Goal: Share content: Share content

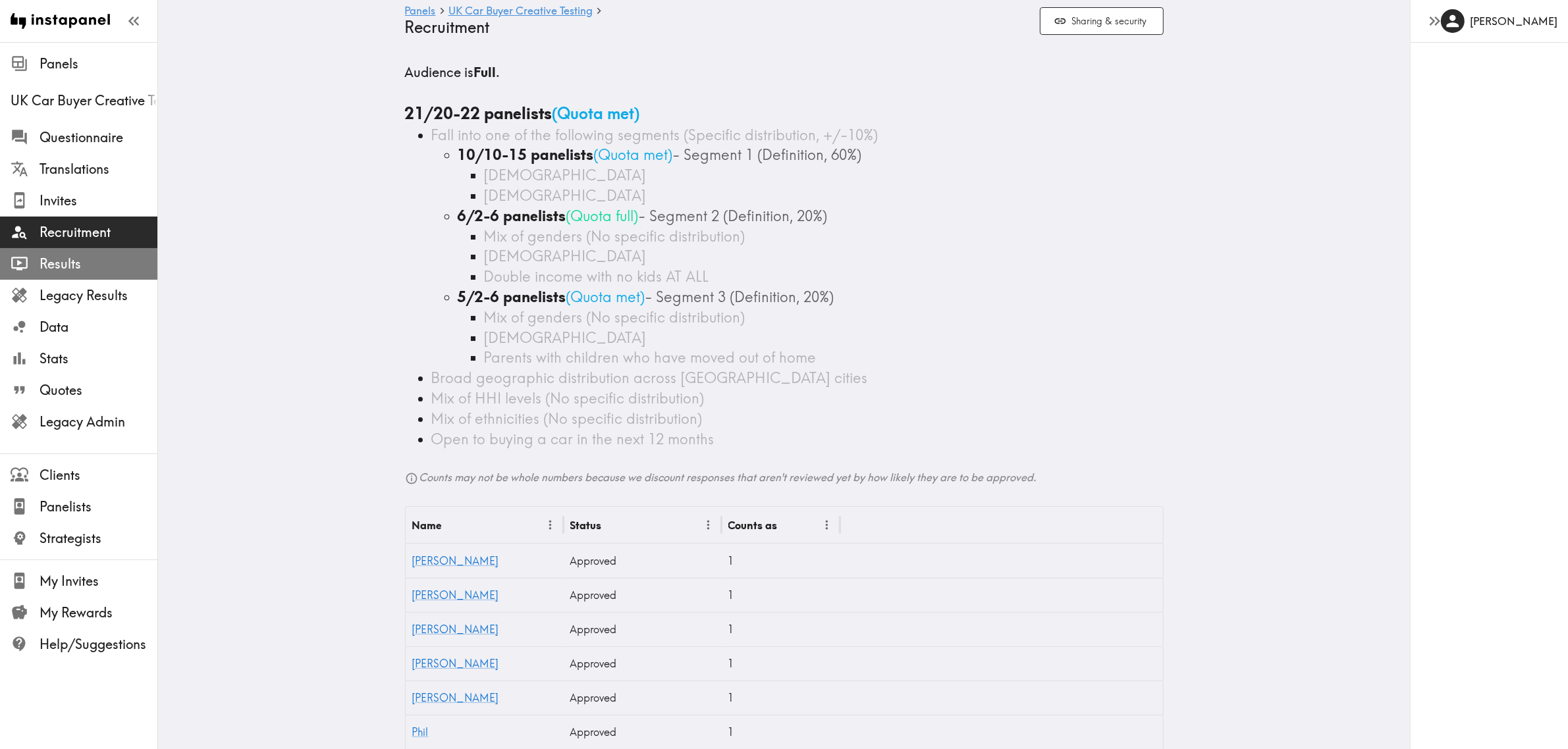
click at [84, 260] on span "Results" at bounding box center [99, 264] width 118 height 19
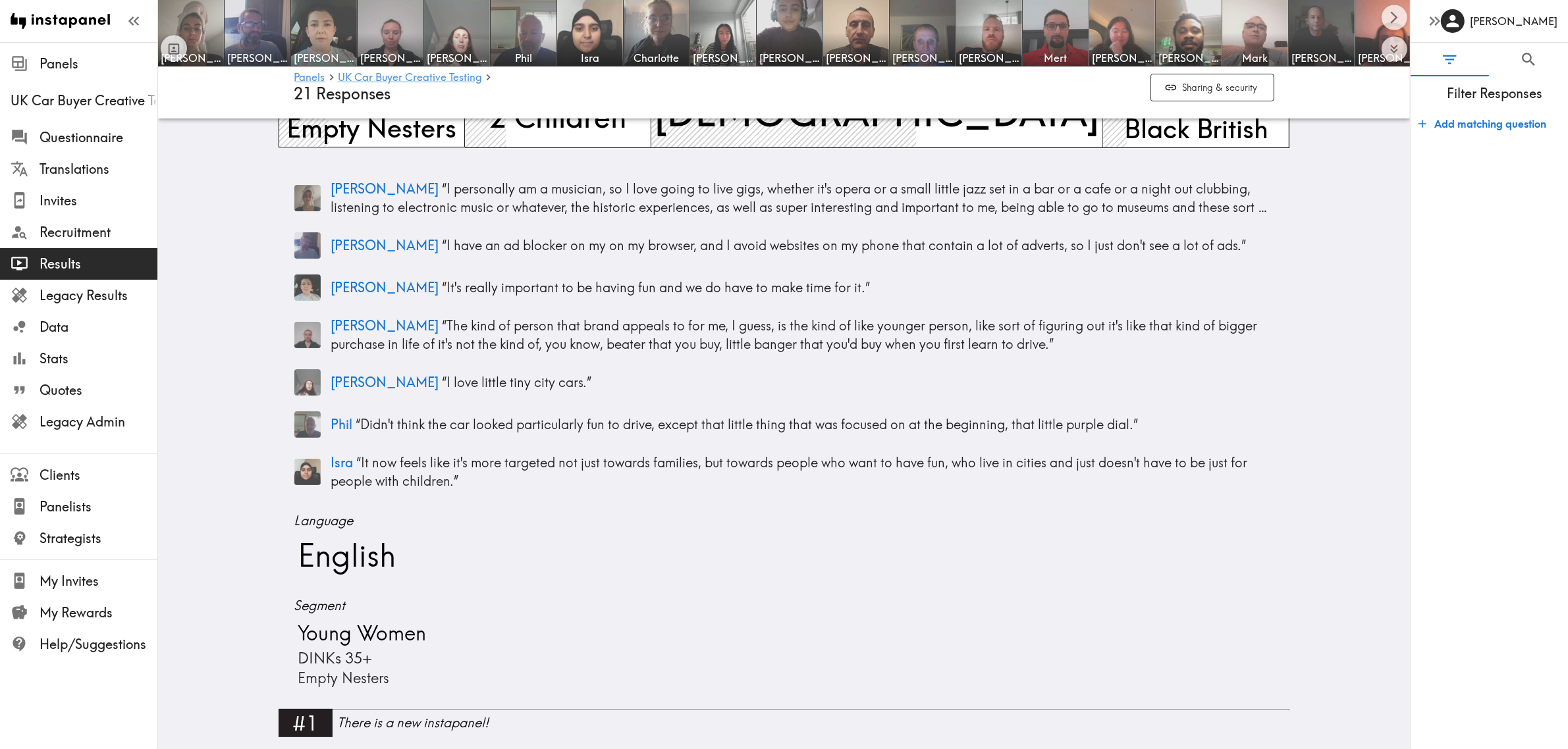
scroll to position [411, 0]
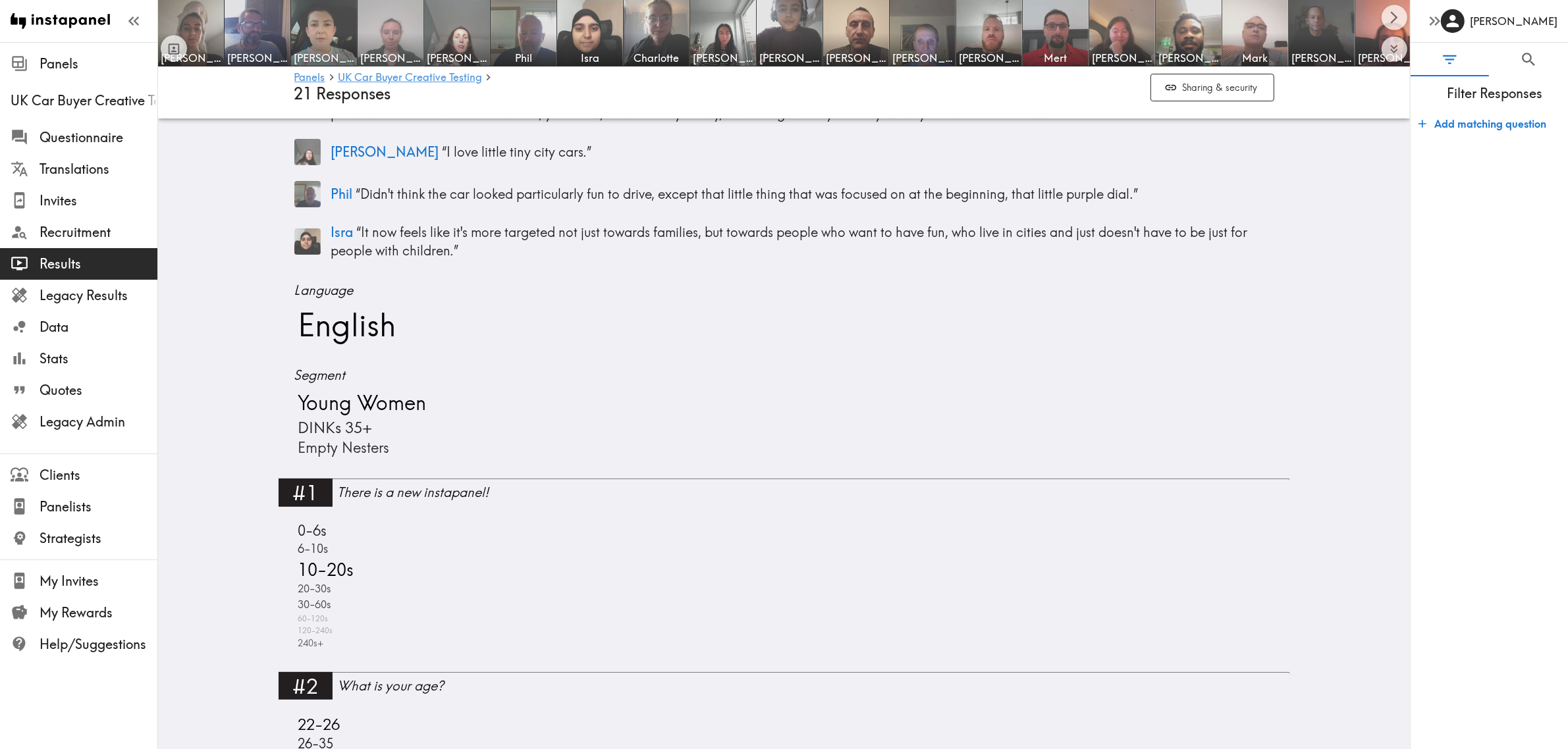
click at [406, 31] on img at bounding box center [390, 33] width 69 height 69
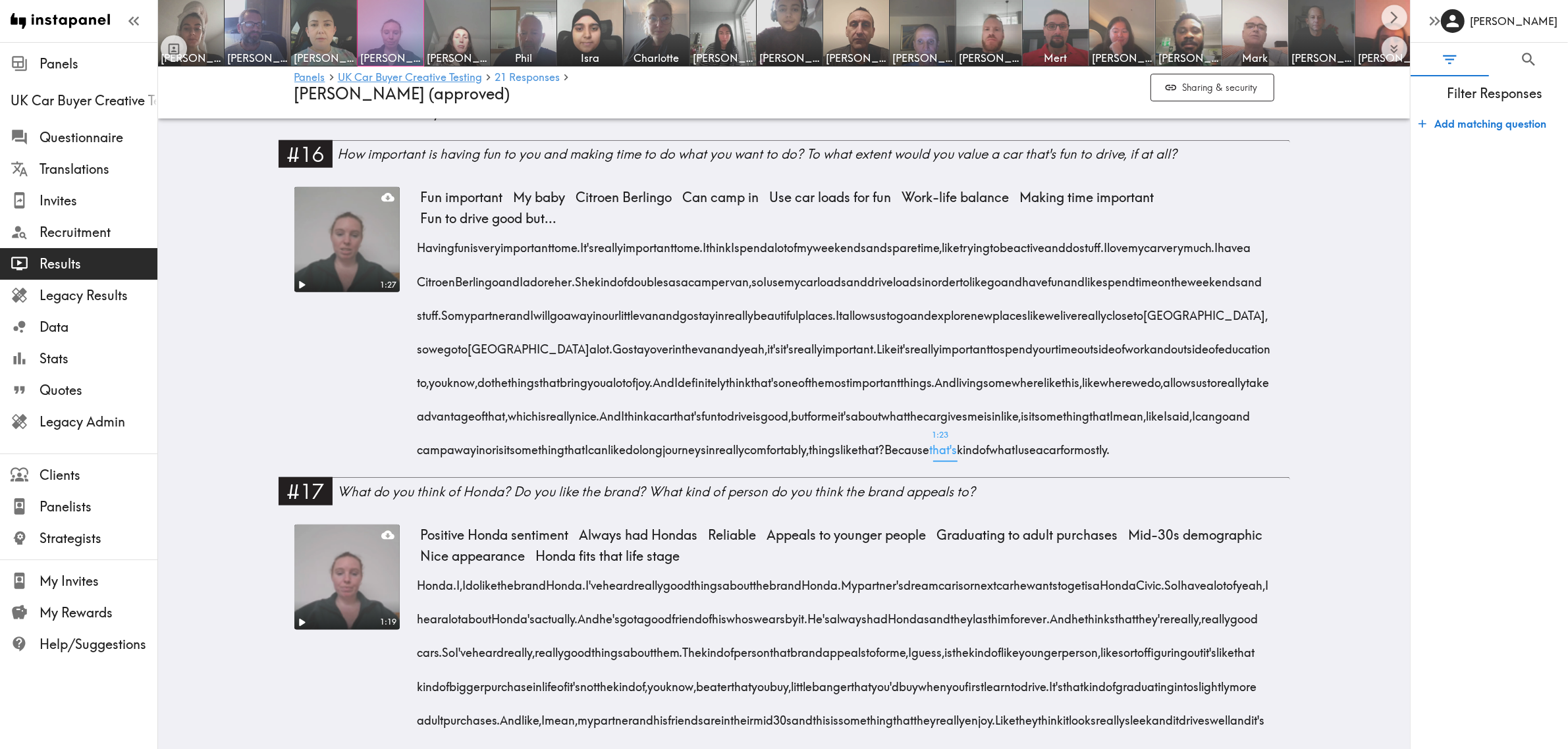
scroll to position [1974, 0]
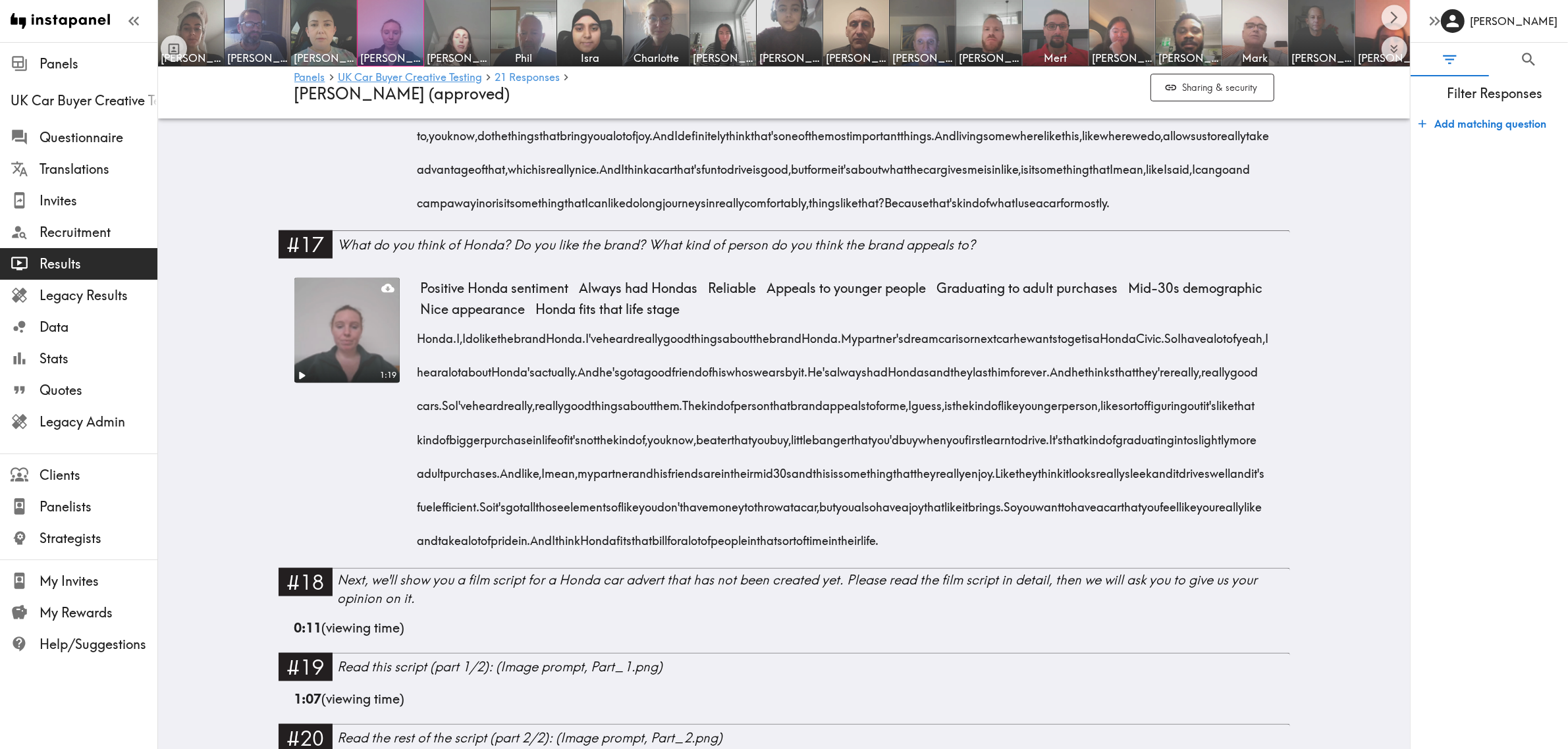
drag, startPoint x: 946, startPoint y: 444, endPoint x: 912, endPoint y: 603, distance: 162.6
click at [912, 553] on div "Honda. I, I do like the brand Honda. I've heard really good things about the br…" at bounding box center [847, 435] width 853 height 236
click at [841, 634] on icon "button" at bounding box center [841, 634] width 11 height 11
click at [168, 40] on button "Toggle between responses and questions" at bounding box center [174, 48] width 26 height 26
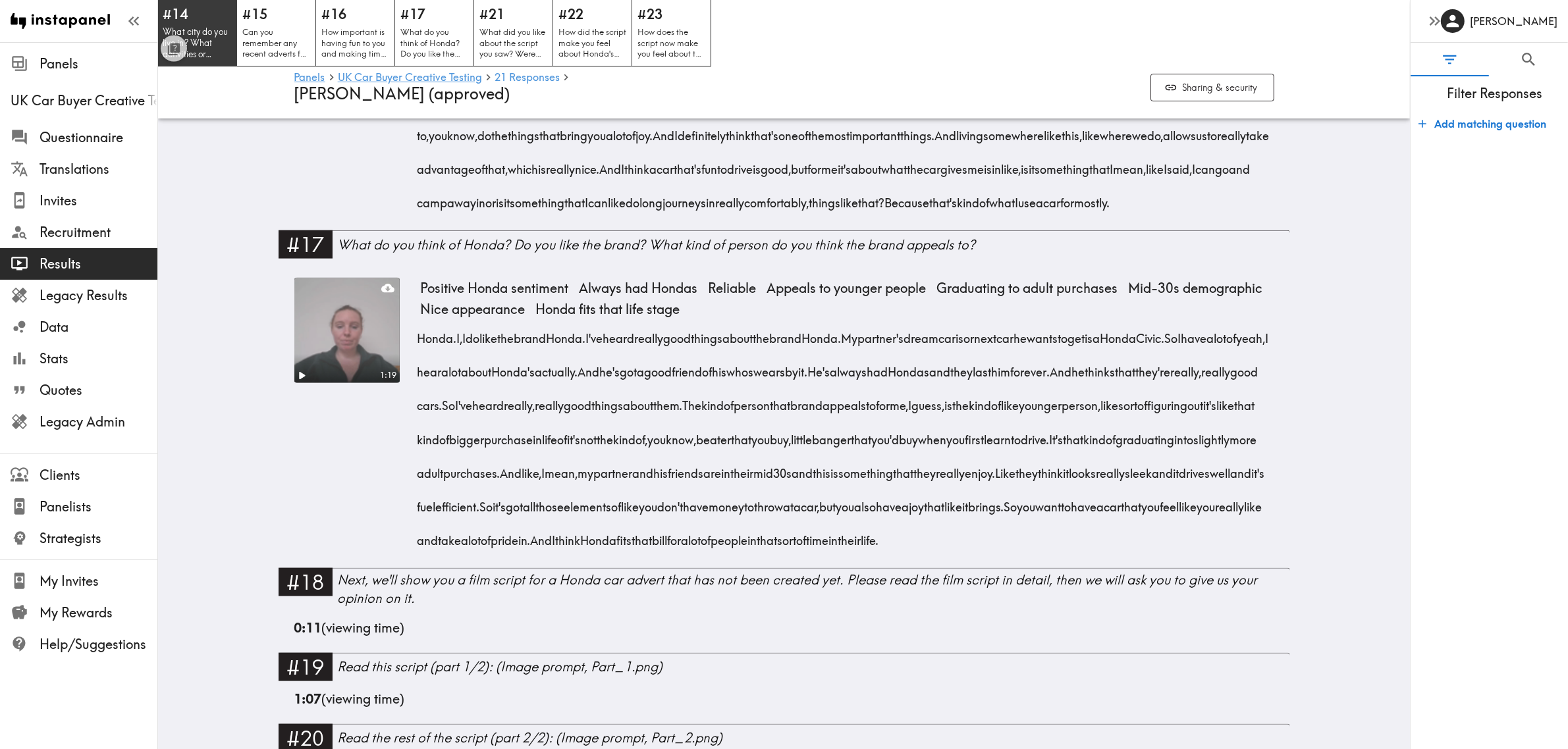
click at [202, 19] on h5 "#14" at bounding box center [197, 14] width 69 height 19
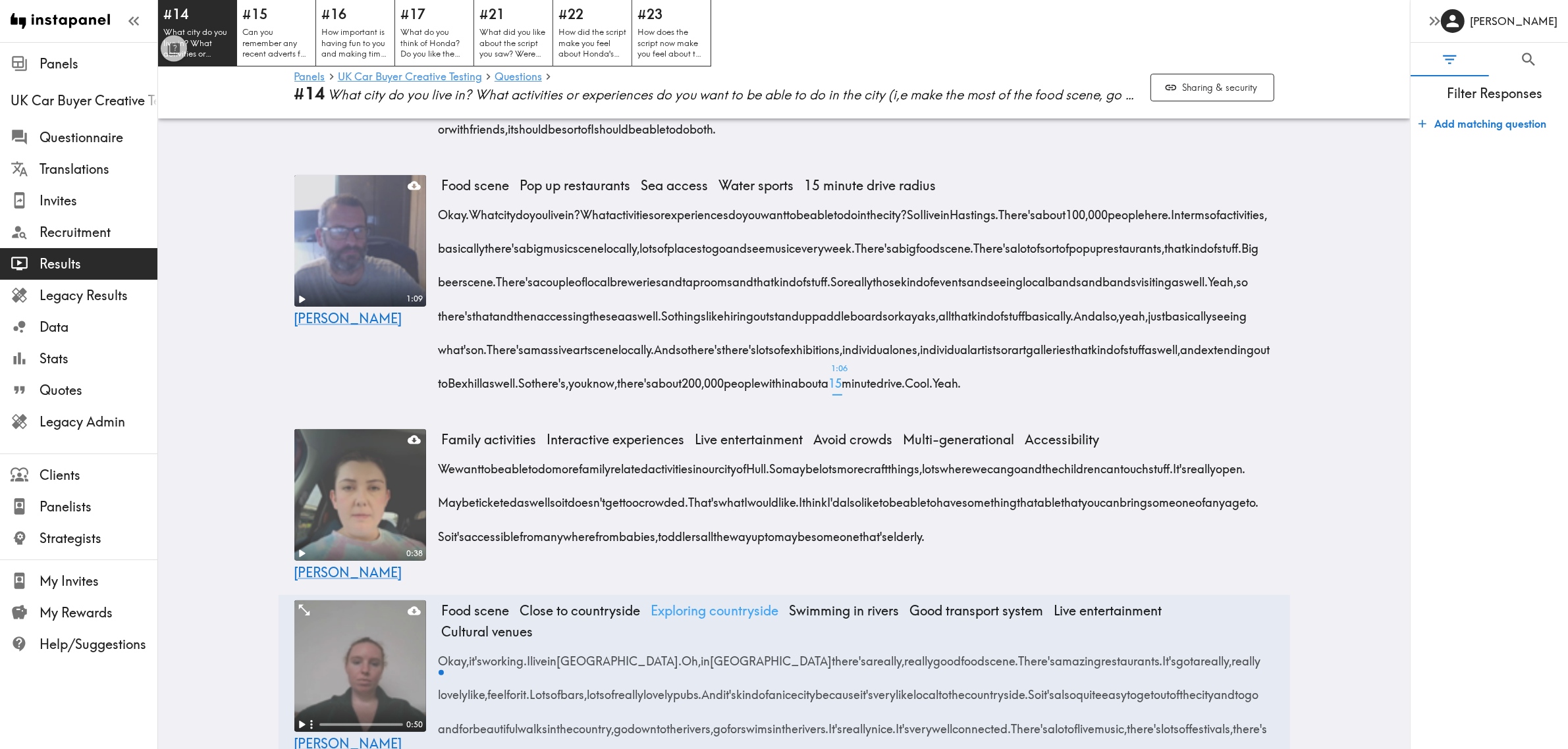
scroll to position [551, 0]
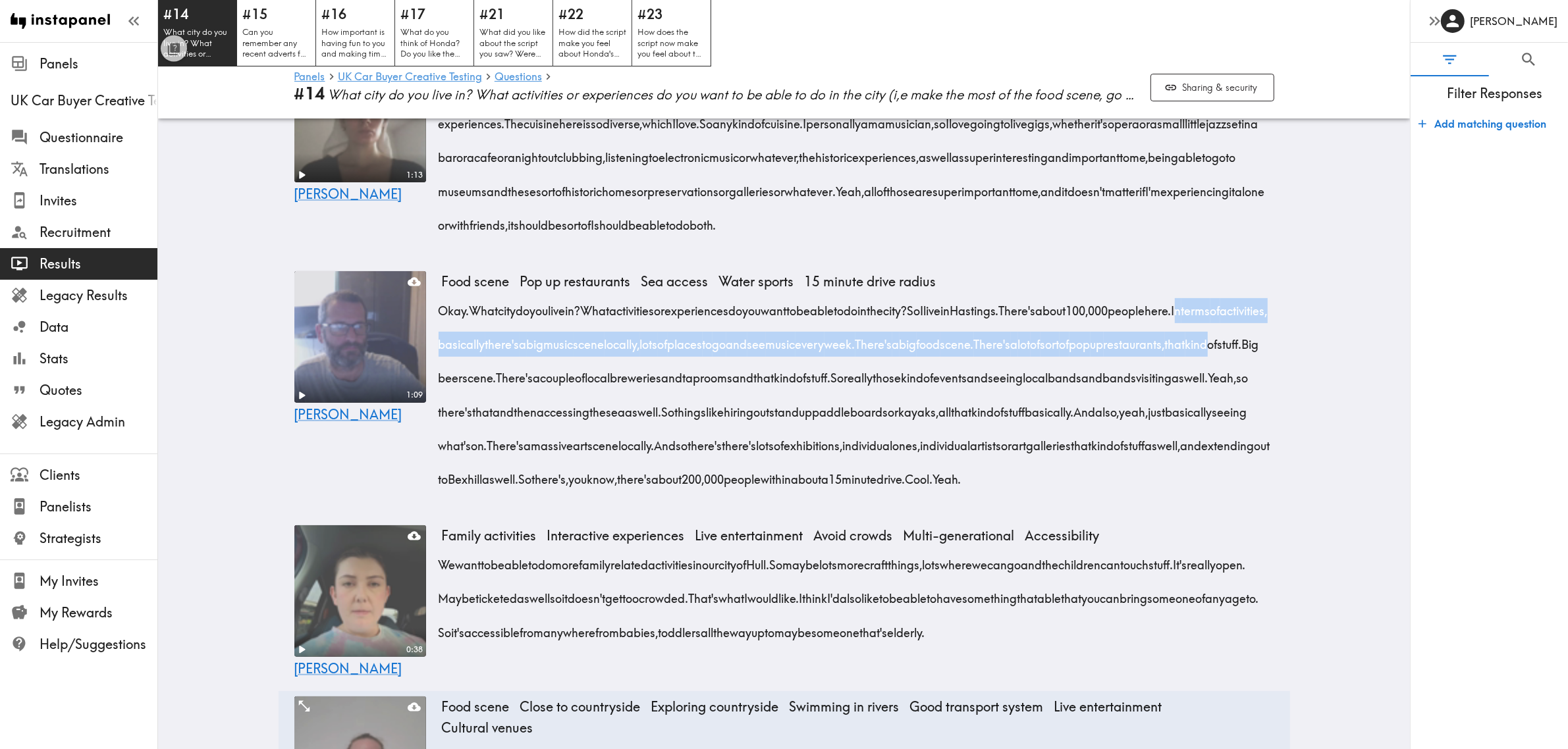
drag, startPoint x: 464, startPoint y: 320, endPoint x: 617, endPoint y: 334, distance: 153.6
click at [617, 334] on div "Okay. What city do you live in? What activities or experiences do you want to b…" at bounding box center [858, 391] width 833 height 202
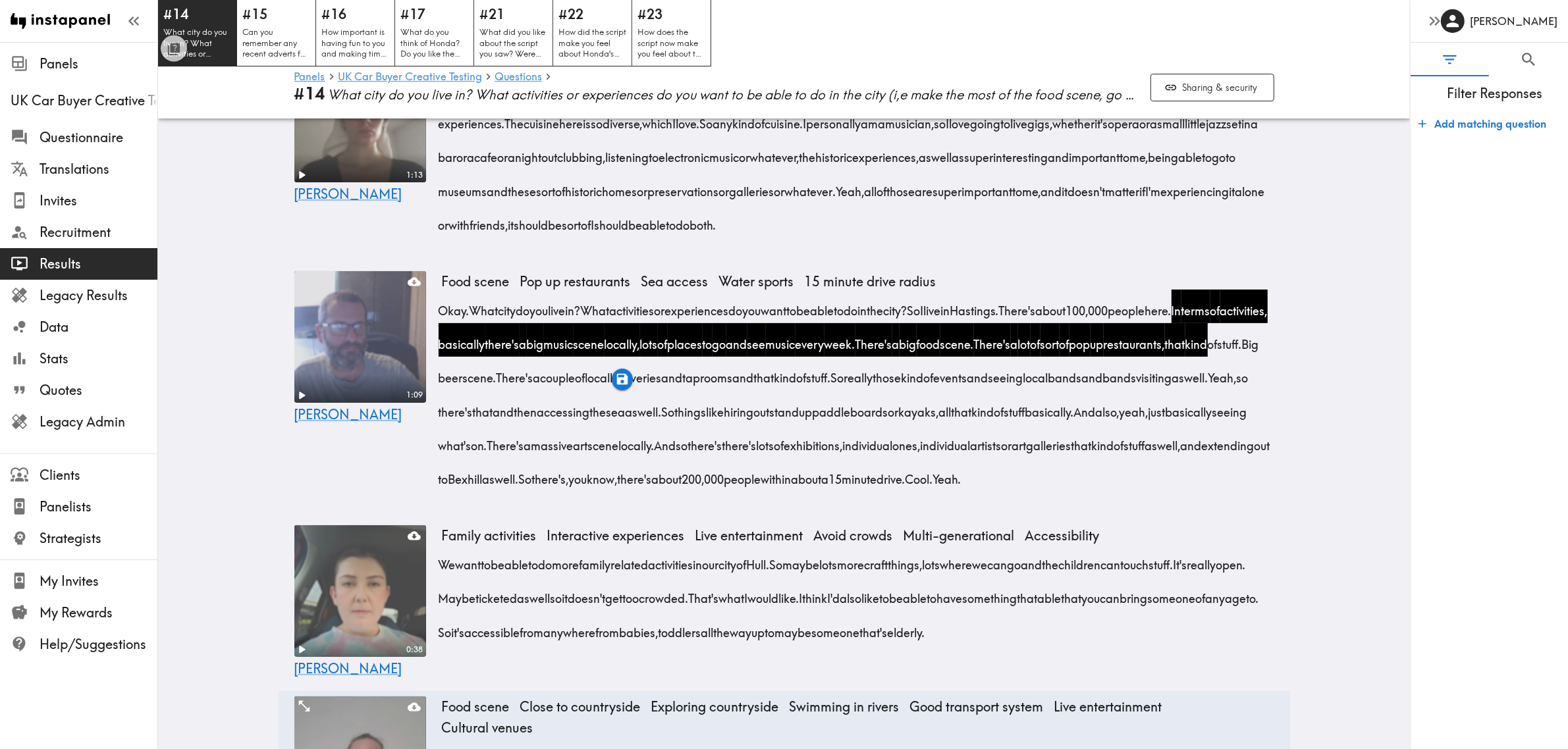
click at [338, 481] on div "1:09 [PERSON_NAME]" at bounding box center [360, 389] width 131 height 236
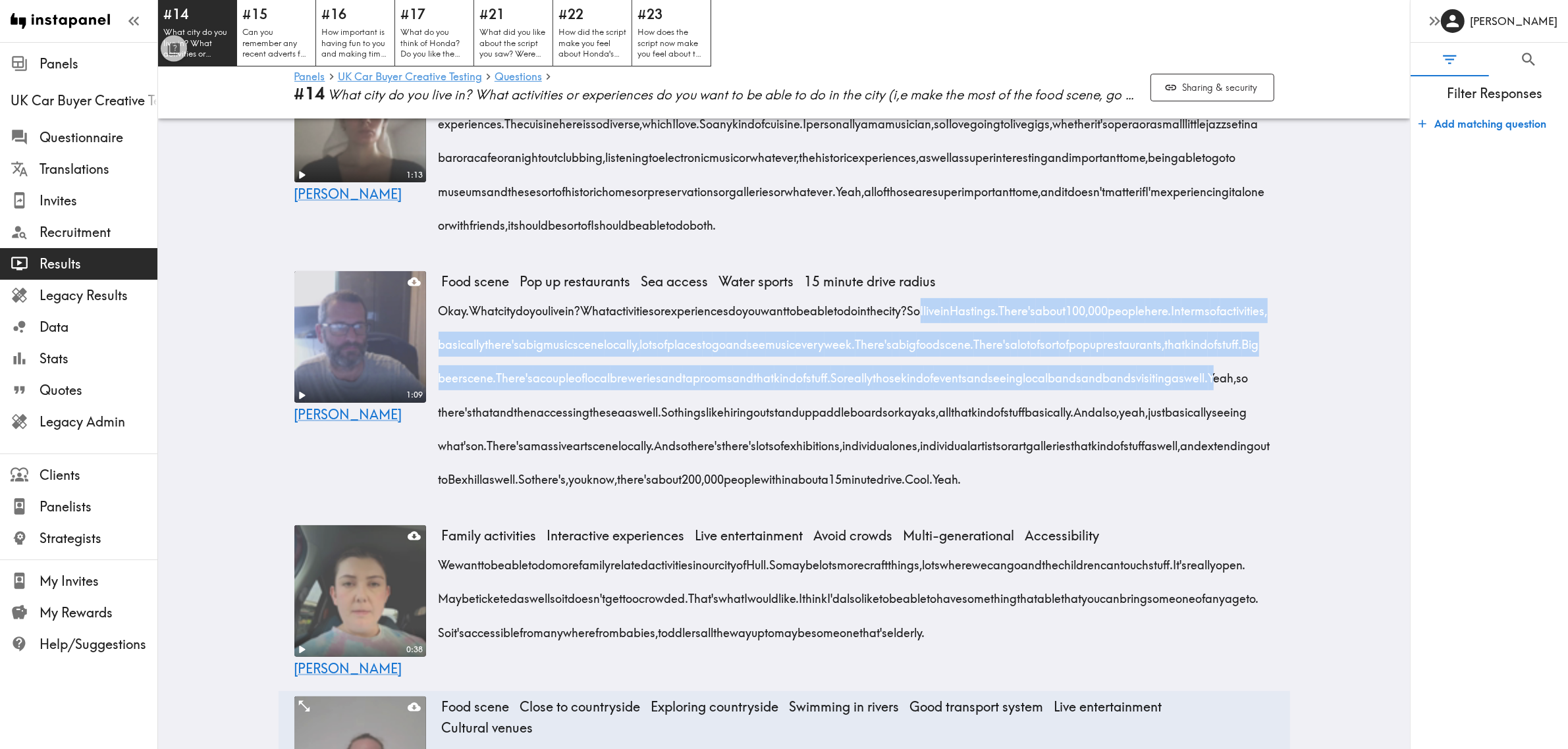
drag, startPoint x: 989, startPoint y: 287, endPoint x: 739, endPoint y: 387, distance: 269.3
click at [739, 387] on div "Okay. What city do you live in? What activities or experiences do you want to b…" at bounding box center [858, 391] width 833 height 202
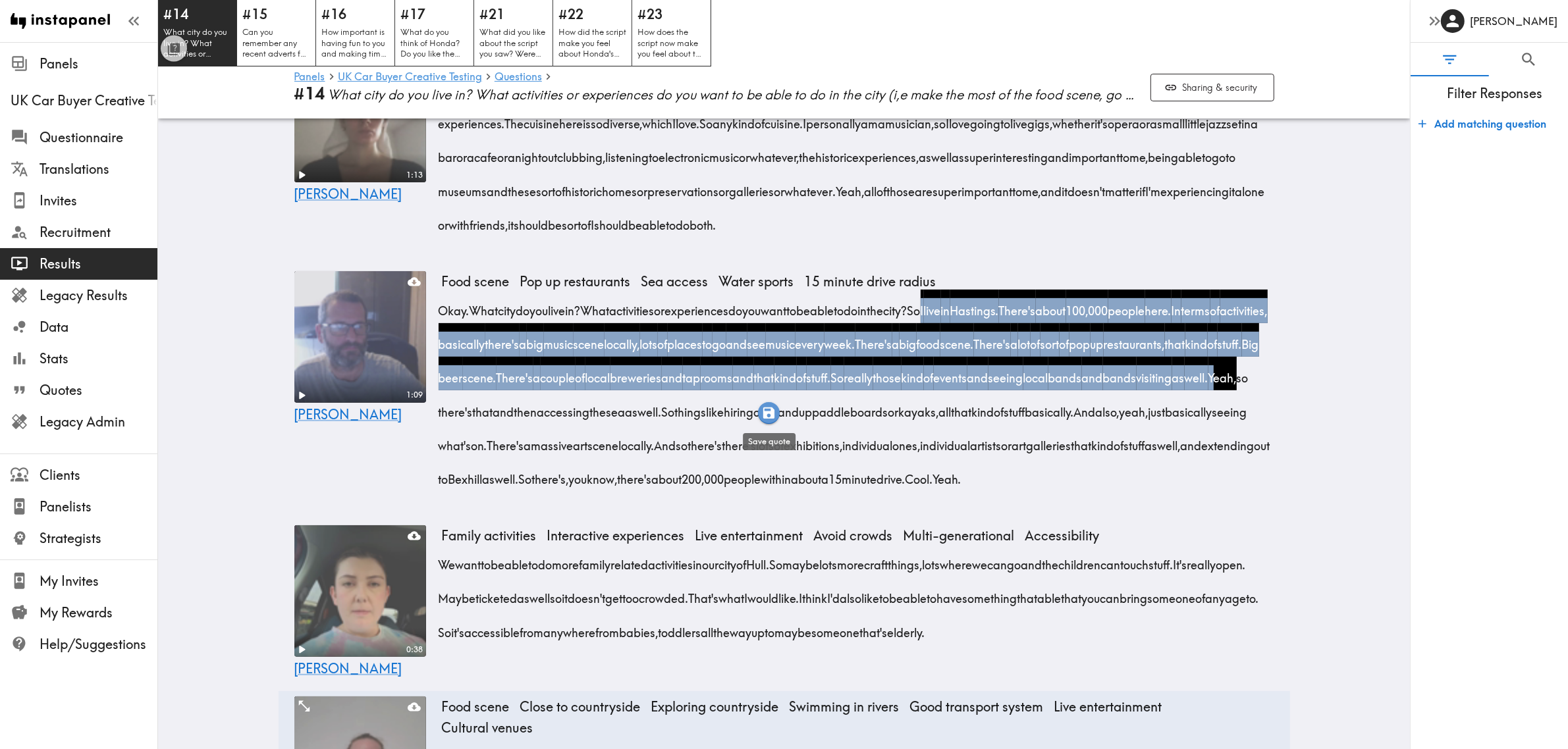
click at [766, 411] on icon "button" at bounding box center [768, 413] width 11 height 11
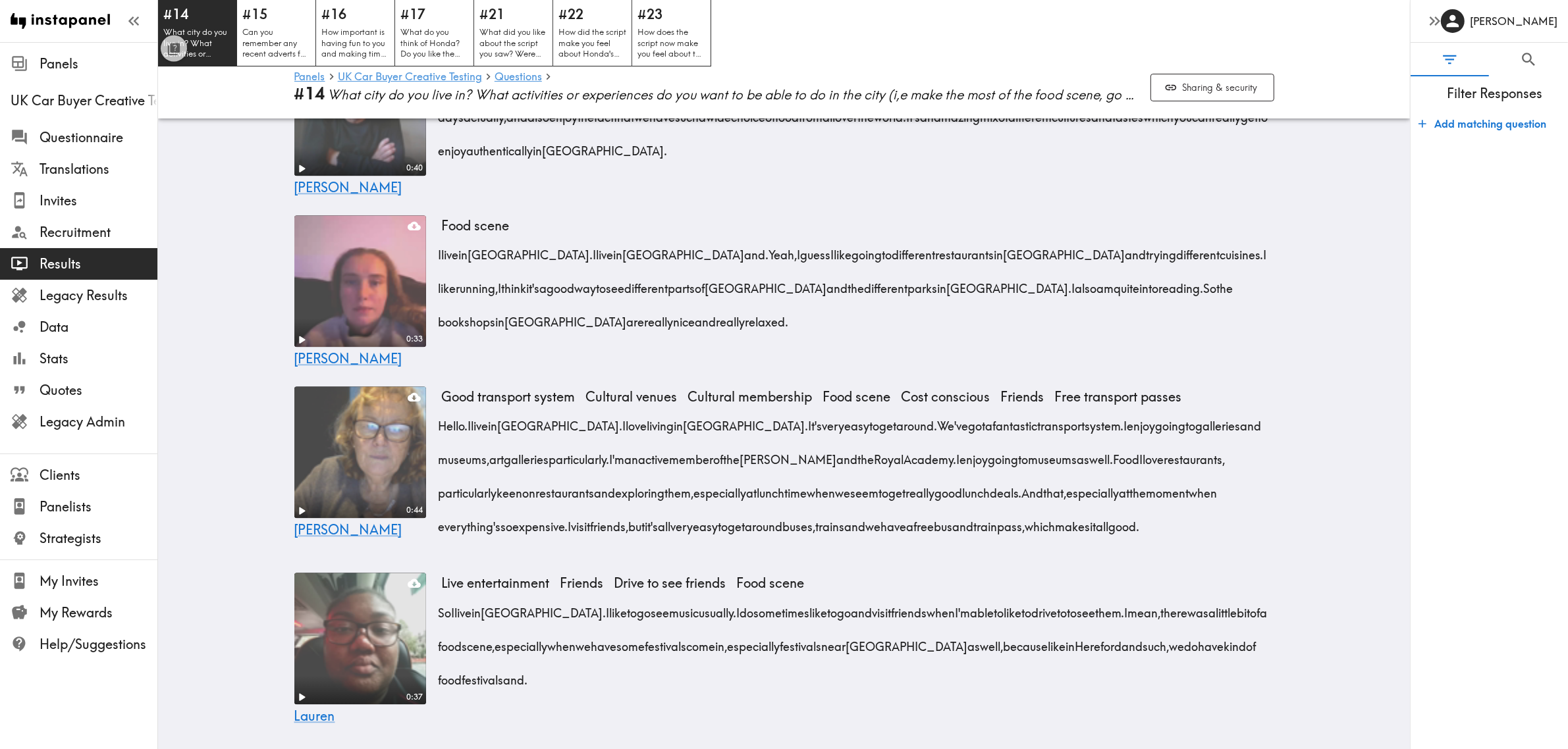
scroll to position [4162, 0]
drag, startPoint x: 554, startPoint y: 415, endPoint x: 505, endPoint y: 517, distance: 113.2
click at [505, 517] on div "Hello. I live in [GEOGRAPHIC_DATA]. I love living in [GEOGRAPHIC_DATA]. It's ve…" at bounding box center [858, 472] width 833 height 135
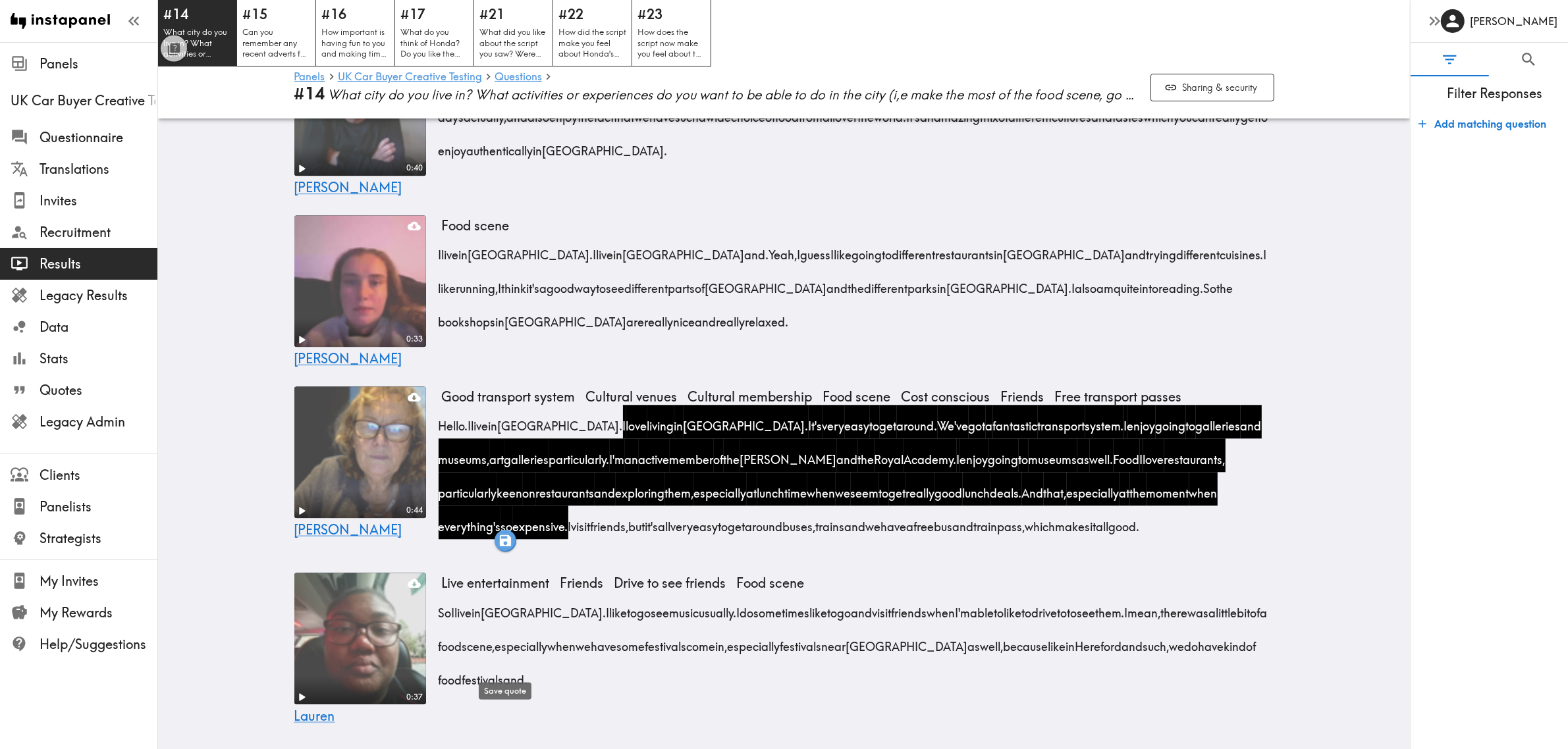
click at [505, 533] on icon "button" at bounding box center [505, 541] width 15 height 15
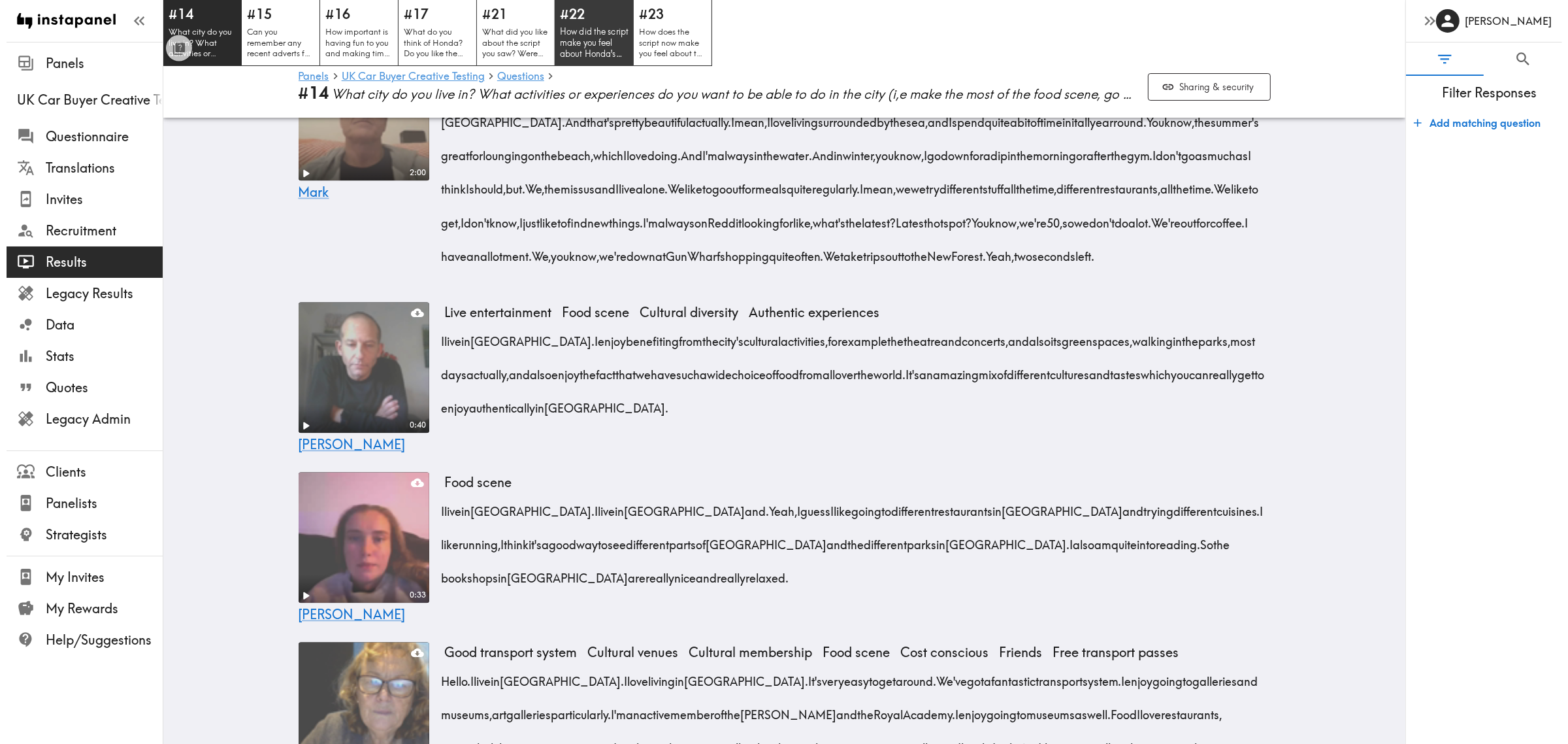
scroll to position [3726, 0]
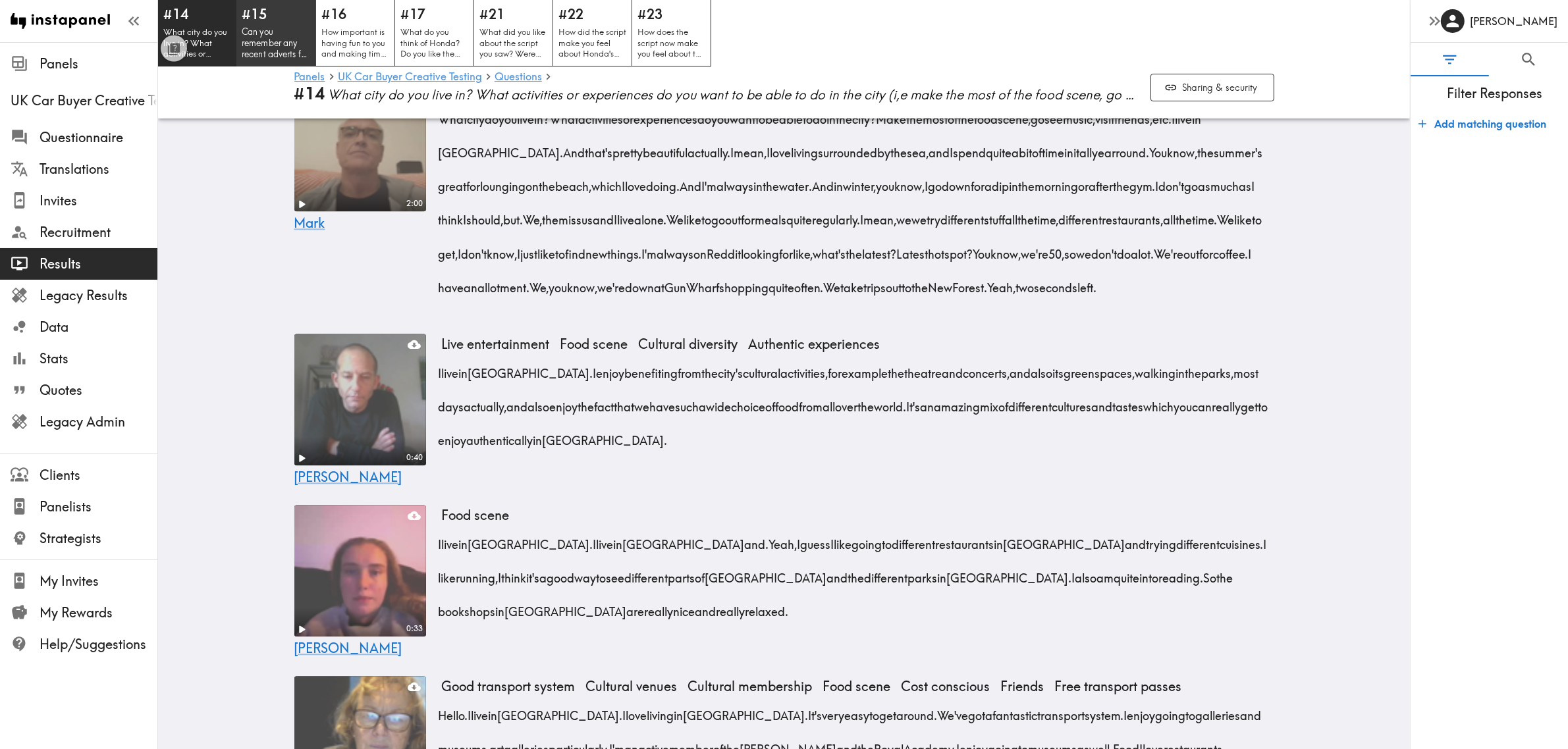
click at [262, 33] on p "Can you remember any recent adverts for cars? If so what adverts were they and …" at bounding box center [276, 43] width 69 height 33
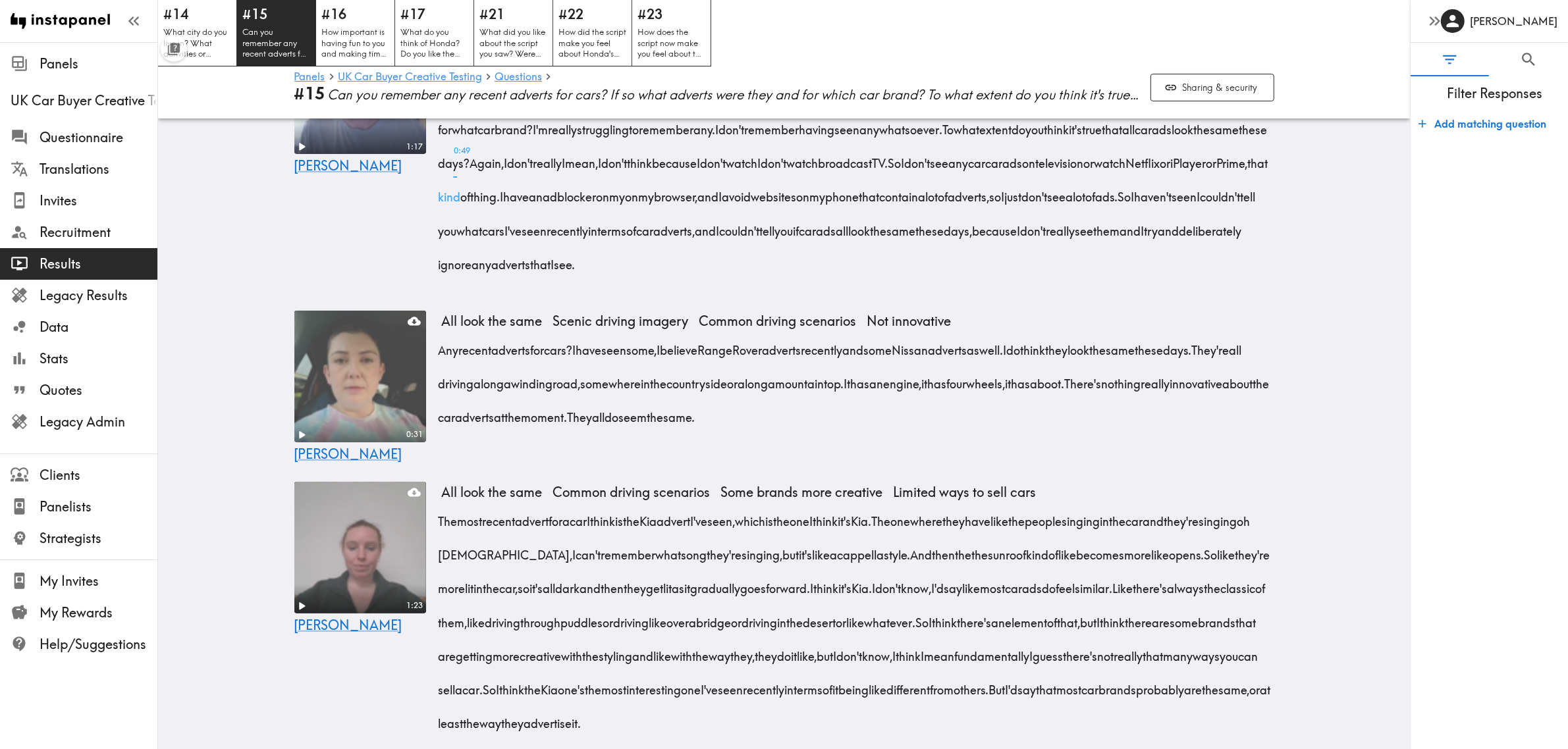
scroll to position [905, 0]
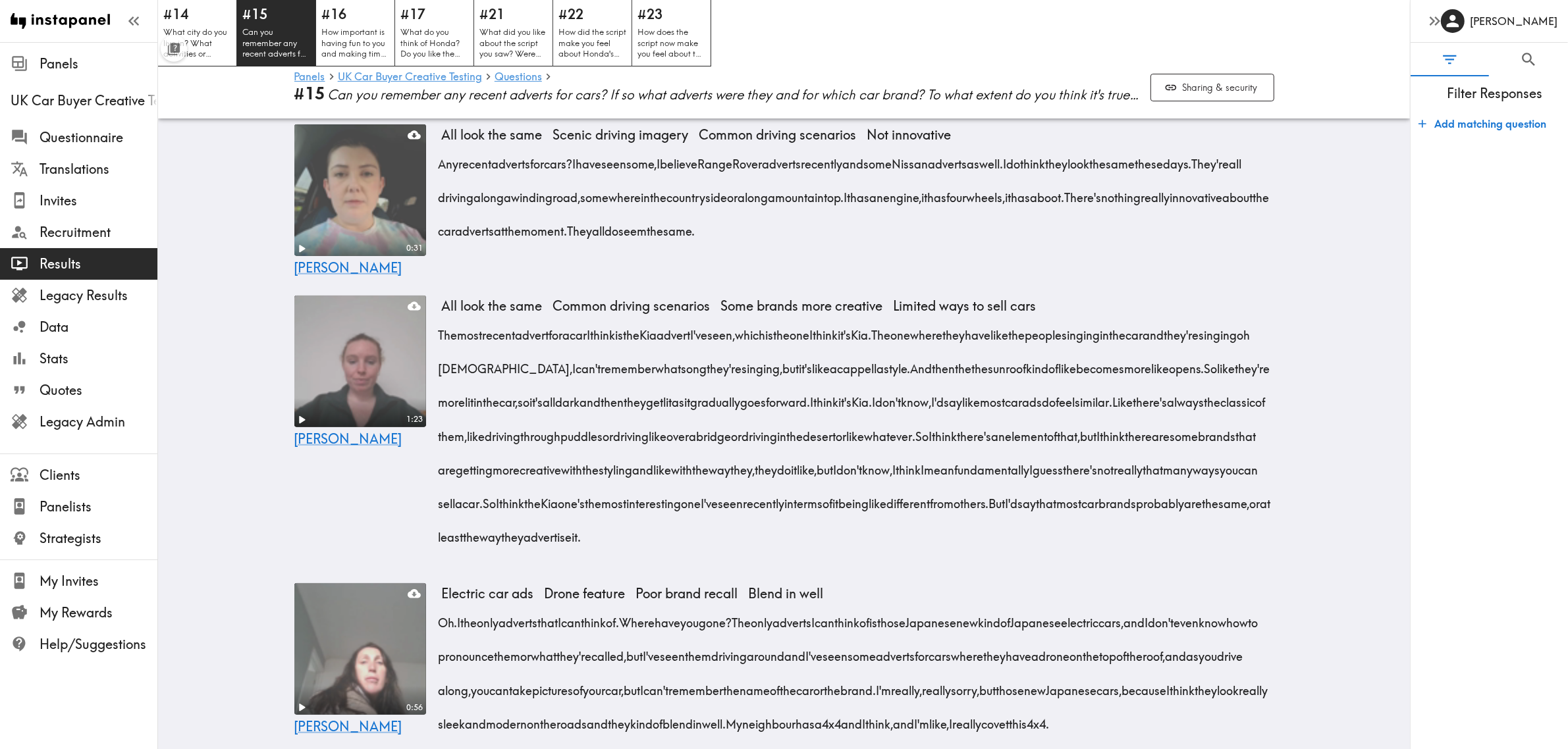
drag, startPoint x: 585, startPoint y: 200, endPoint x: 947, endPoint y: 281, distance: 371.0
click at [947, 244] on div "Any recent adverts for cars? I have seen some, I believe Range Rover adverts re…" at bounding box center [858, 193] width 833 height 101
click at [945, 295] on icon "button" at bounding box center [947, 295] width 11 height 11
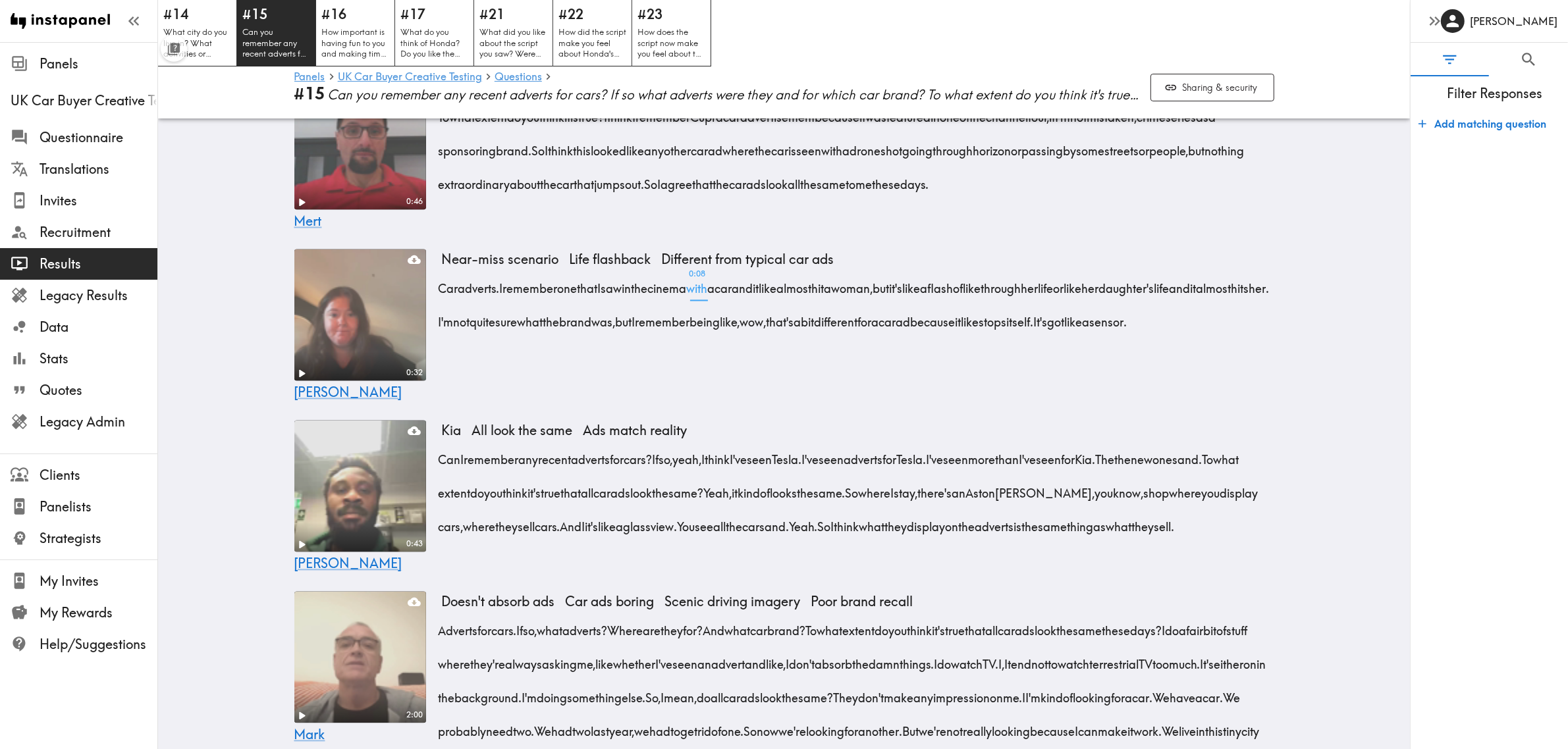
scroll to position [3056, 0]
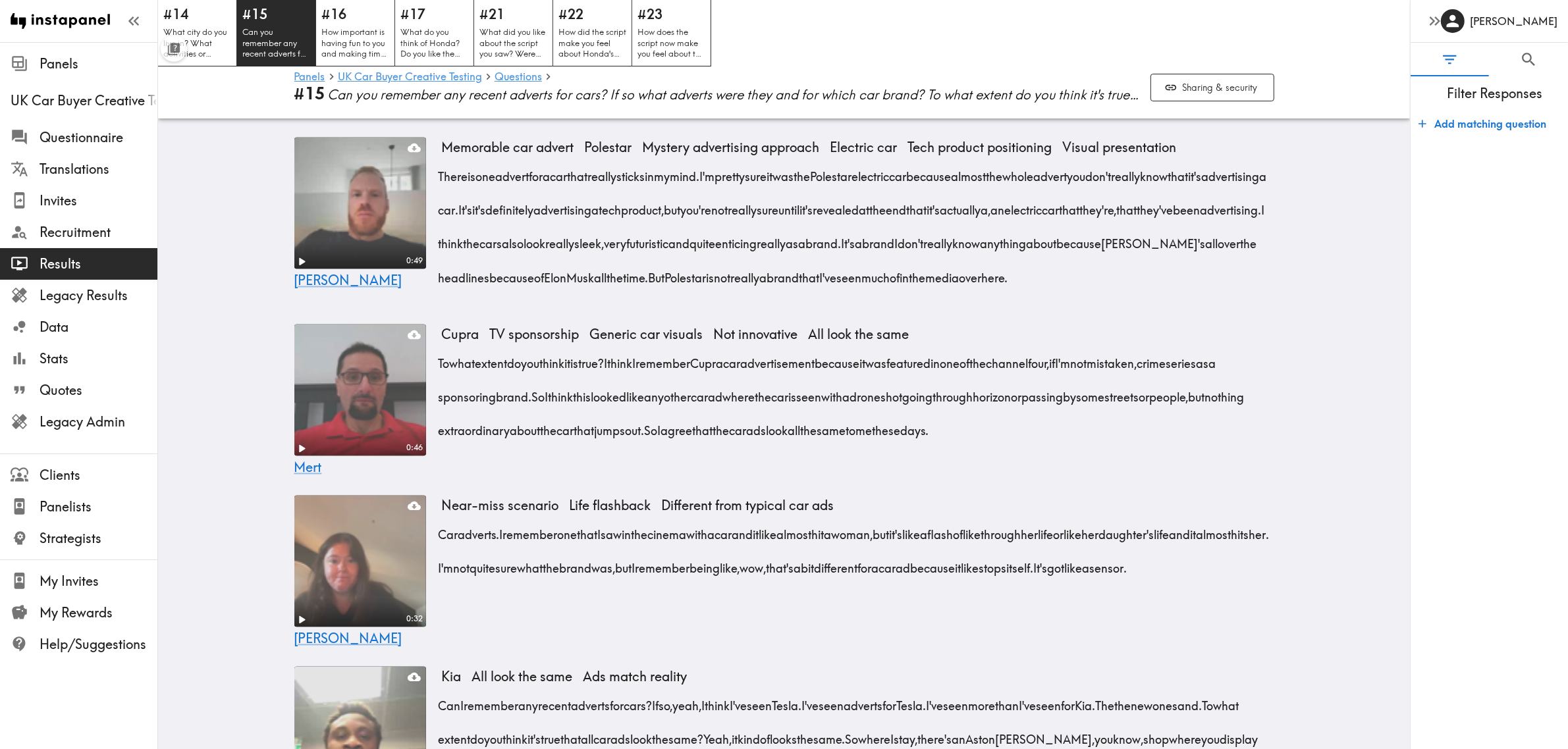
drag, startPoint x: 438, startPoint y: 317, endPoint x: 1115, endPoint y: 389, distance: 680.8
click at [1115, 291] on div "There is one advert for a car that really sticks in my mind. I'm pretty sure it…" at bounding box center [858, 223] width 833 height 135
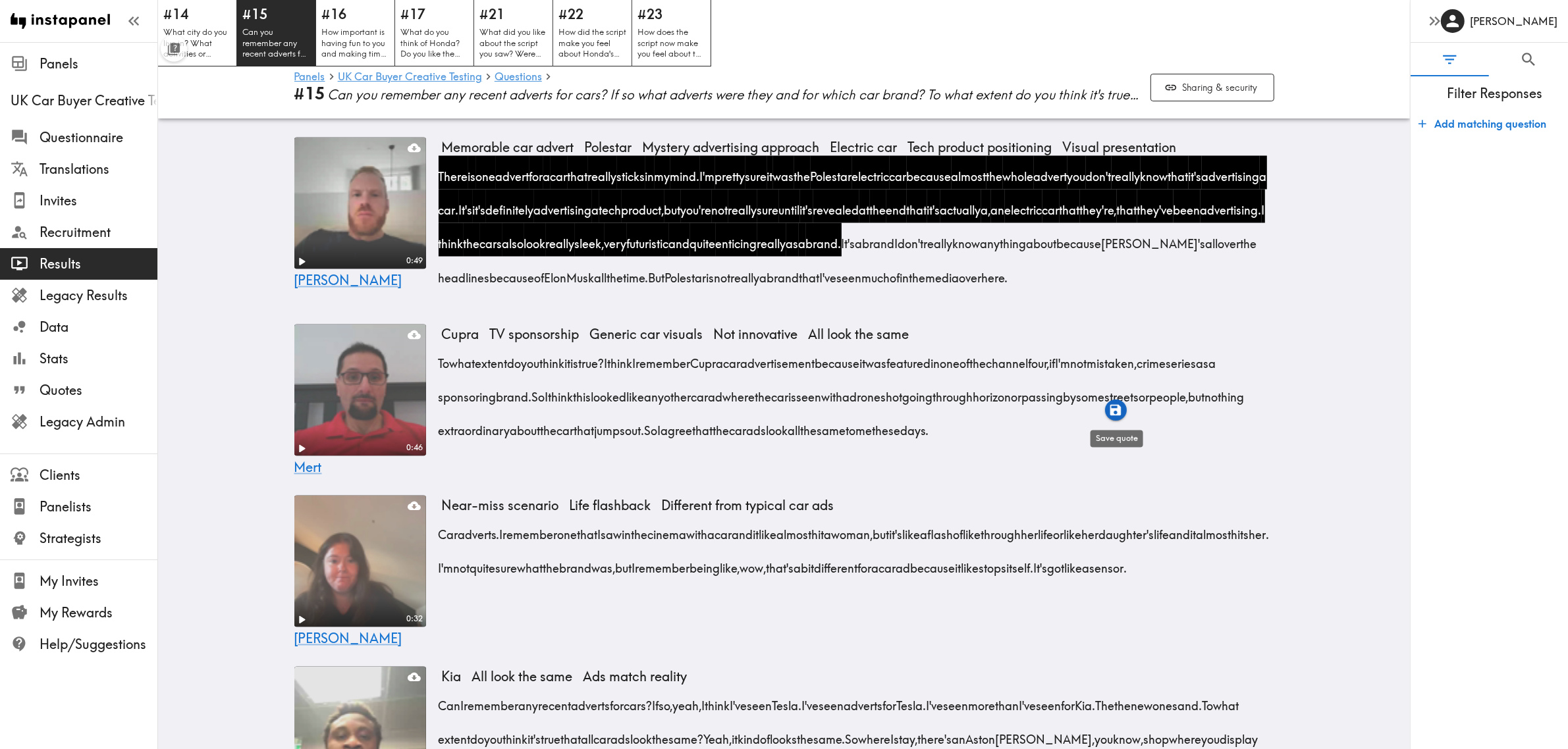
click at [1115, 408] on icon "button" at bounding box center [1115, 410] width 15 height 15
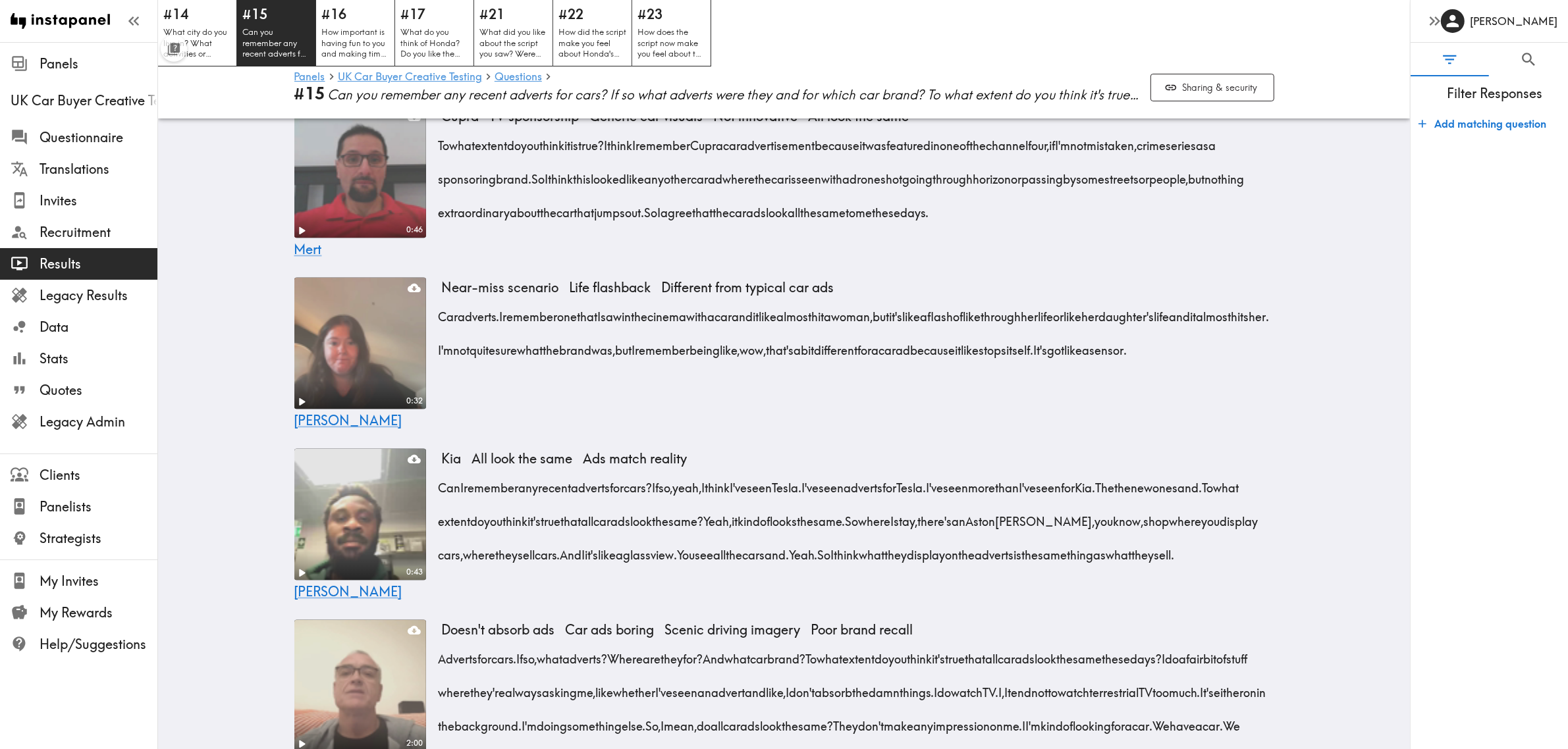
scroll to position [3550, 0]
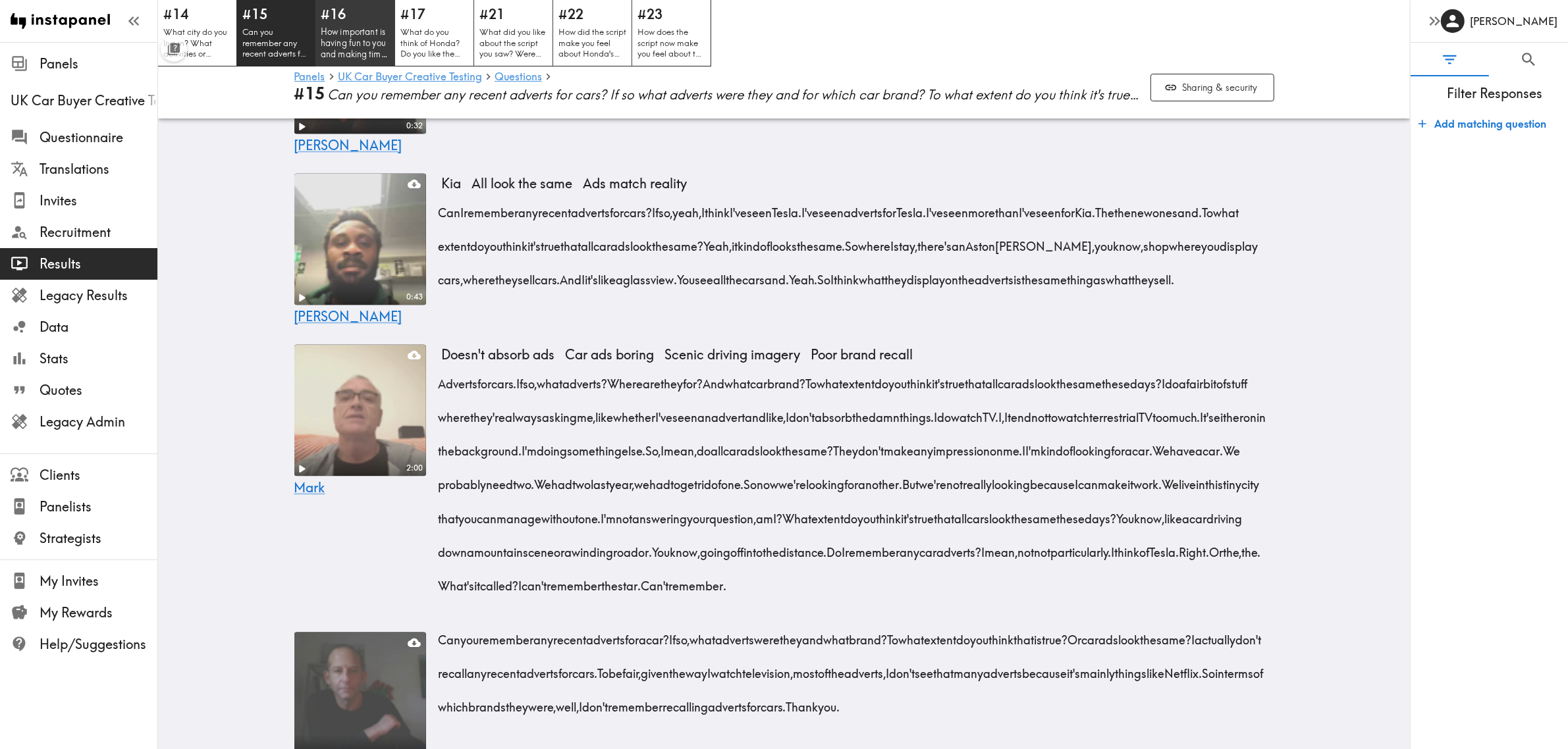
click at [353, 21] on h5 "#16" at bounding box center [355, 14] width 69 height 19
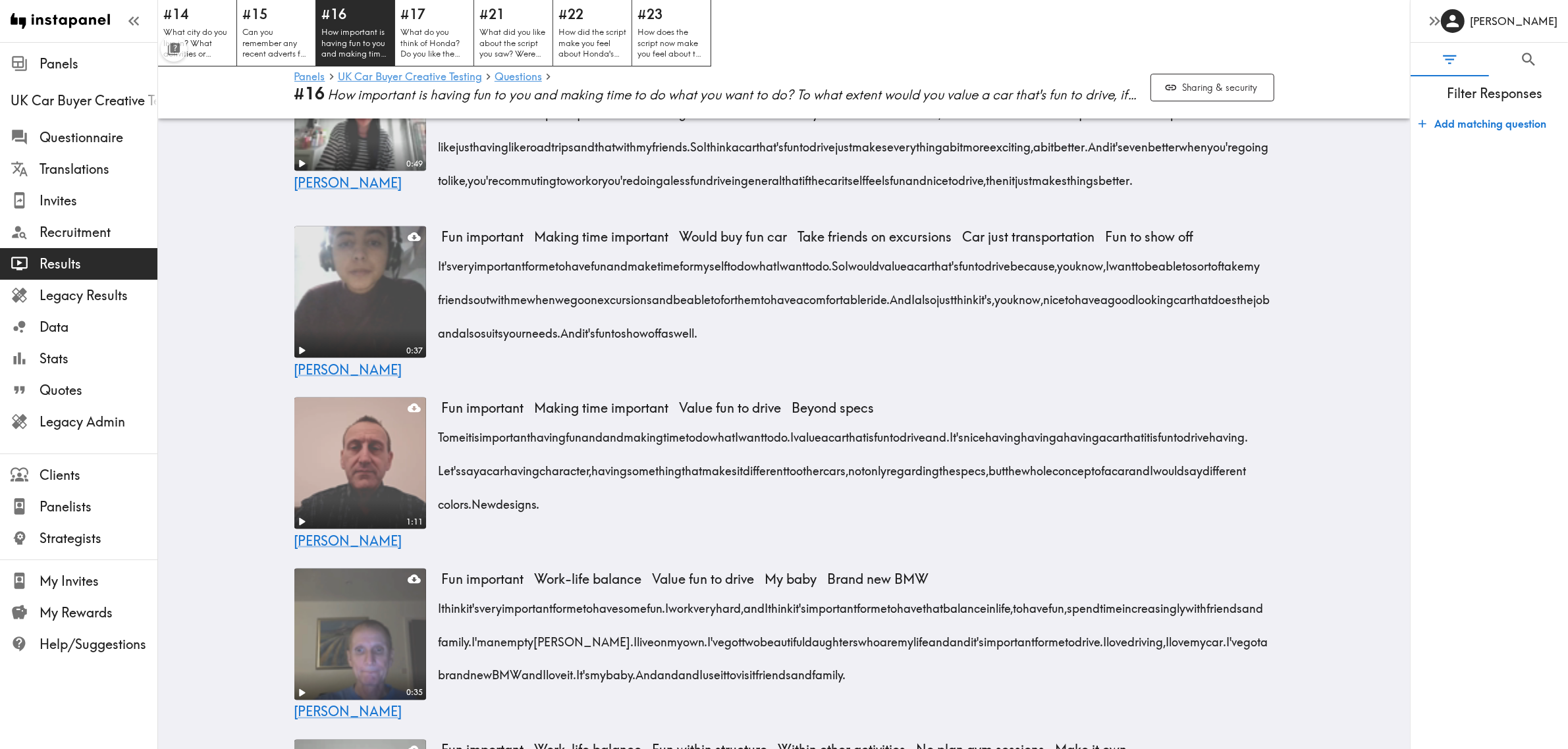
scroll to position [2467, 0]
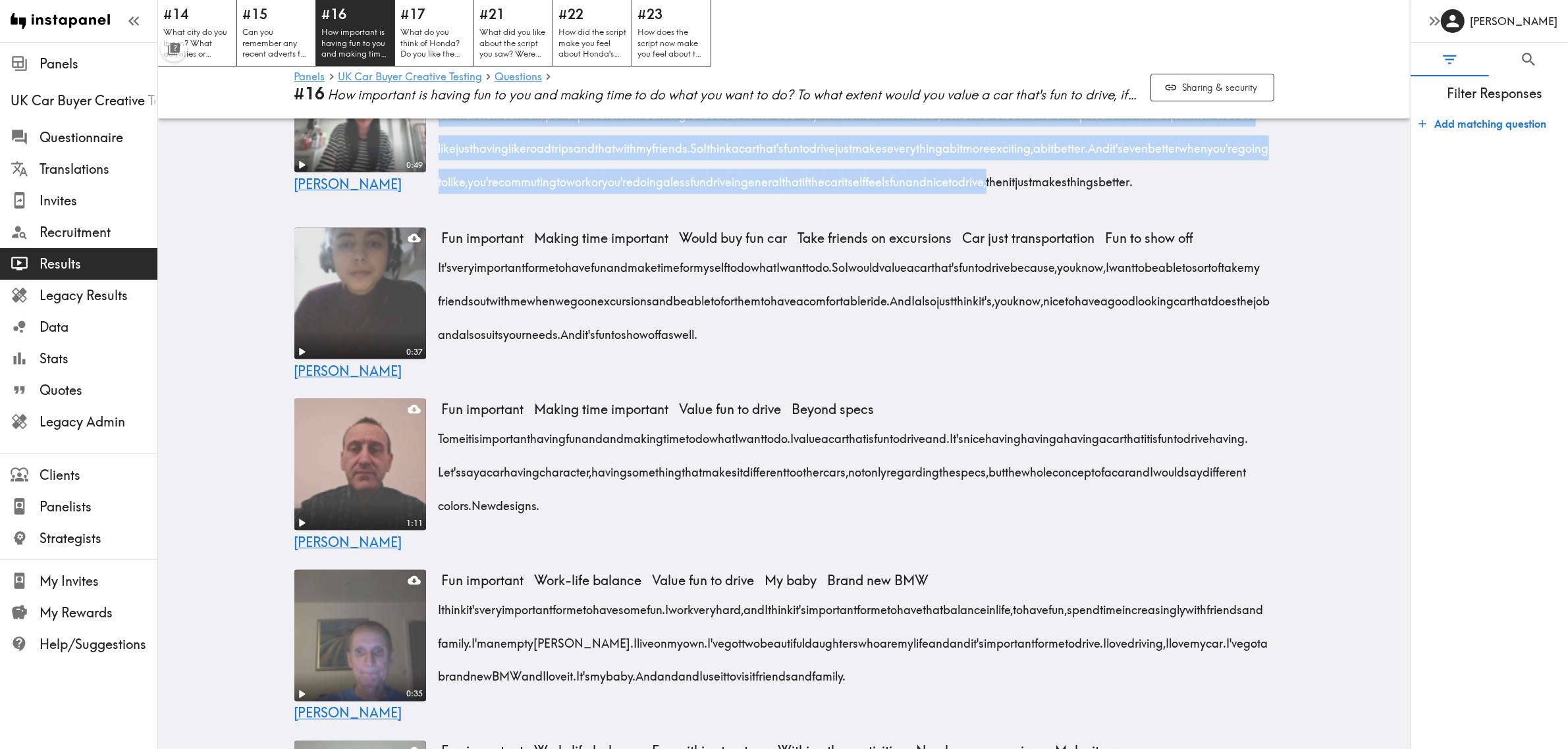
drag, startPoint x: 1195, startPoint y: 215, endPoint x: 672, endPoint y: 350, distance: 540.1
click at [672, 194] on div "How important is having fun to you and making time to do what you want to do? T…" at bounding box center [858, 126] width 833 height 135
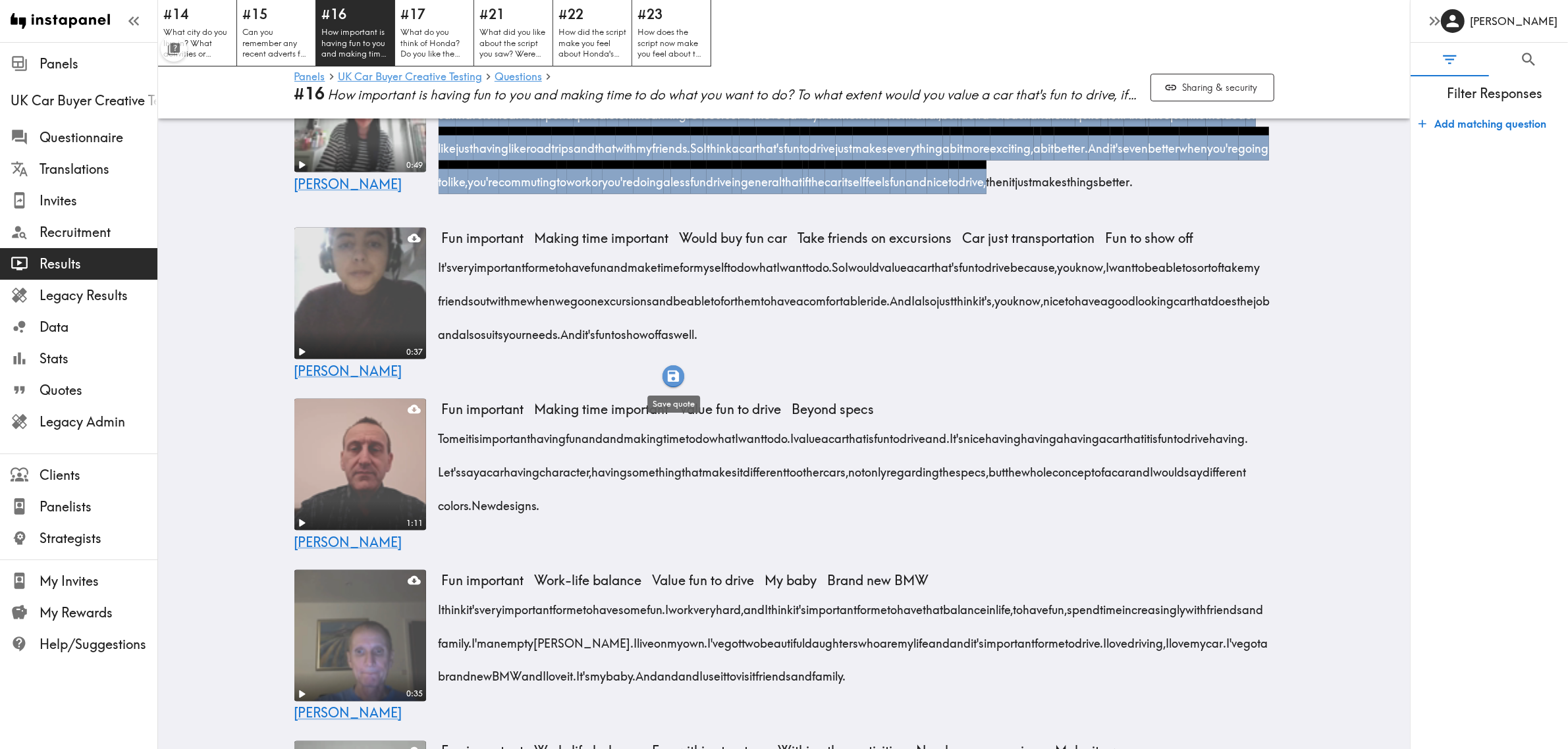
click at [667, 377] on icon "button" at bounding box center [673, 376] width 15 height 15
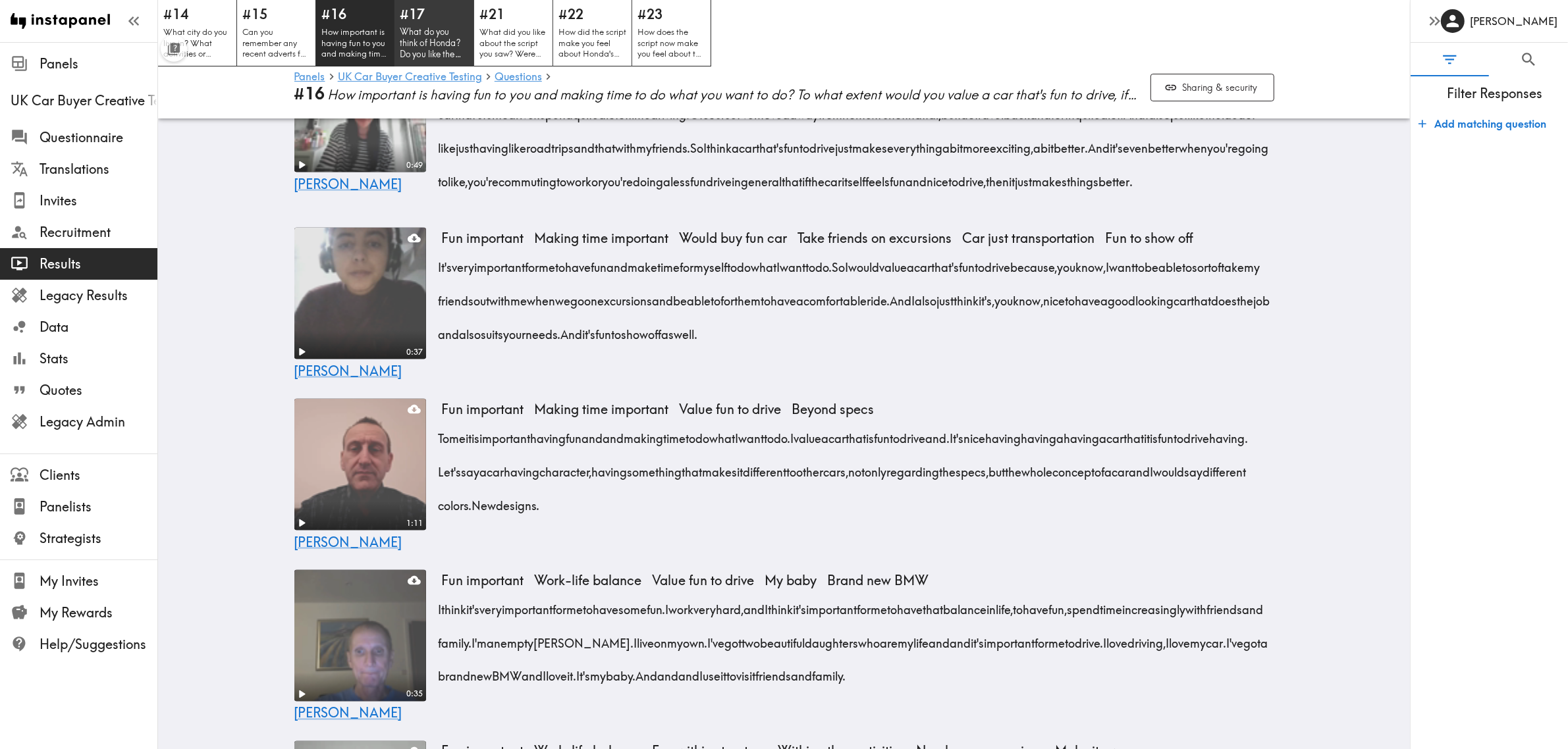
click at [404, 37] on p "What do you think of Honda? Do you like the brand? What kind of person do you t…" at bounding box center [434, 43] width 69 height 33
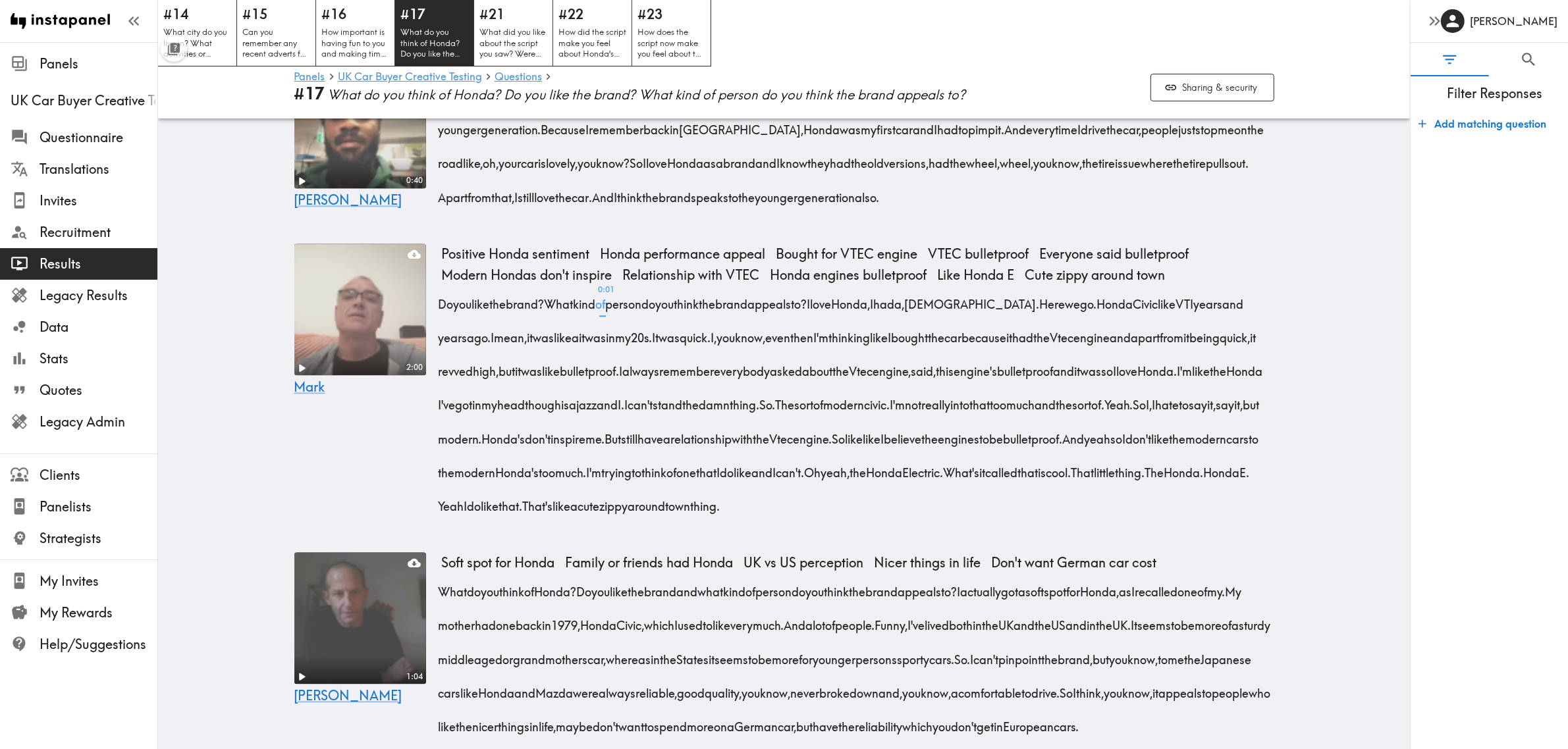
scroll to position [3784, 0]
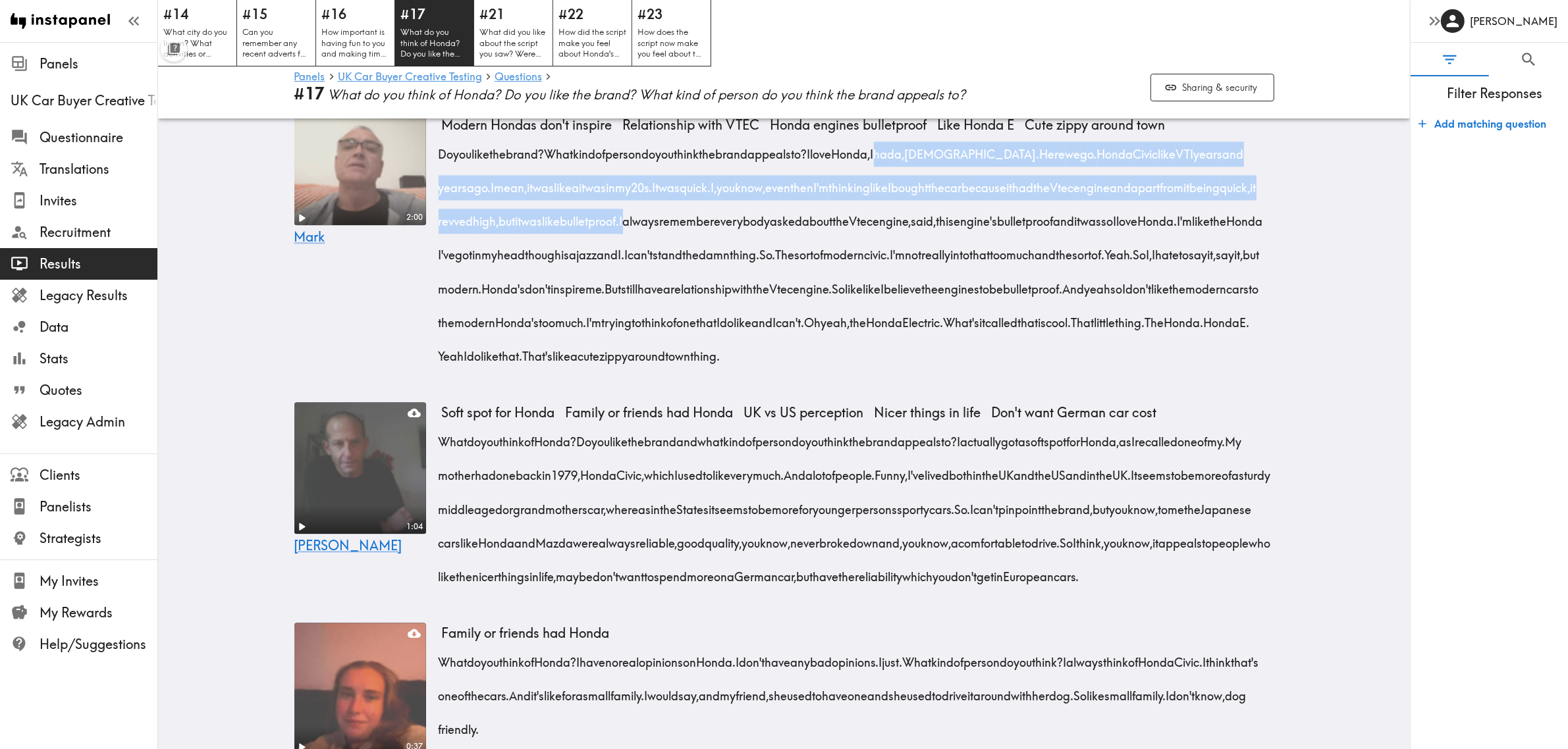
drag, startPoint x: 925, startPoint y: 354, endPoint x: 726, endPoint y: 423, distance: 210.6
click at [726, 368] on div "Do you like the brand? What kind of person do you think the brand appeals to? I…" at bounding box center [858, 251] width 833 height 236
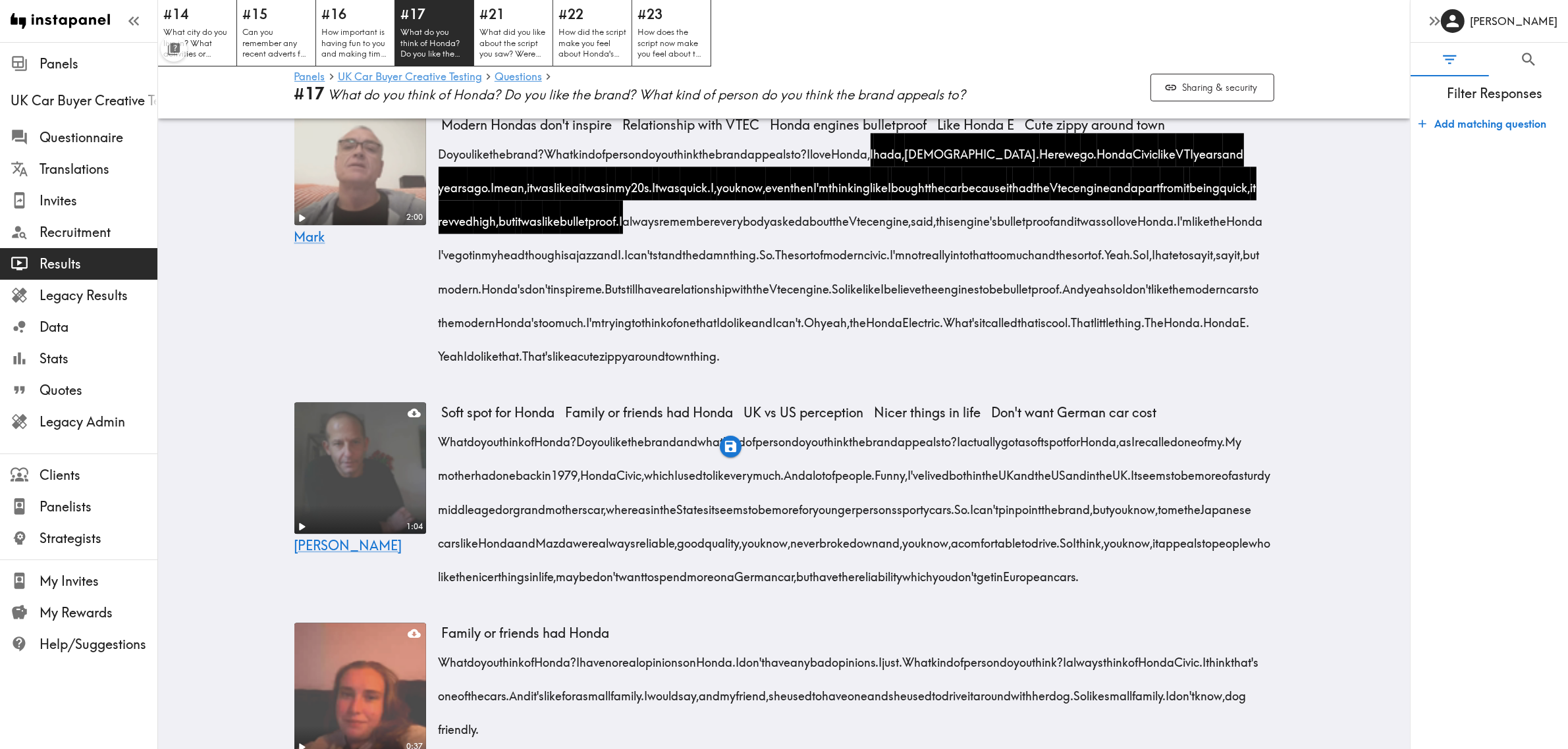
click at [295, 384] on div "2:00 Mark" at bounding box center [360, 238] width 131 height 290
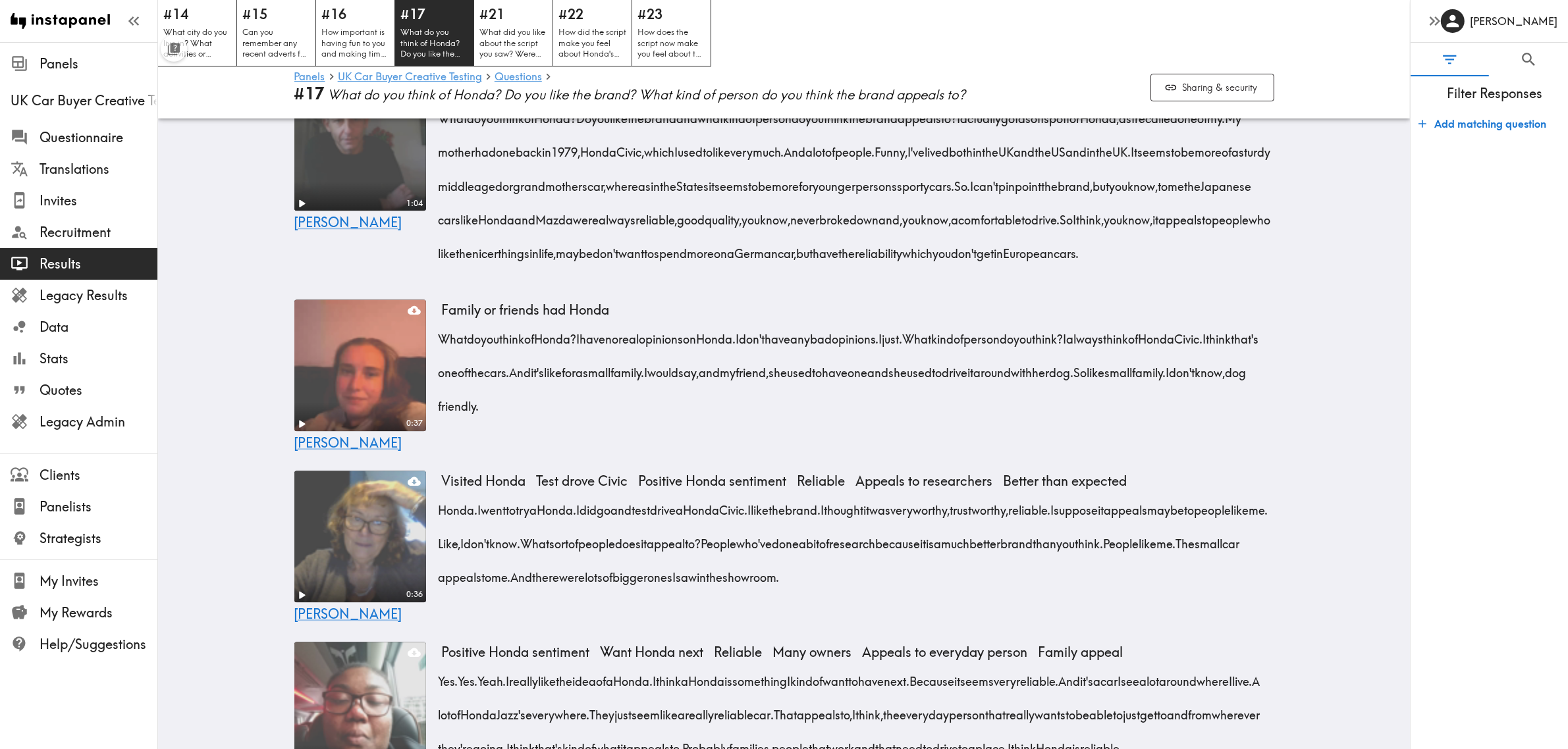
scroll to position [4113, 0]
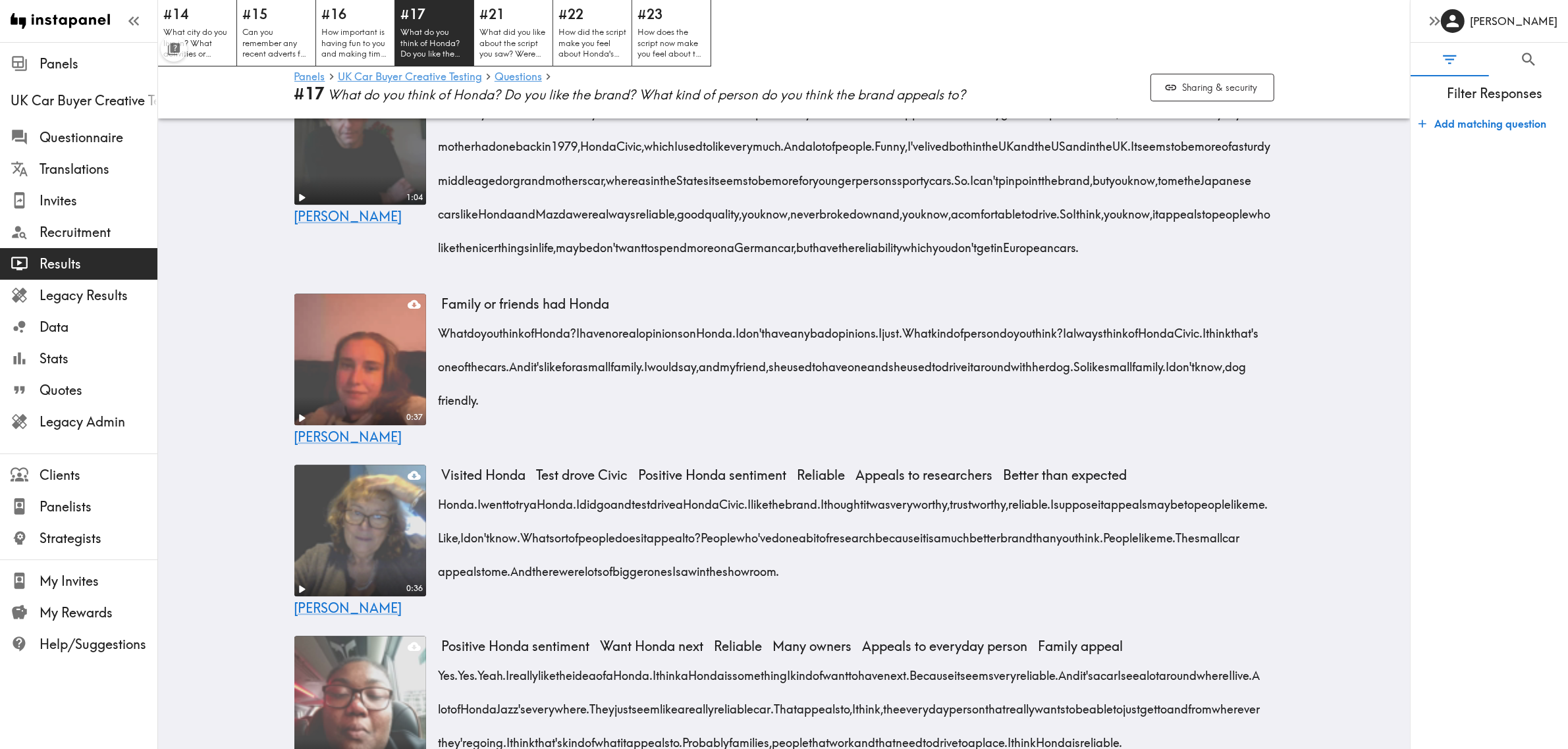
drag, startPoint x: 538, startPoint y: 381, endPoint x: 823, endPoint y: 505, distance: 310.8
click at [823, 260] on div "What do you think of Honda? Do you like the brand and what kind of person do yo…" at bounding box center [858, 176] width 833 height 168
click at [815, 535] on icon "button" at bounding box center [820, 540] width 15 height 15
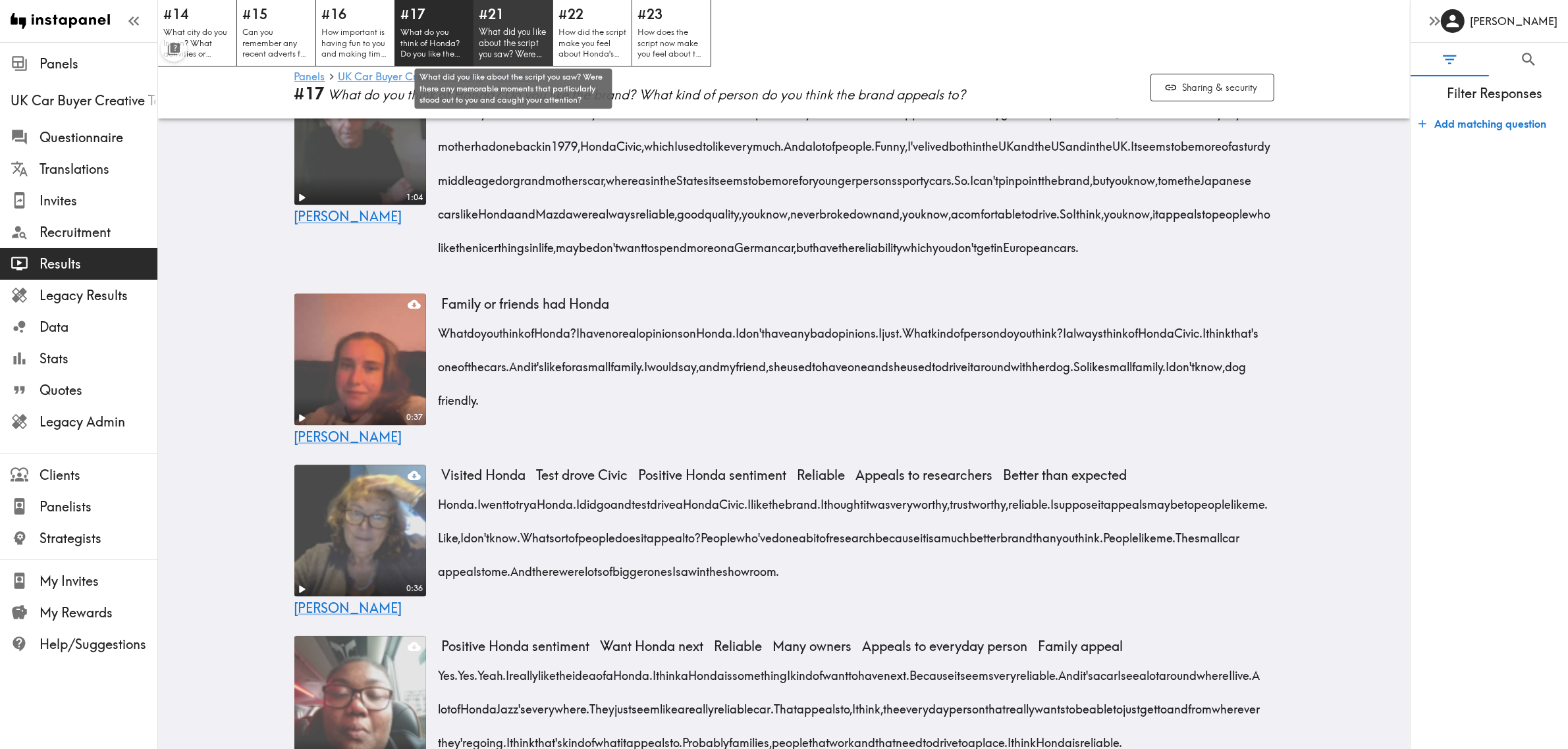
click at [522, 38] on p "What did you like about the script you saw? Were there any memorable moments th…" at bounding box center [513, 43] width 69 height 33
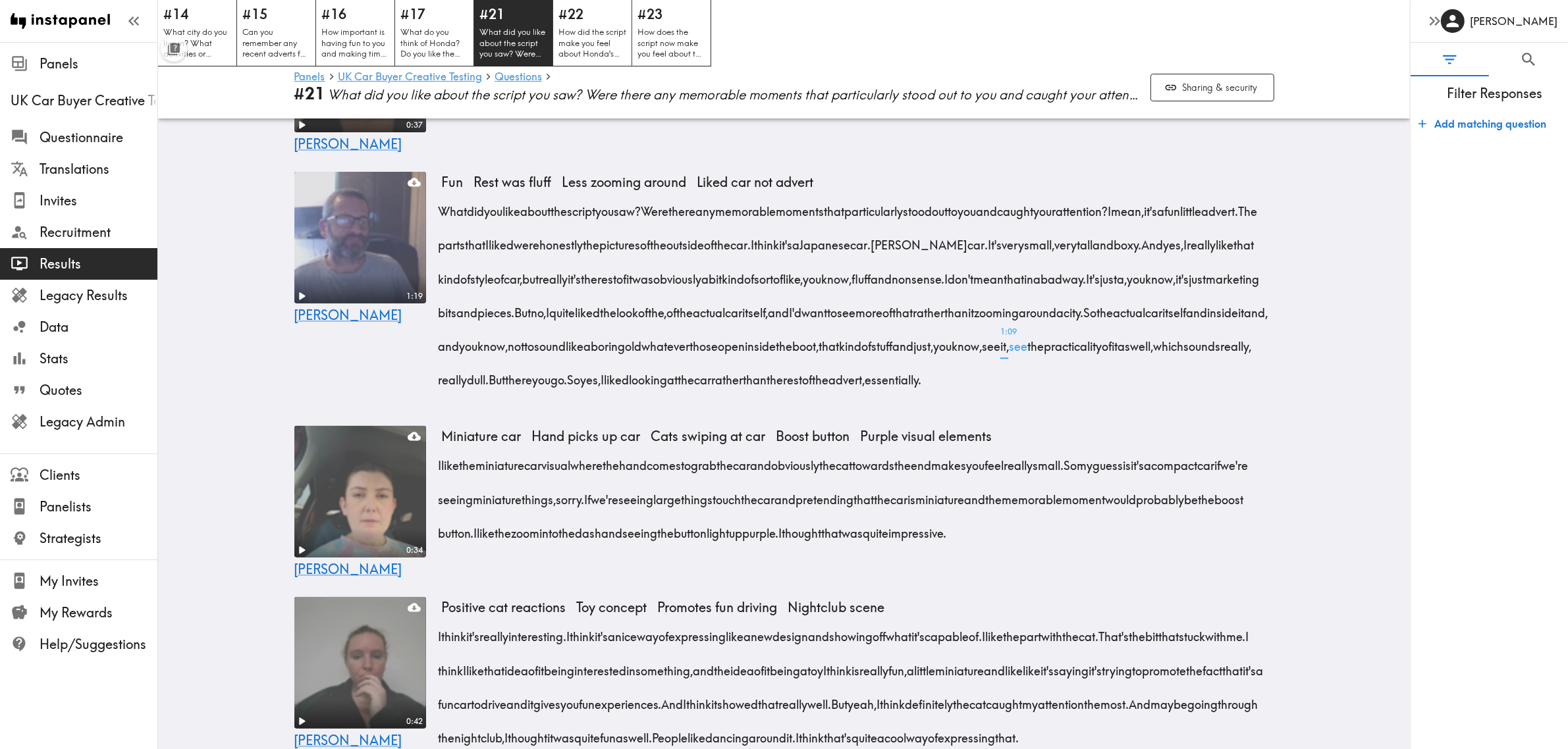
scroll to position [557, 0]
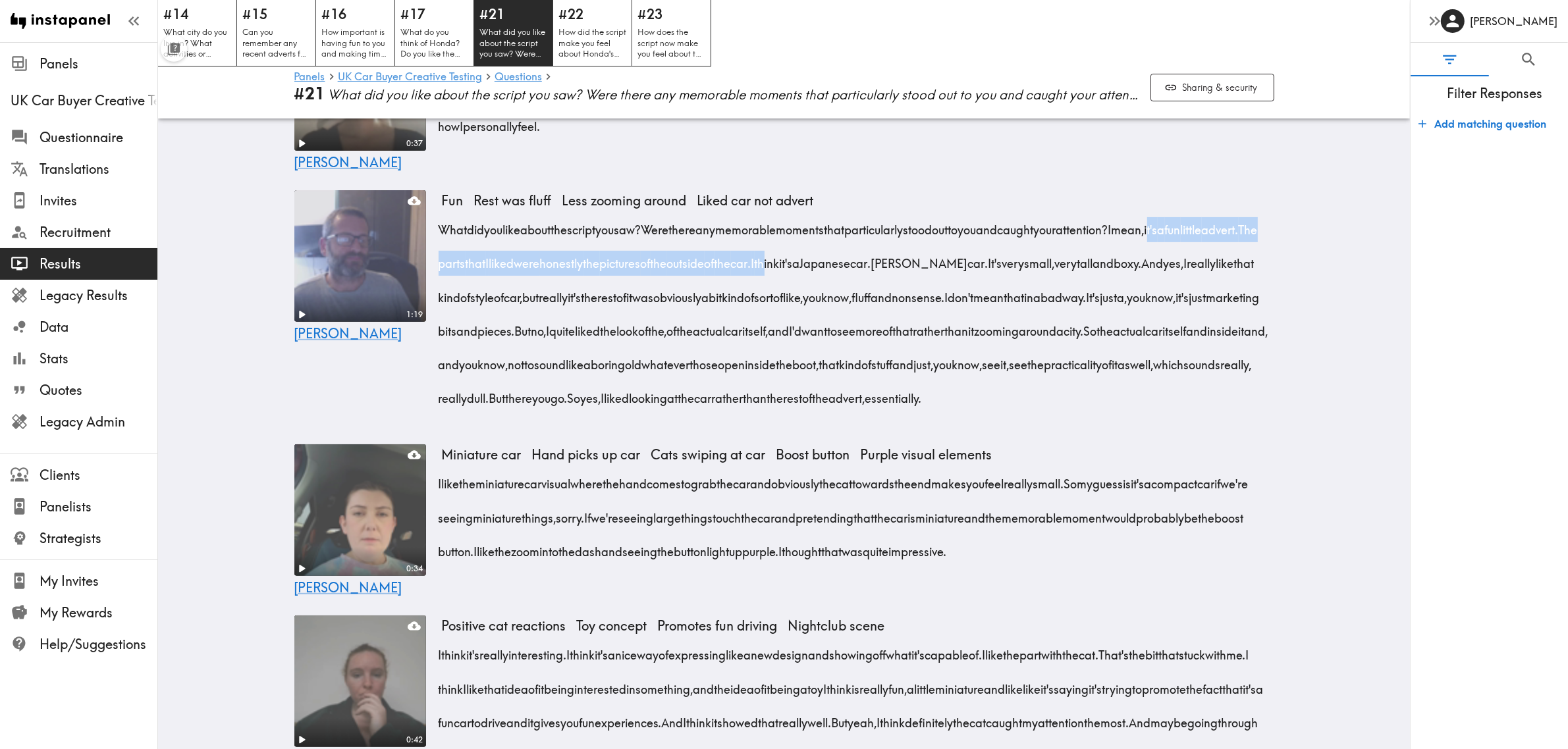
drag, startPoint x: 1225, startPoint y: 229, endPoint x: 910, endPoint y: 267, distance: 317.3
click at [910, 267] on div "What did you like about the script you saw? Were there any memorable moments th…" at bounding box center [858, 310] width 833 height 202
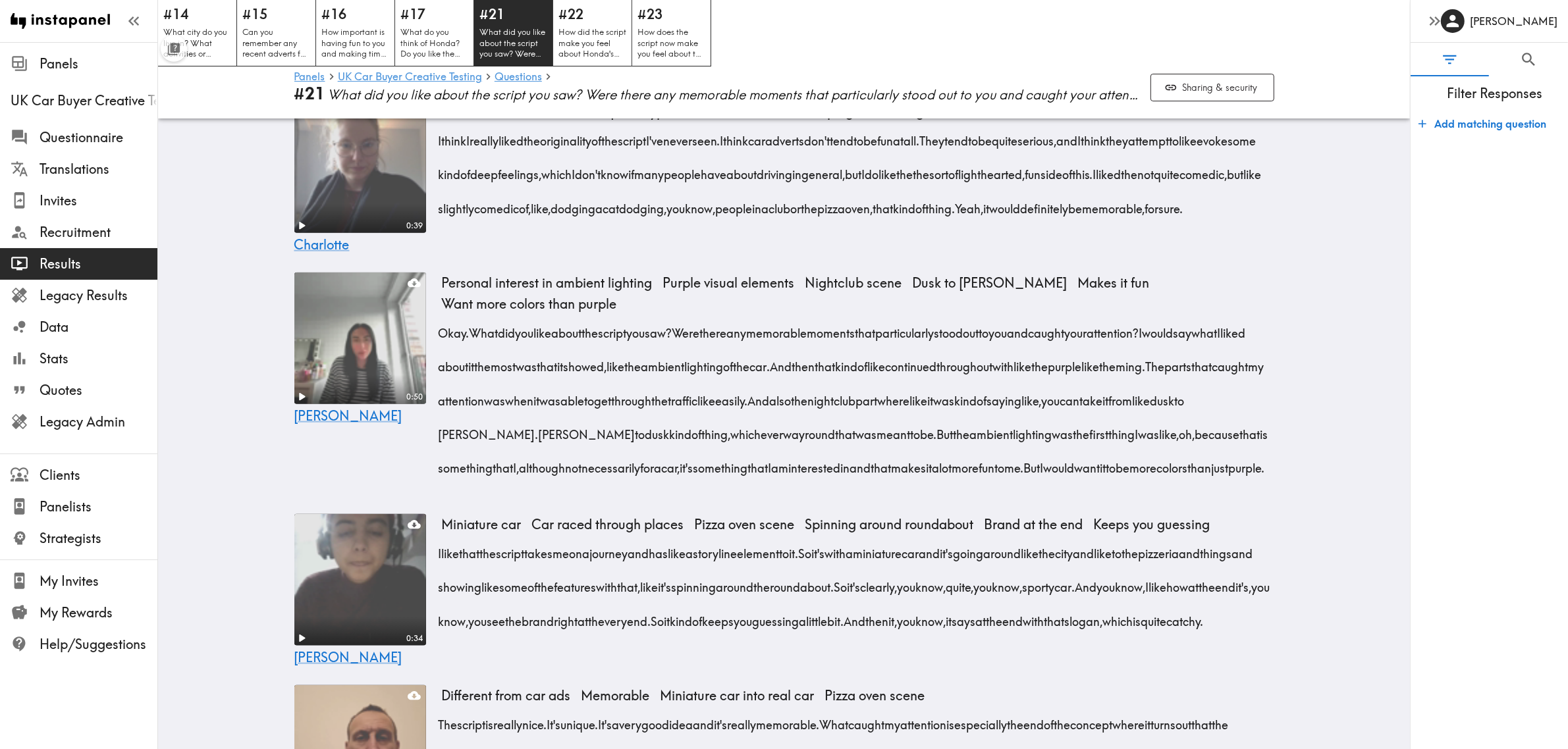
scroll to position [1873, 0]
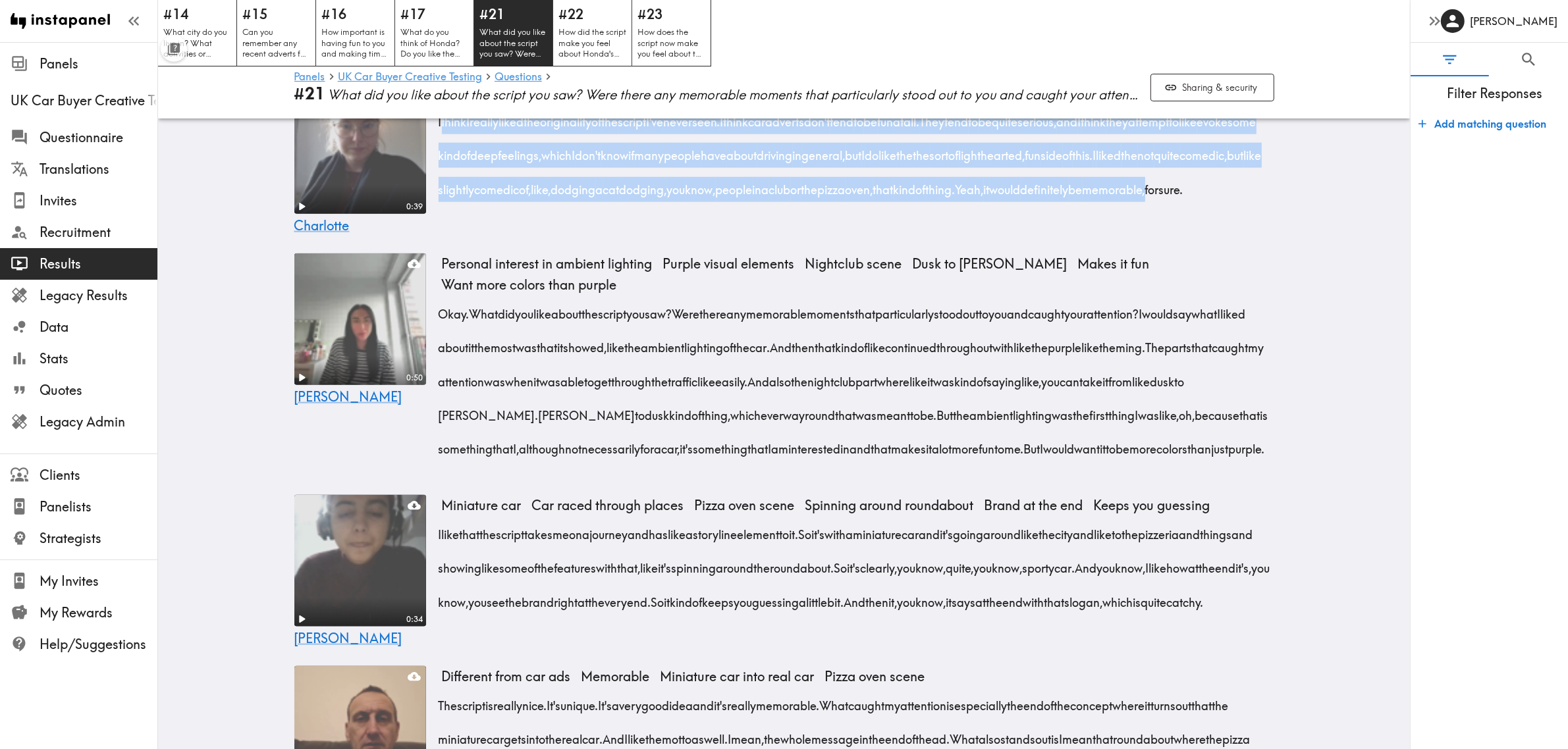
drag, startPoint x: 433, startPoint y: 224, endPoint x: 670, endPoint y: 326, distance: 258.0
click at [670, 202] on div "I think I really liked the originality of the script I've never seen. I think c…" at bounding box center [858, 151] width 833 height 101
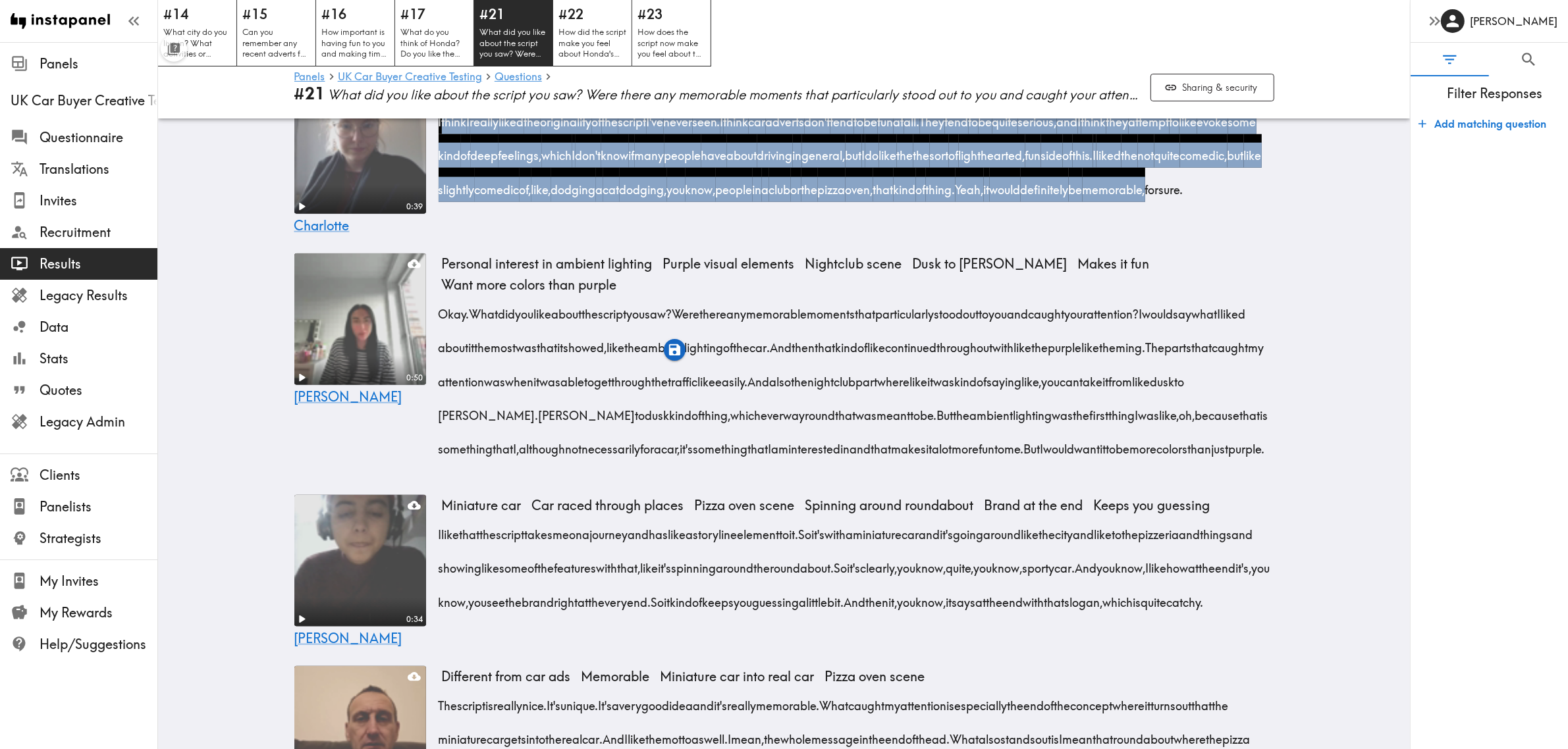
click at [676, 350] on icon "button" at bounding box center [674, 350] width 11 height 11
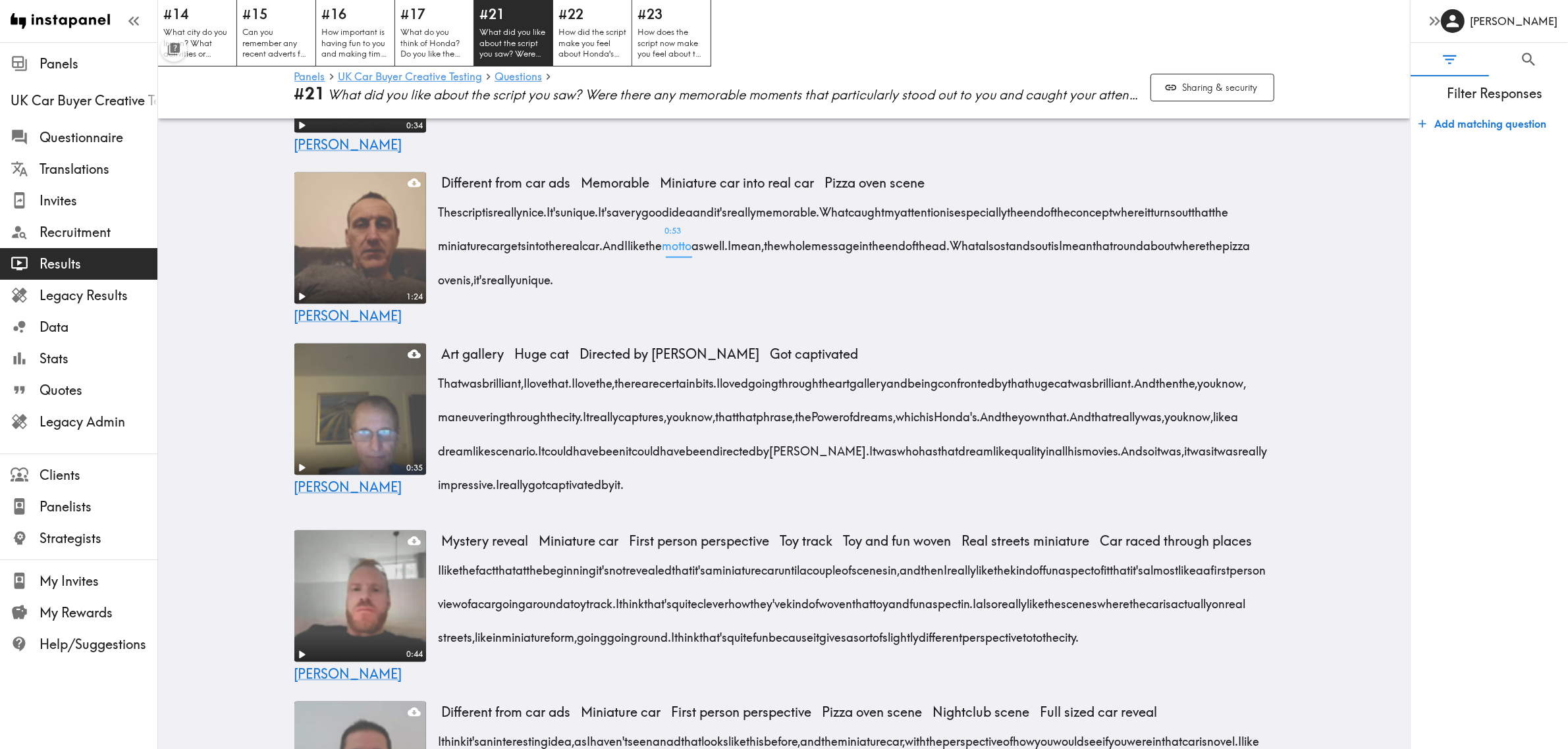
scroll to position [2696, 0]
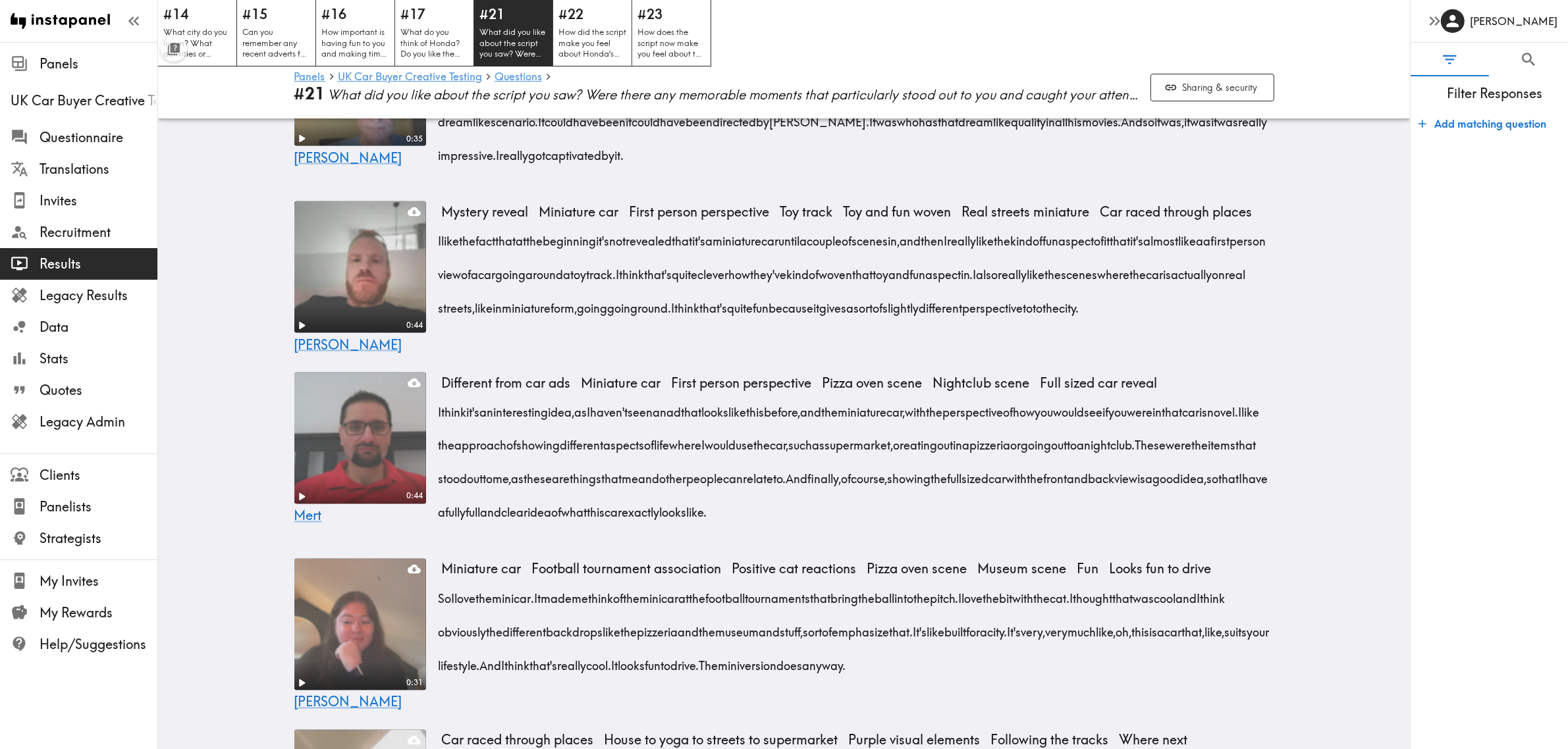
drag, startPoint x: 430, startPoint y: 405, endPoint x: 619, endPoint y: 517, distance: 219.7
click at [619, 356] on div "0:44 [PERSON_NAME] Mystery reveal Miniature car First person perspective Toy tr…" at bounding box center [784, 277] width 1012 height 161
click at [609, 531] on icon "button" at bounding box center [613, 533] width 11 height 11
click at [580, 24] on div "#22 How did the script make you feel about [PERSON_NAME]'s new Super N car? Doe…" at bounding box center [592, 33] width 80 height 67
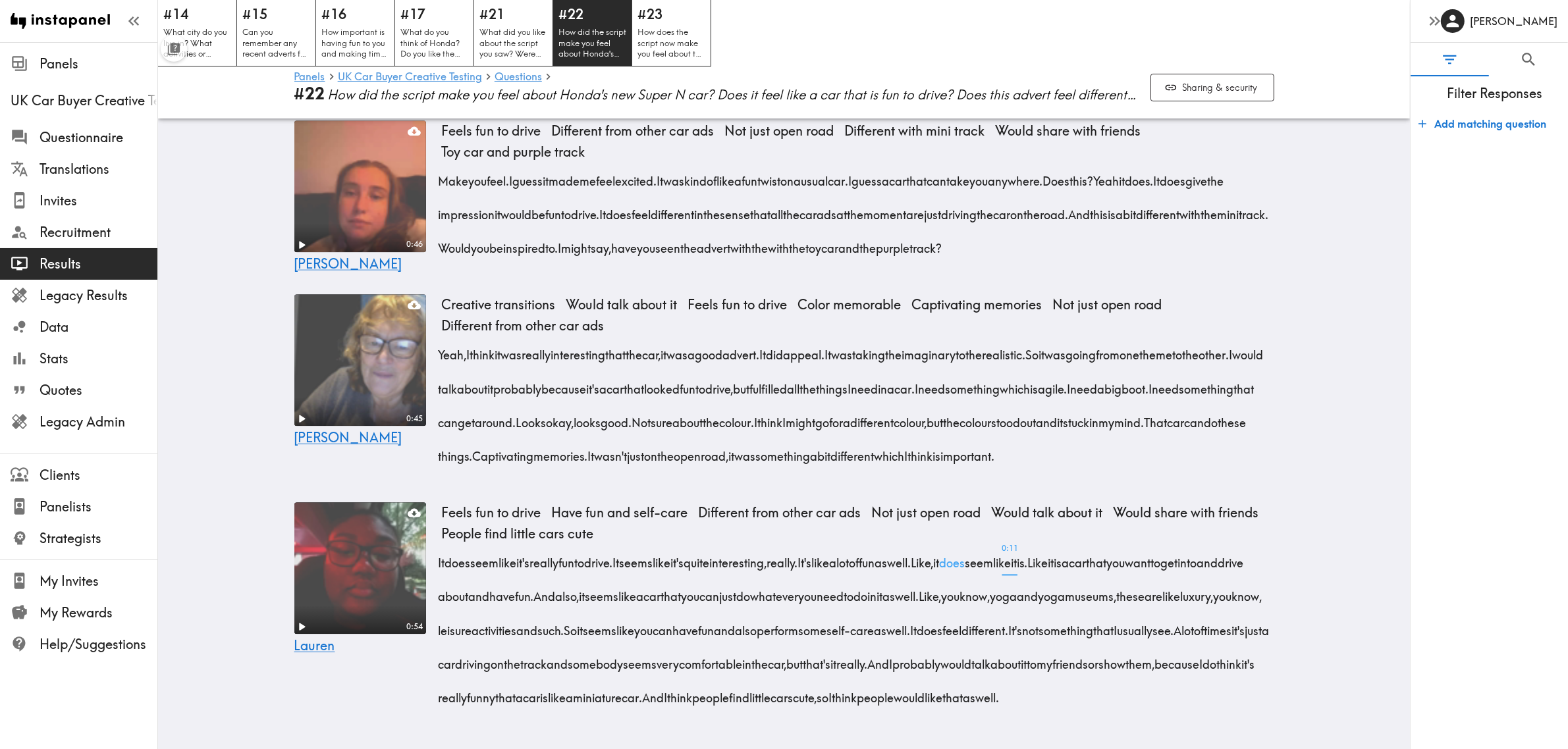
scroll to position [4864, 0]
drag, startPoint x: 432, startPoint y: 520, endPoint x: 721, endPoint y: 620, distance: 305.8
click at [721, 620] on div "It does seem like it's really fun to drive. It seems like it's quite interestin…" at bounding box center [858, 625] width 833 height 168
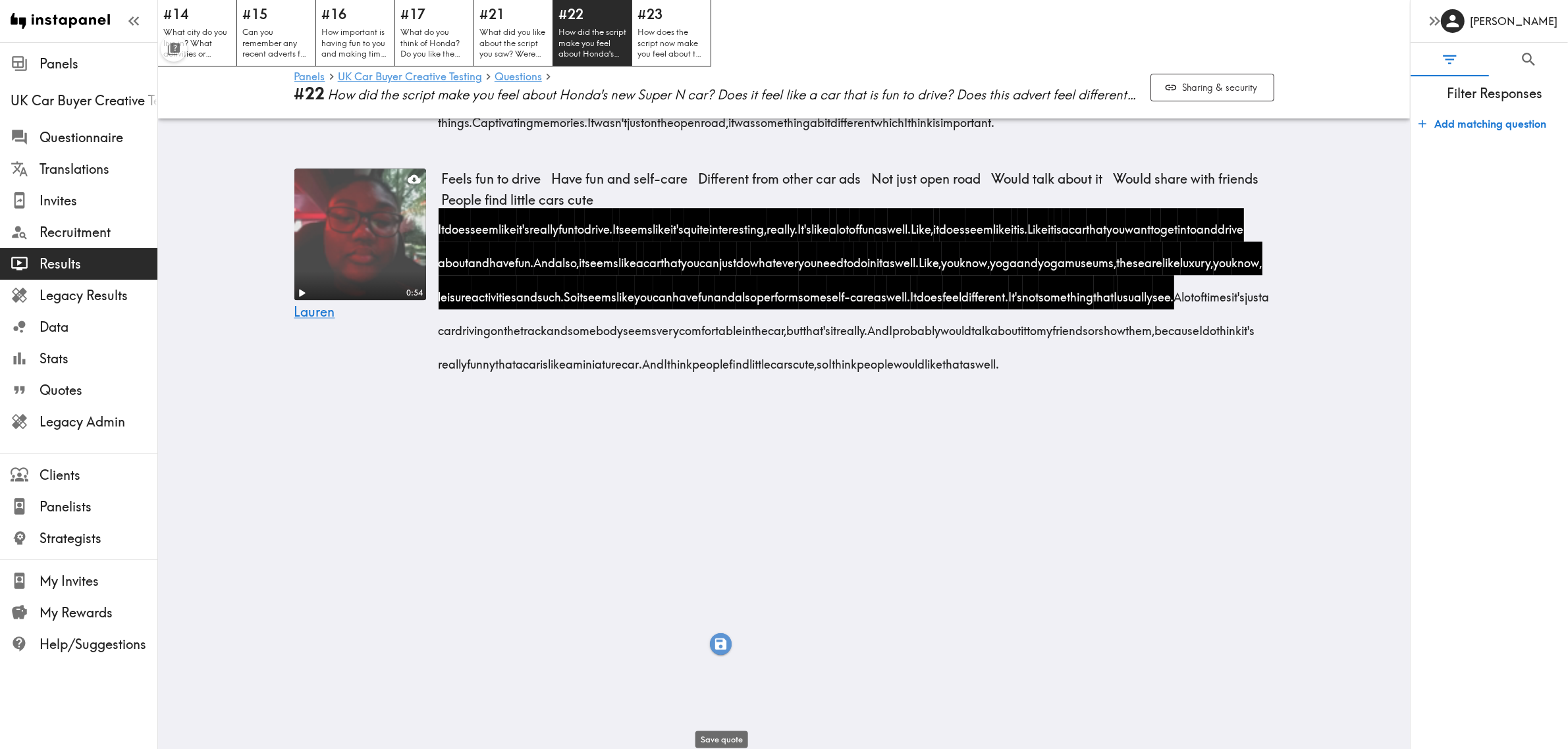
click at [715, 642] on icon "button" at bounding box center [721, 644] width 15 height 15
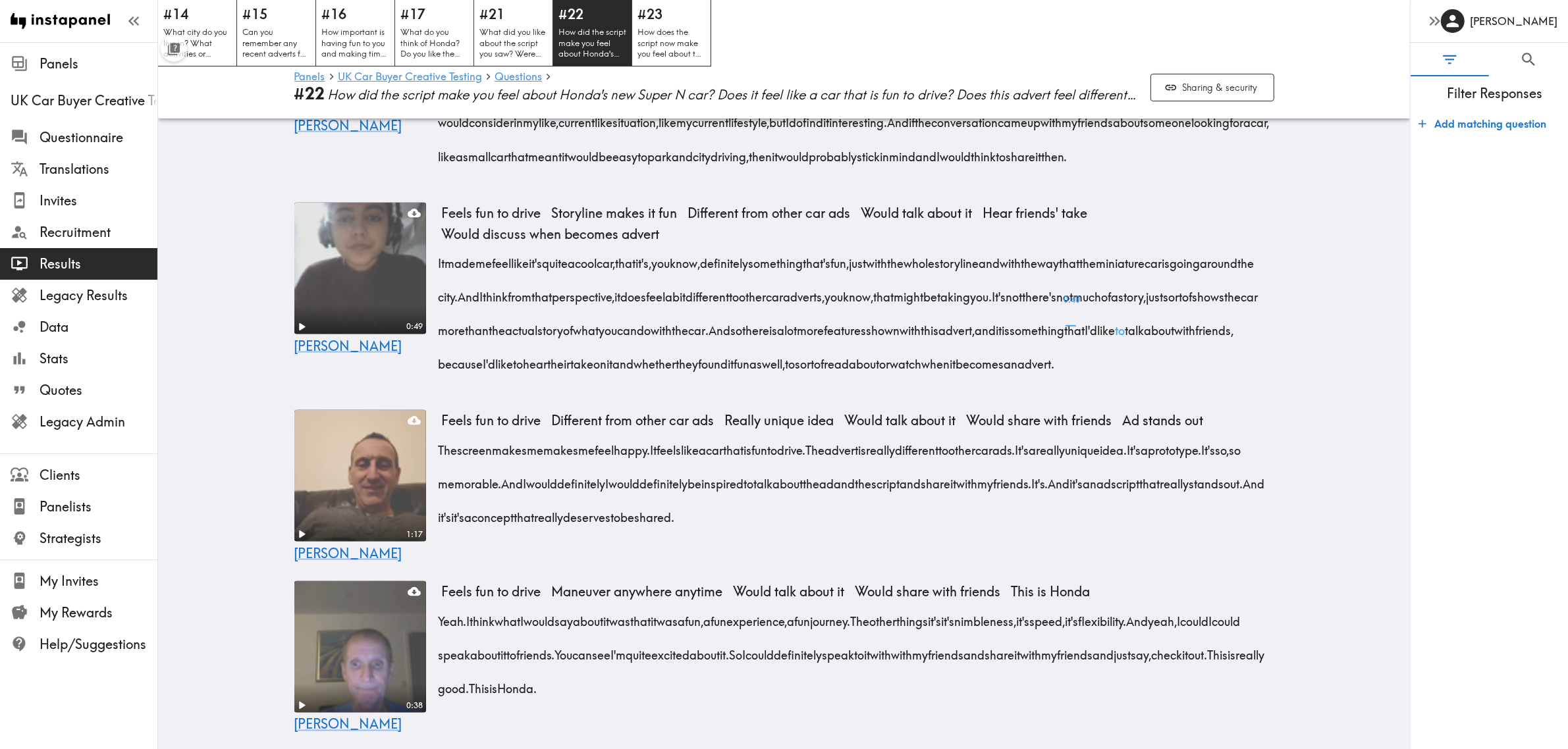
scroll to position [2396, 0]
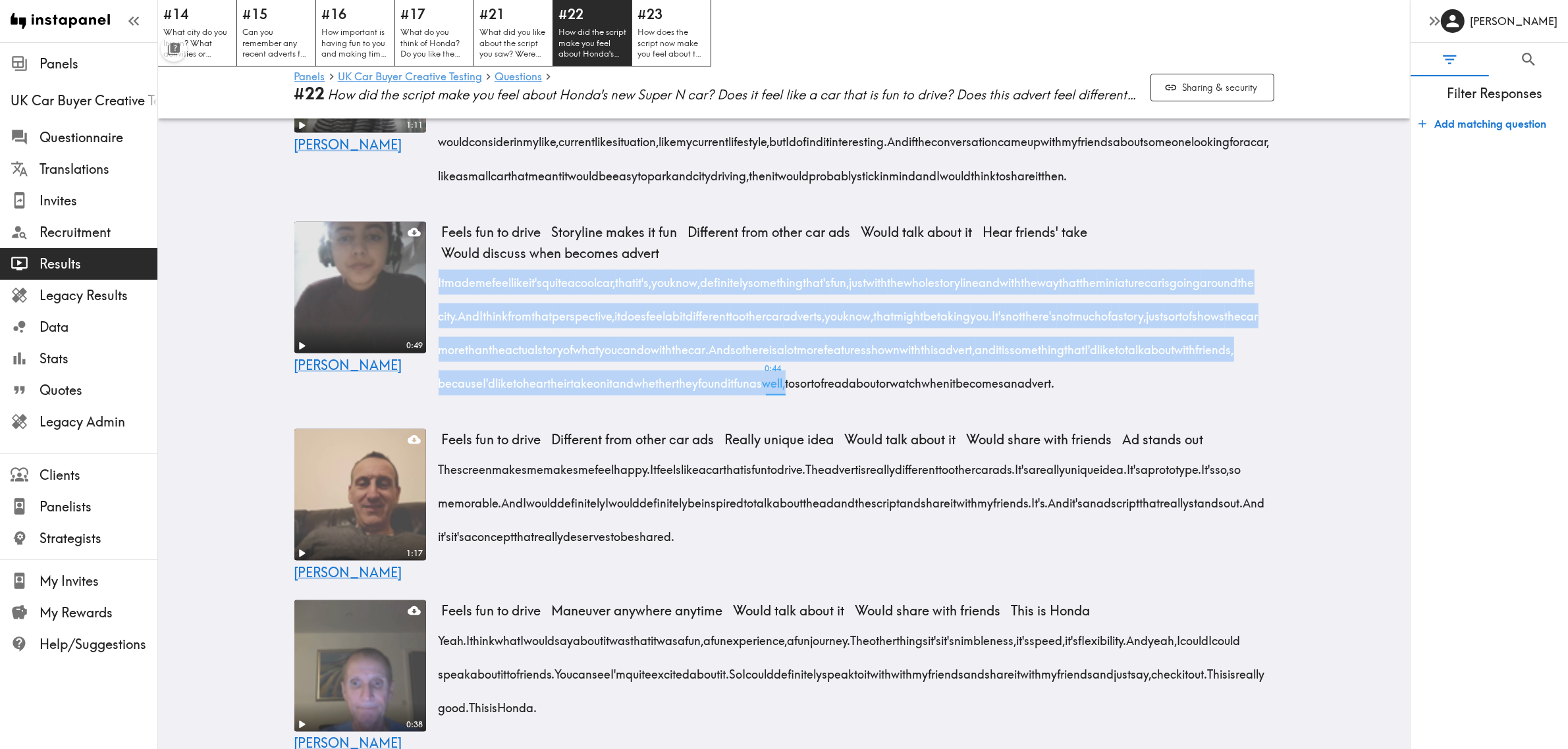
drag, startPoint x: 430, startPoint y: 486, endPoint x: 1166, endPoint y: 592, distance: 743.6
click at [1166, 414] on div "0:49 [PERSON_NAME] Feels fun to drive Storyline makes it fun Different from oth…" at bounding box center [784, 315] width 1012 height 198
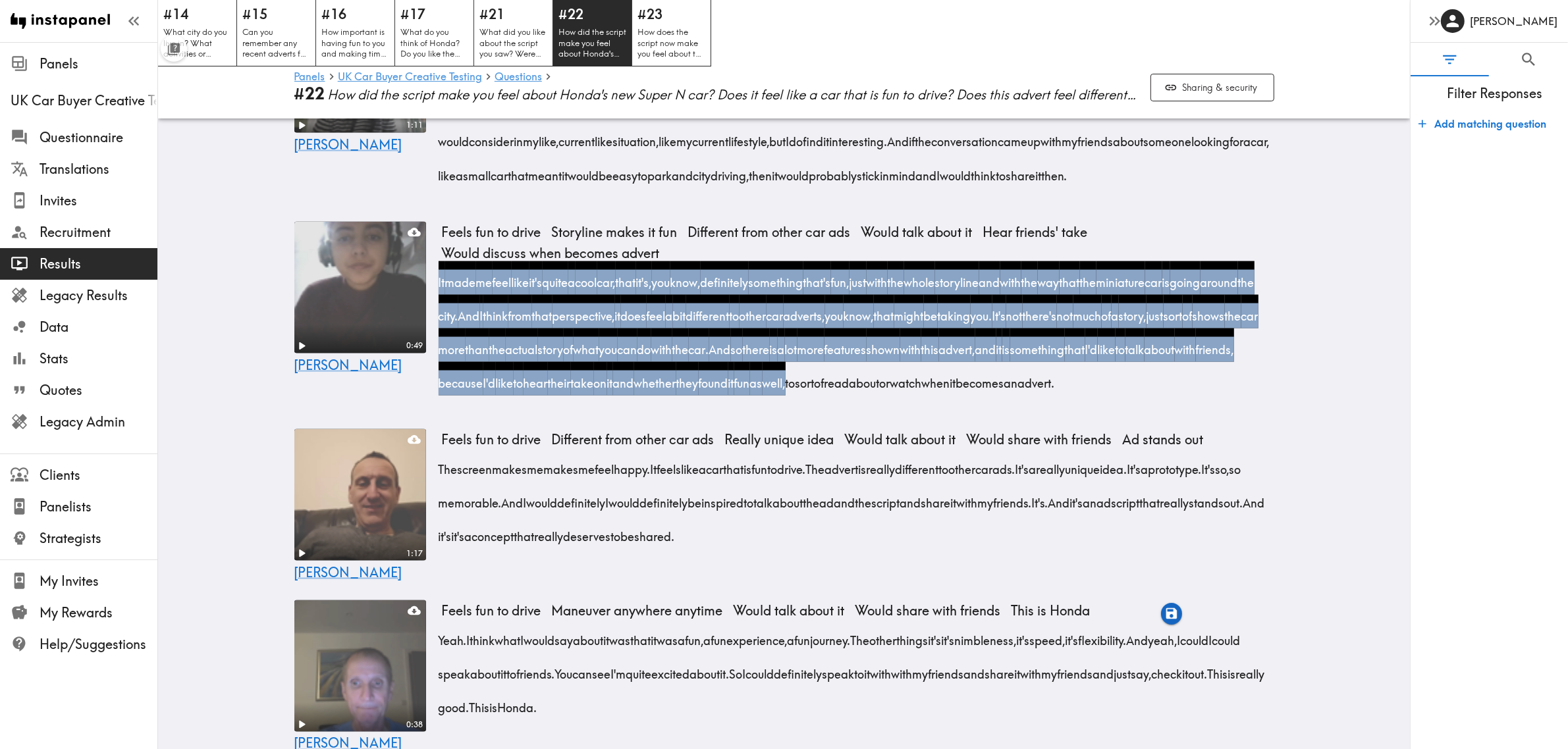
click at [1172, 615] on icon "button" at bounding box center [1172, 614] width 15 height 15
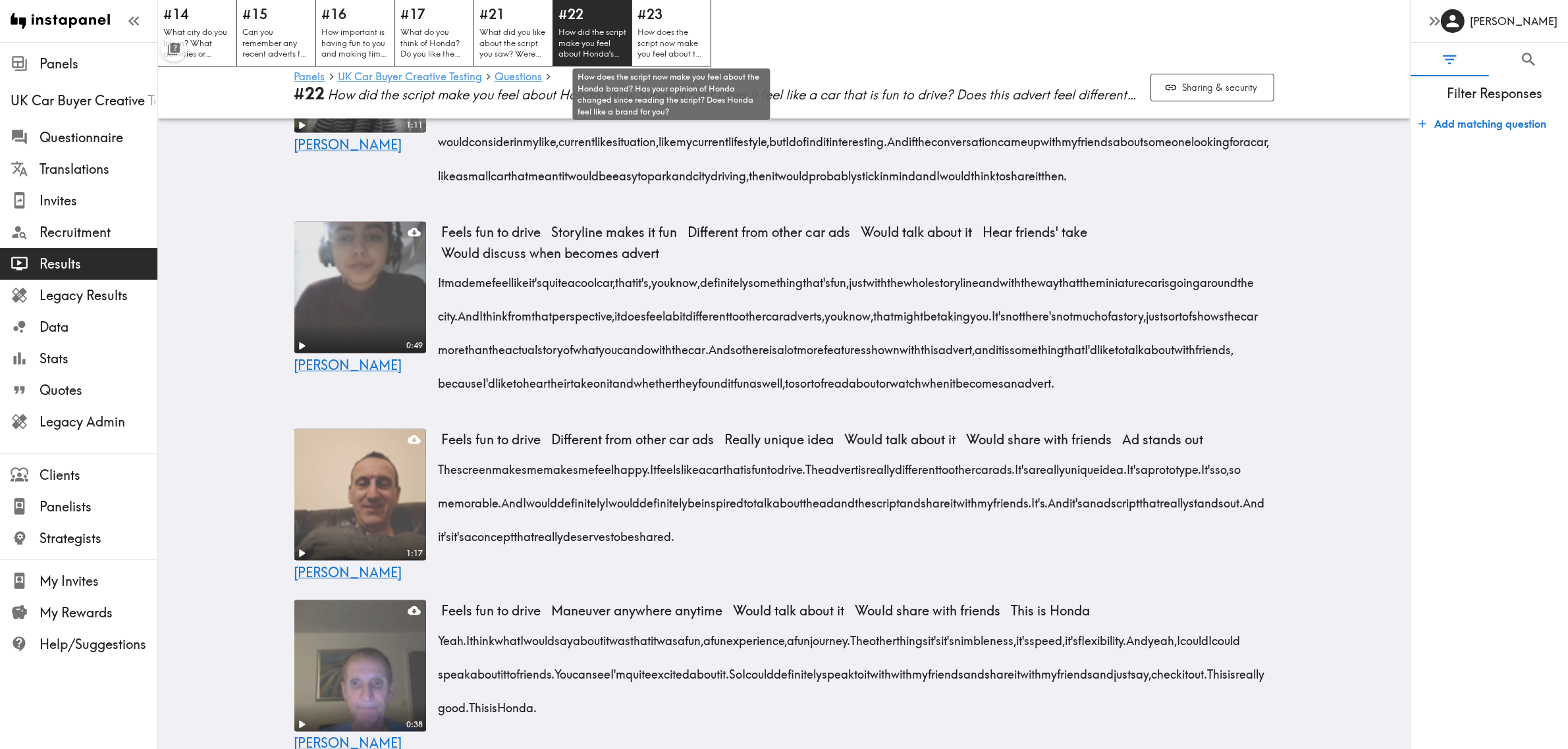
drag, startPoint x: 676, startPoint y: 48, endPoint x: 623, endPoint y: 5, distance: 68.2
click at [676, 48] on p "How does the script now make you feel about the Honda brand? Has your opinion o…" at bounding box center [671, 42] width 68 height 33
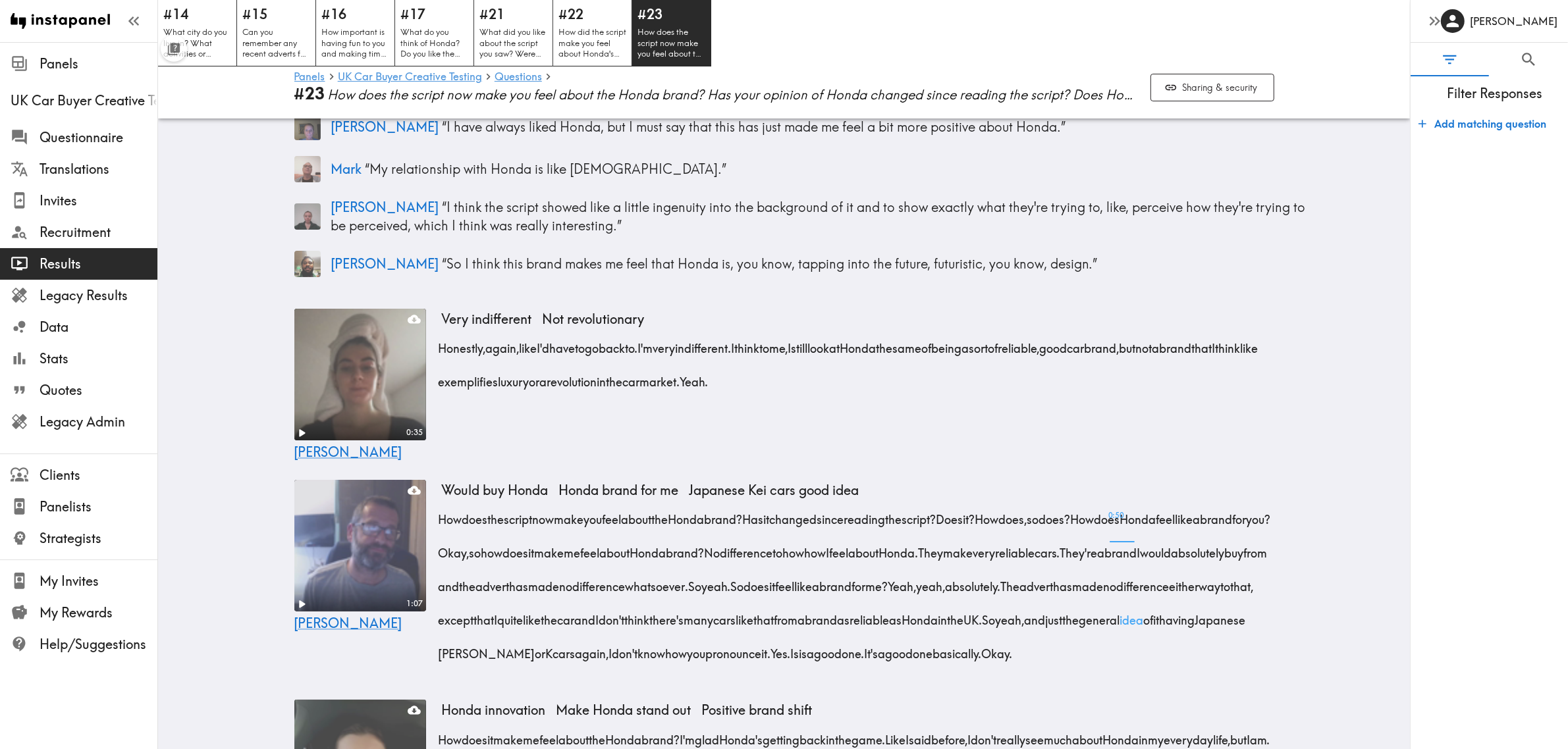
scroll to position [575, 0]
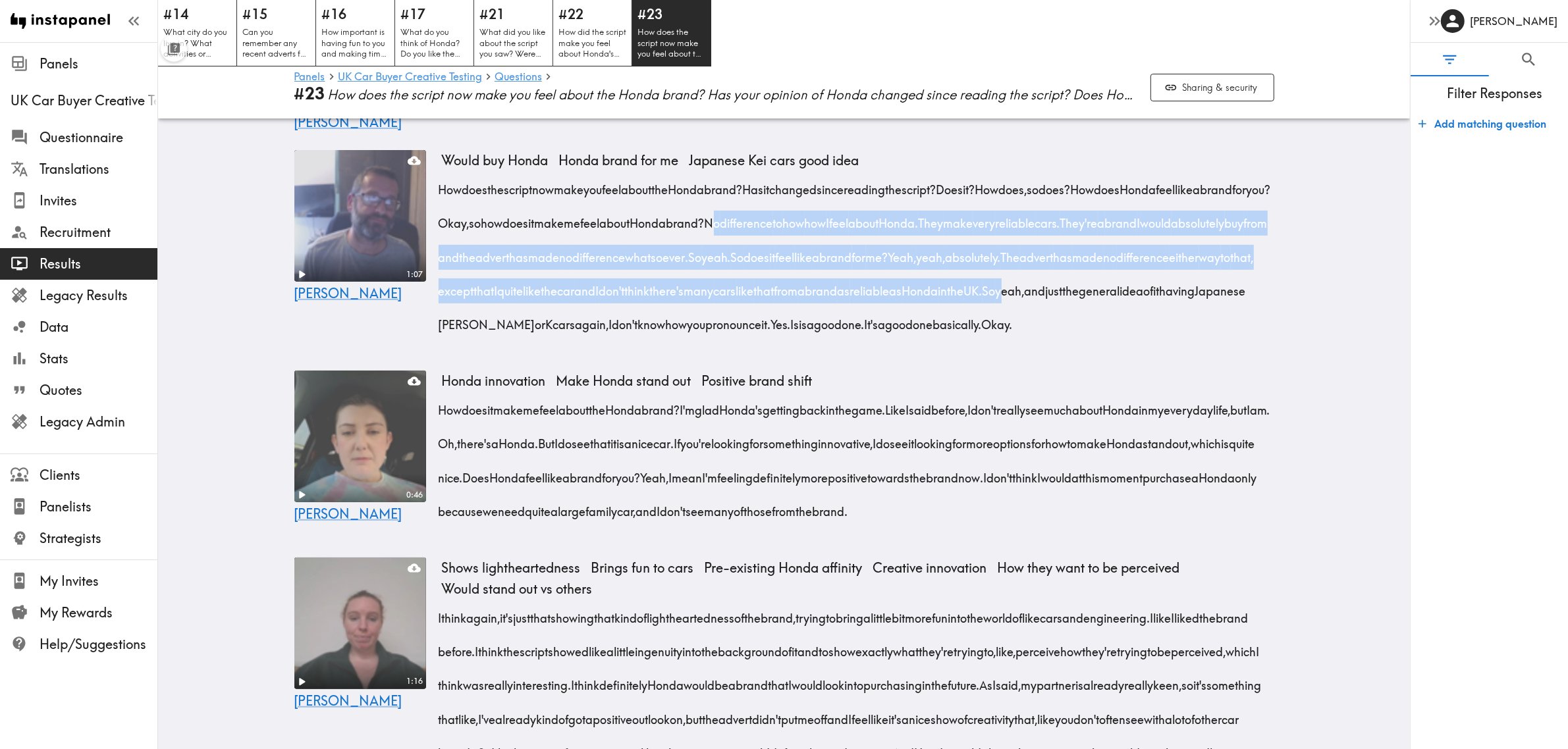
drag, startPoint x: 847, startPoint y: 225, endPoint x: 604, endPoint y: 330, distance: 264.7
click at [604, 330] on div "How does the script now make you feel about the Honda brand? Has it changed sin…" at bounding box center [858, 252] width 833 height 168
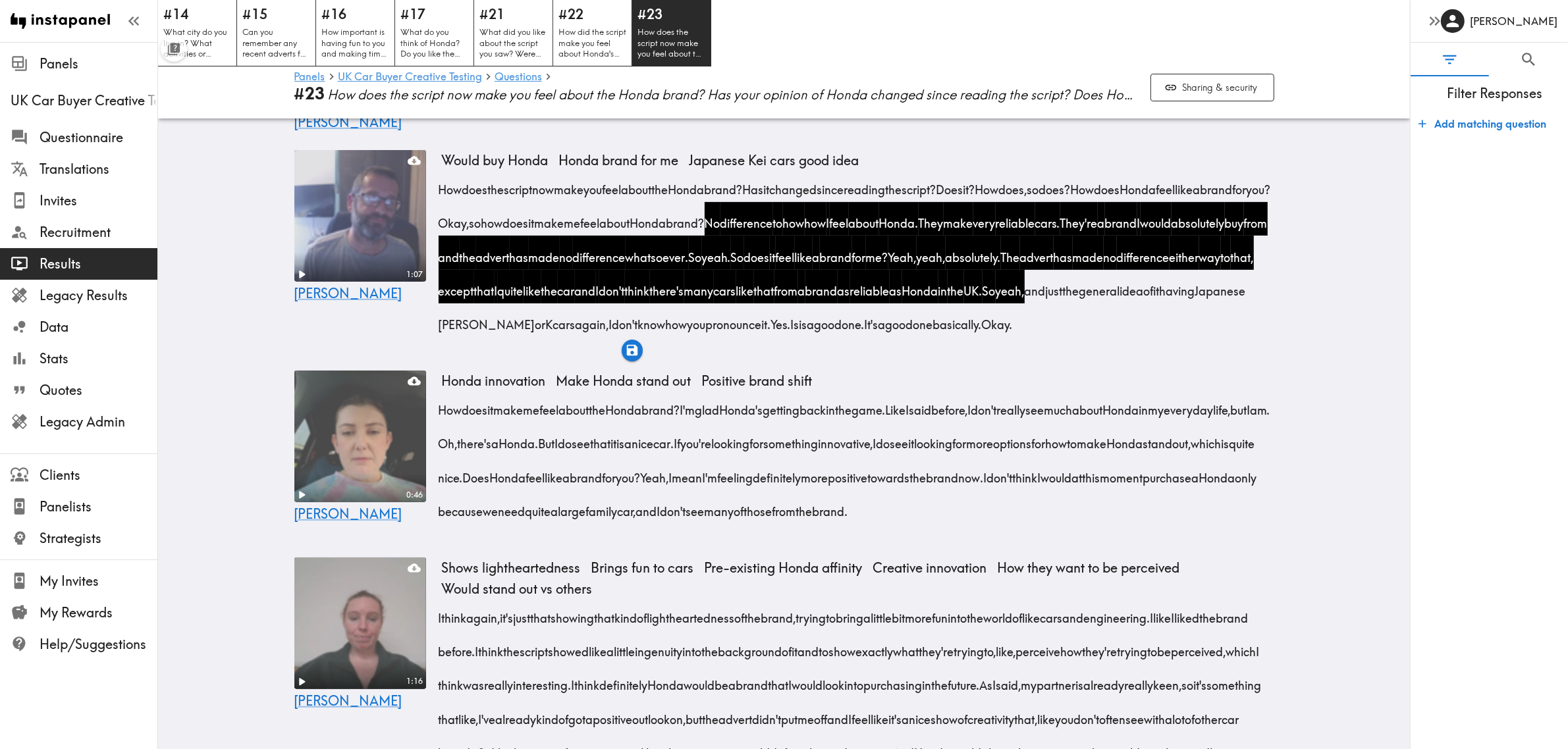
click at [996, 403] on div "0:46 [PERSON_NAME] innovation Make Honda stand out Positive brand shift How doe…" at bounding box center [784, 453] width 1012 height 176
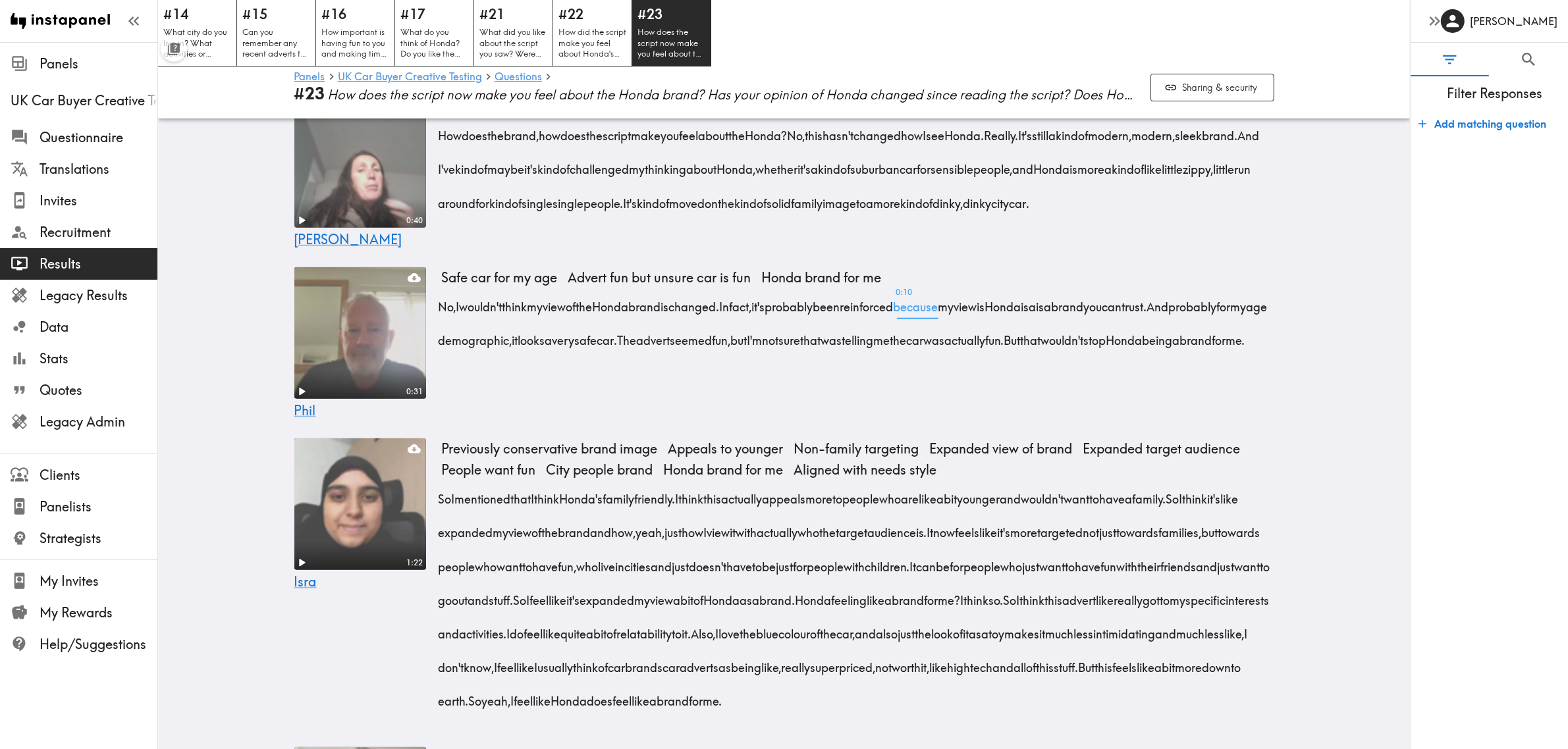
scroll to position [1316, 0]
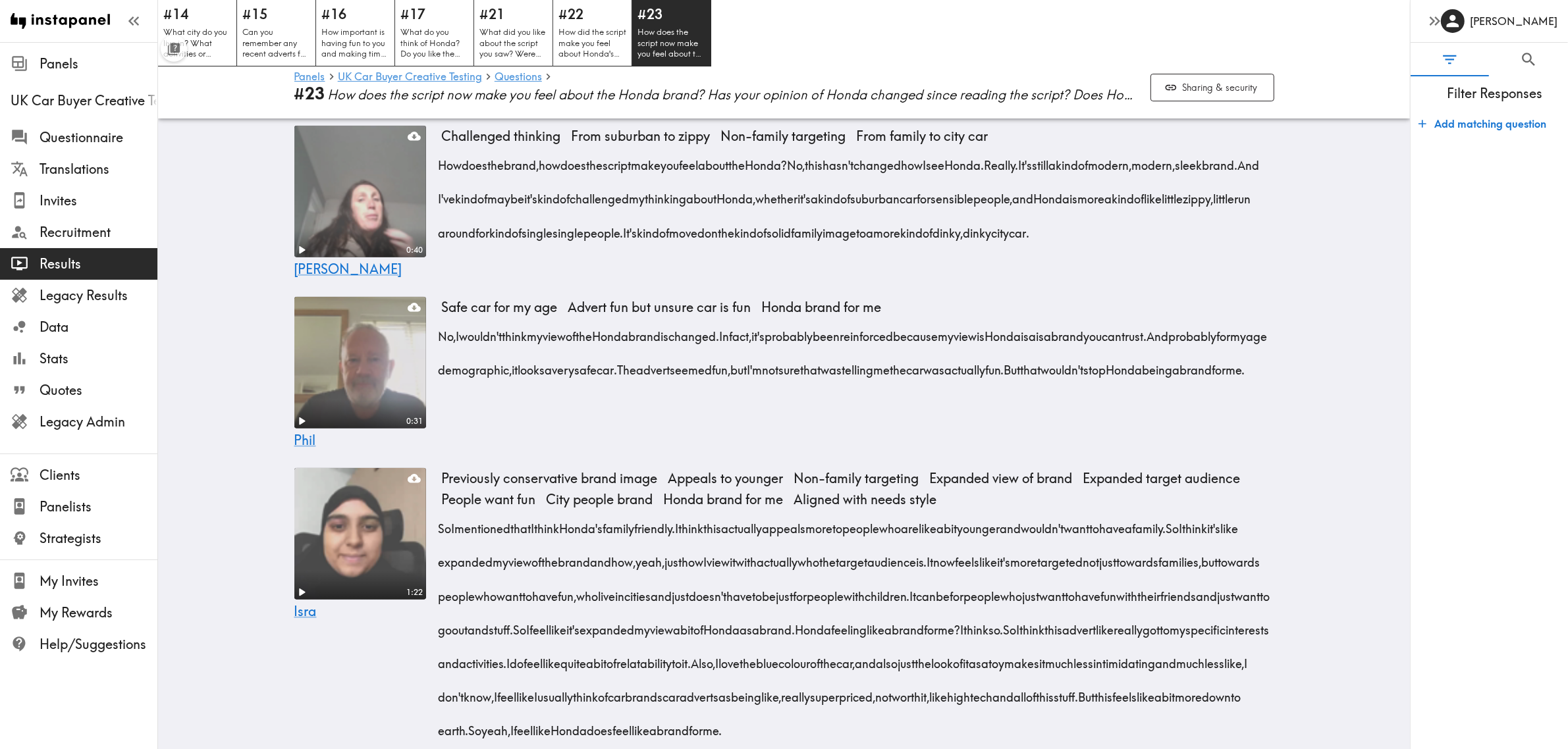
drag, startPoint x: 830, startPoint y: 239, endPoint x: 594, endPoint y: 336, distance: 255.2
click at [594, 245] on div "How does the brand, how does the script make you feel about the Honda? No, this…" at bounding box center [858, 194] width 833 height 101
click at [515, 357] on icon "button" at bounding box center [508, 359] width 15 height 15
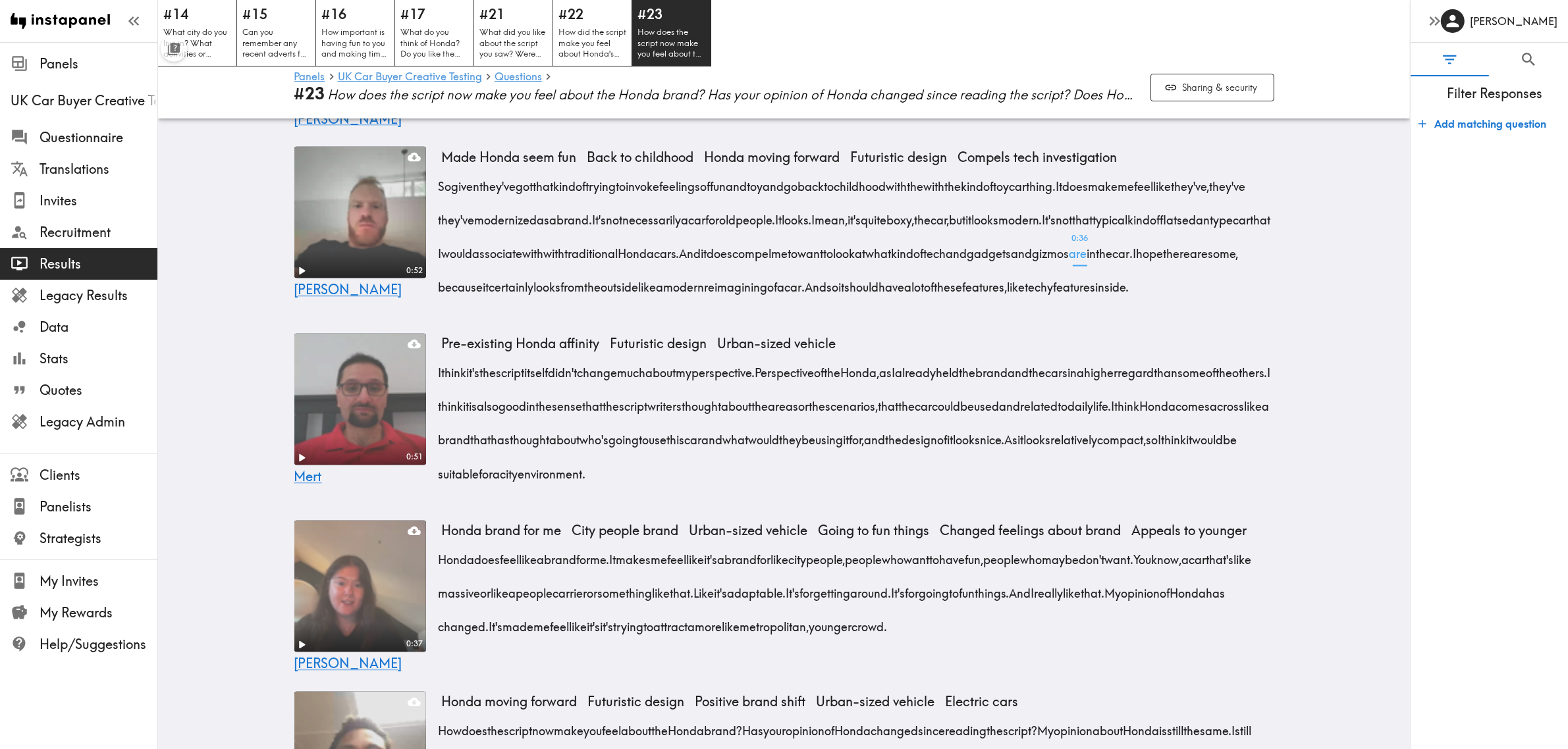
scroll to position [2879, 0]
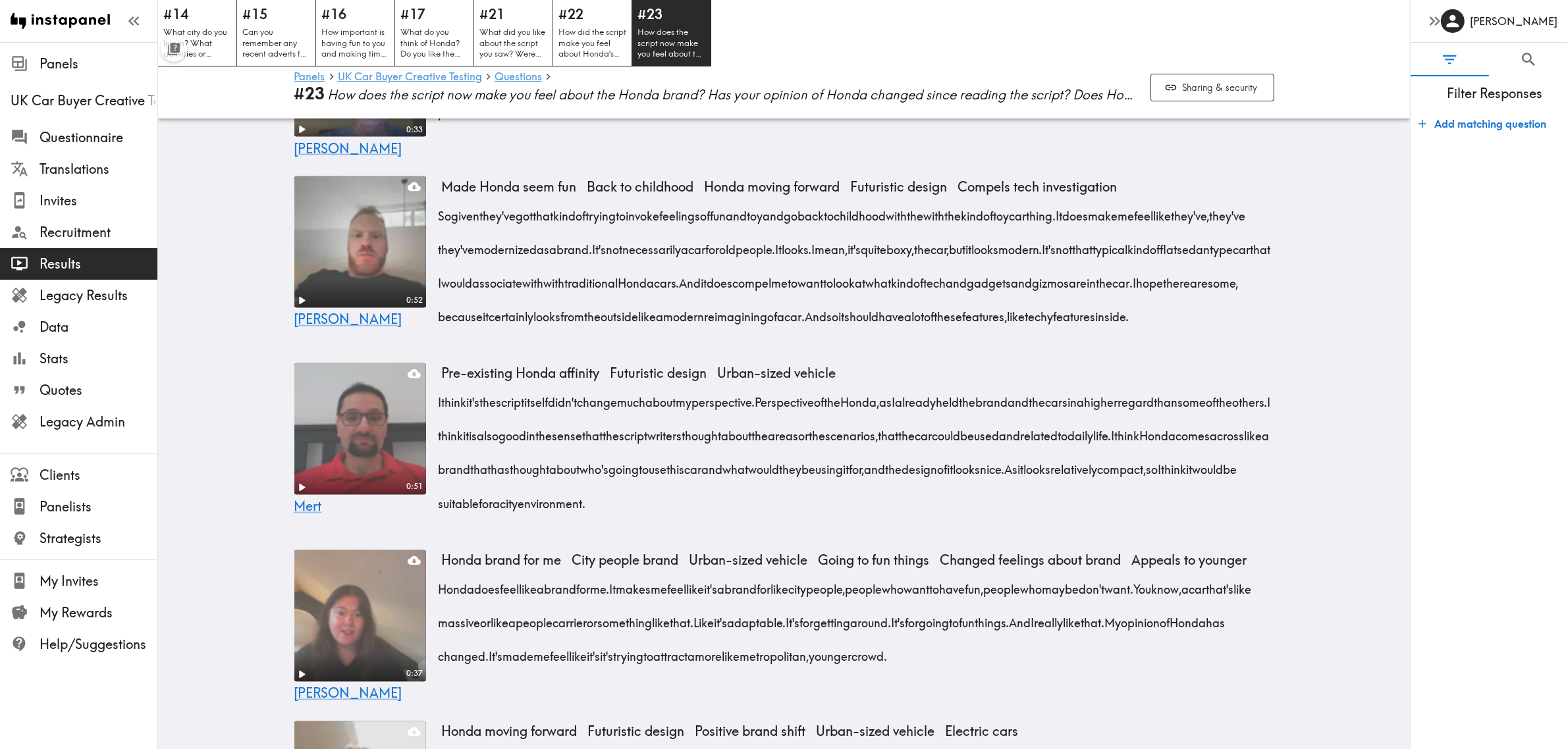
drag, startPoint x: 433, startPoint y: 210, endPoint x: 731, endPoint y: 281, distance: 306.3
click at [731, 125] on div "I have always liked Honda, but I must say that this has just made me feel a bit…" at bounding box center [858, 74] width 833 height 101
click at [731, 300] on icon "button" at bounding box center [729, 303] width 11 height 11
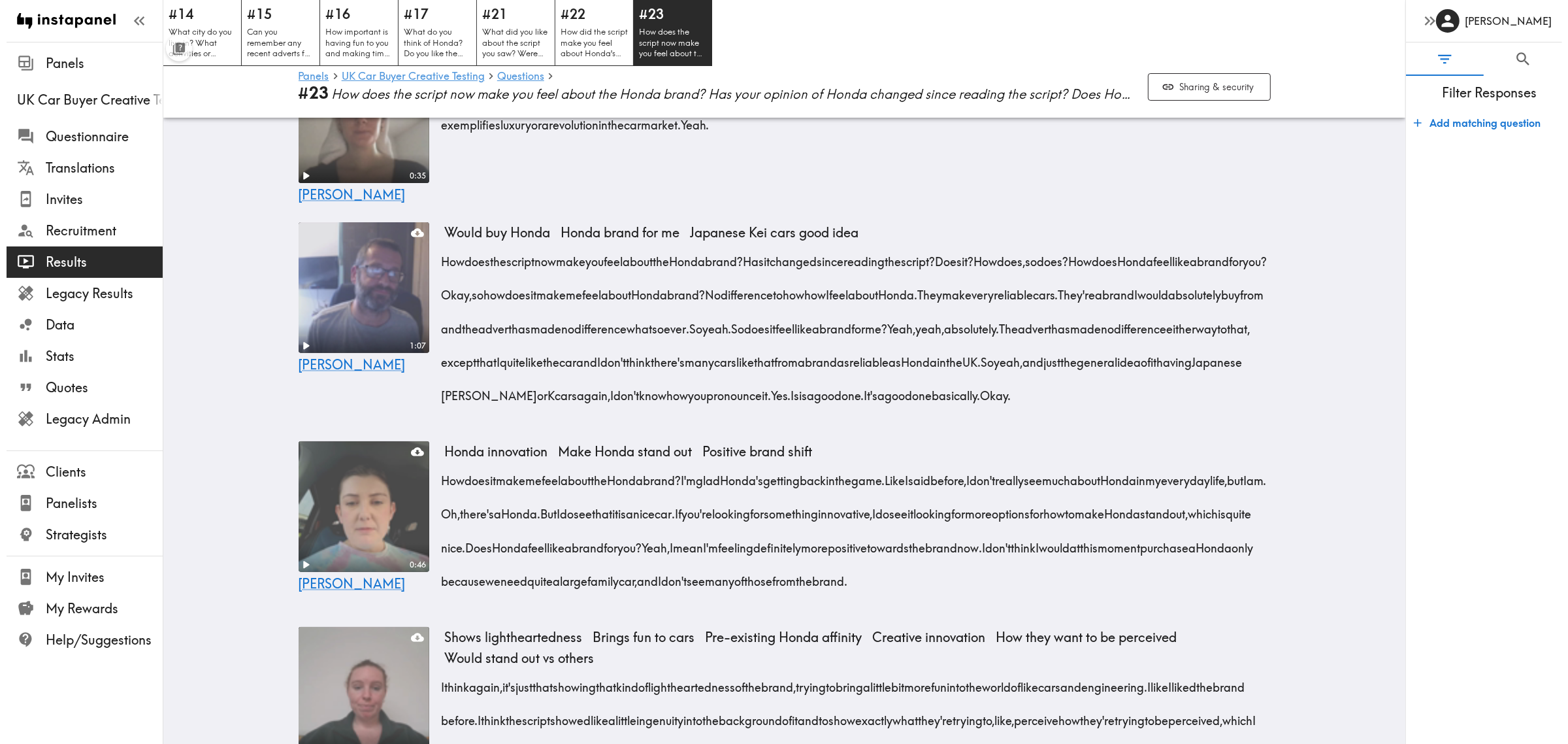
scroll to position [0, 0]
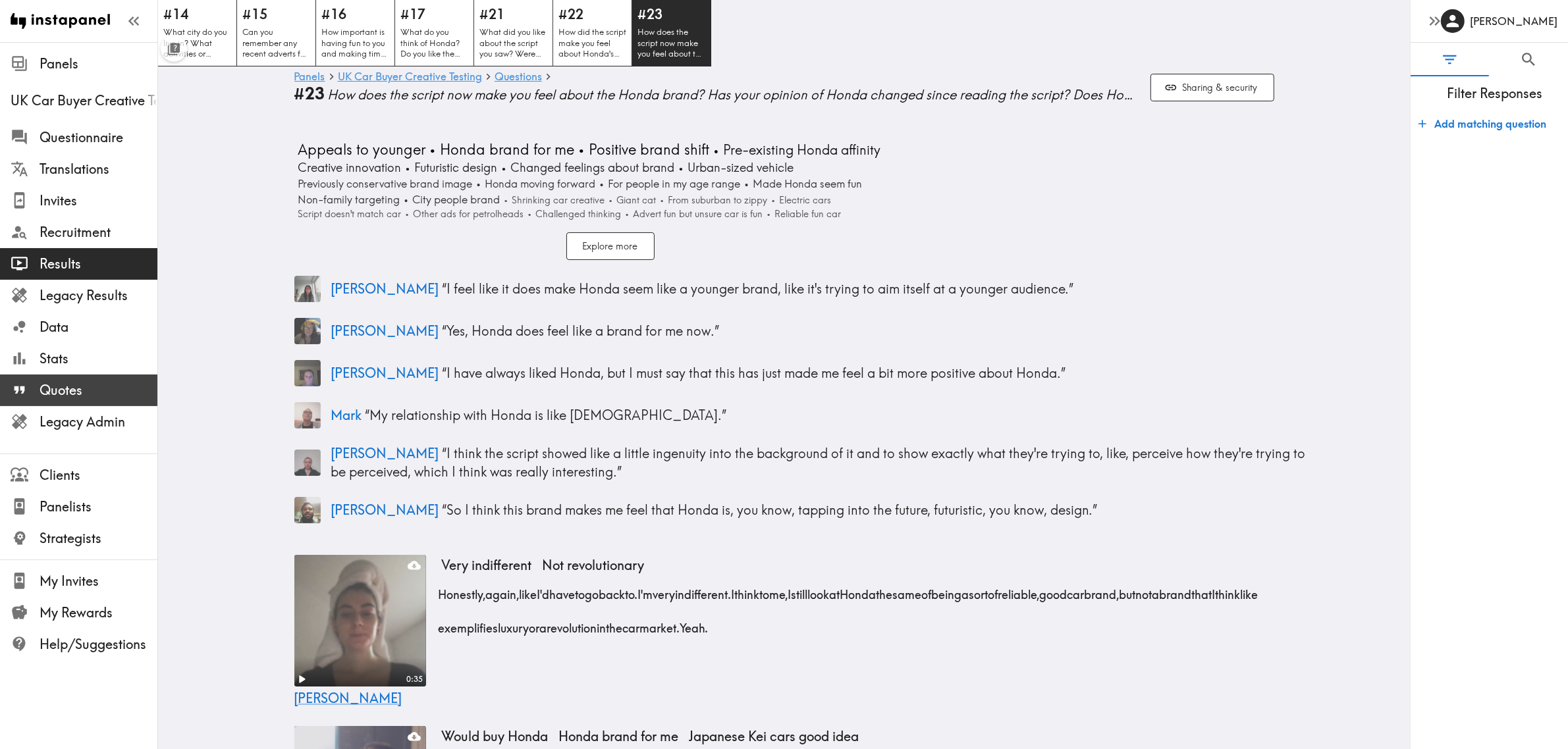
click at [79, 387] on span "Quotes" at bounding box center [99, 391] width 118 height 19
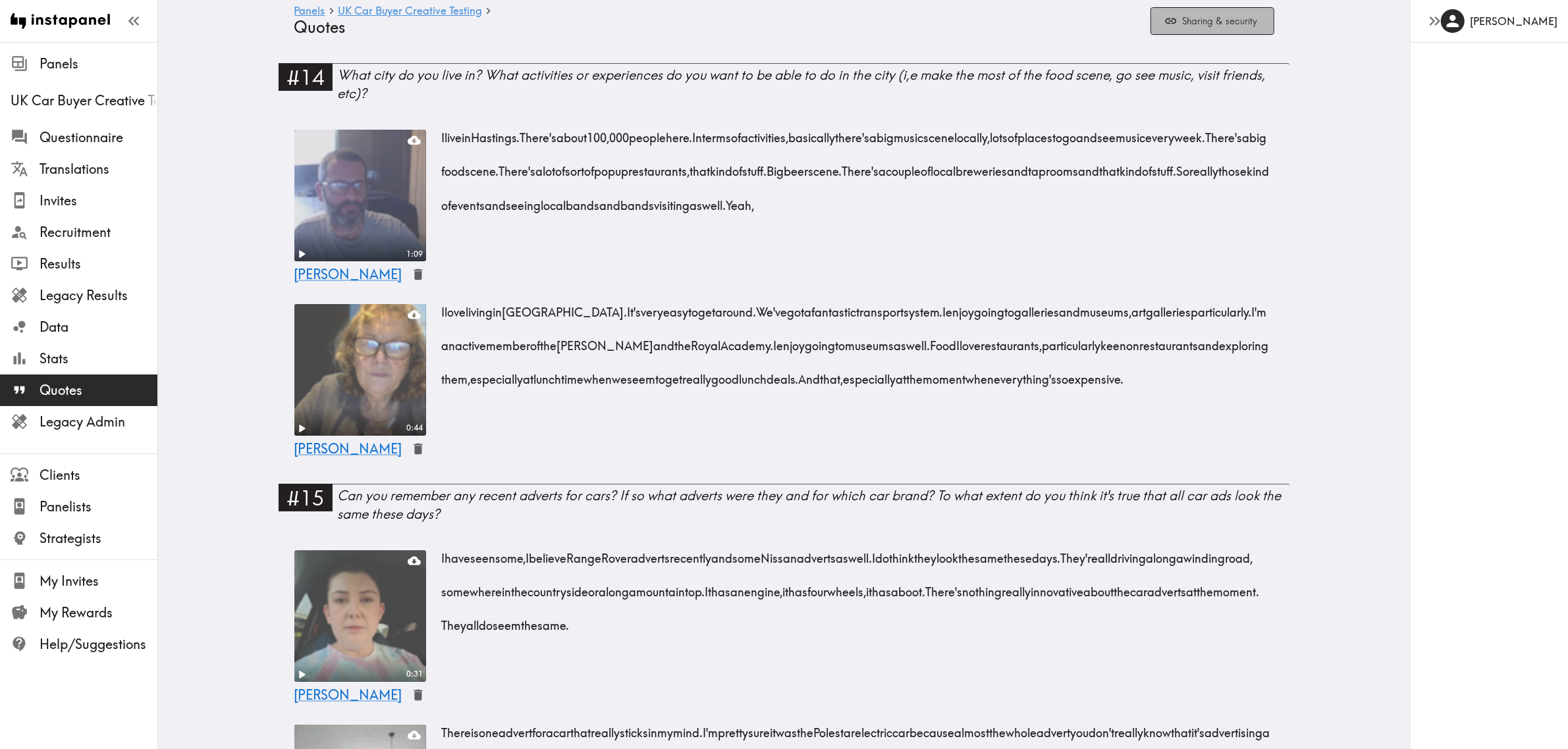
click at [1199, 18] on button "Sharing & security" at bounding box center [1212, 21] width 124 height 28
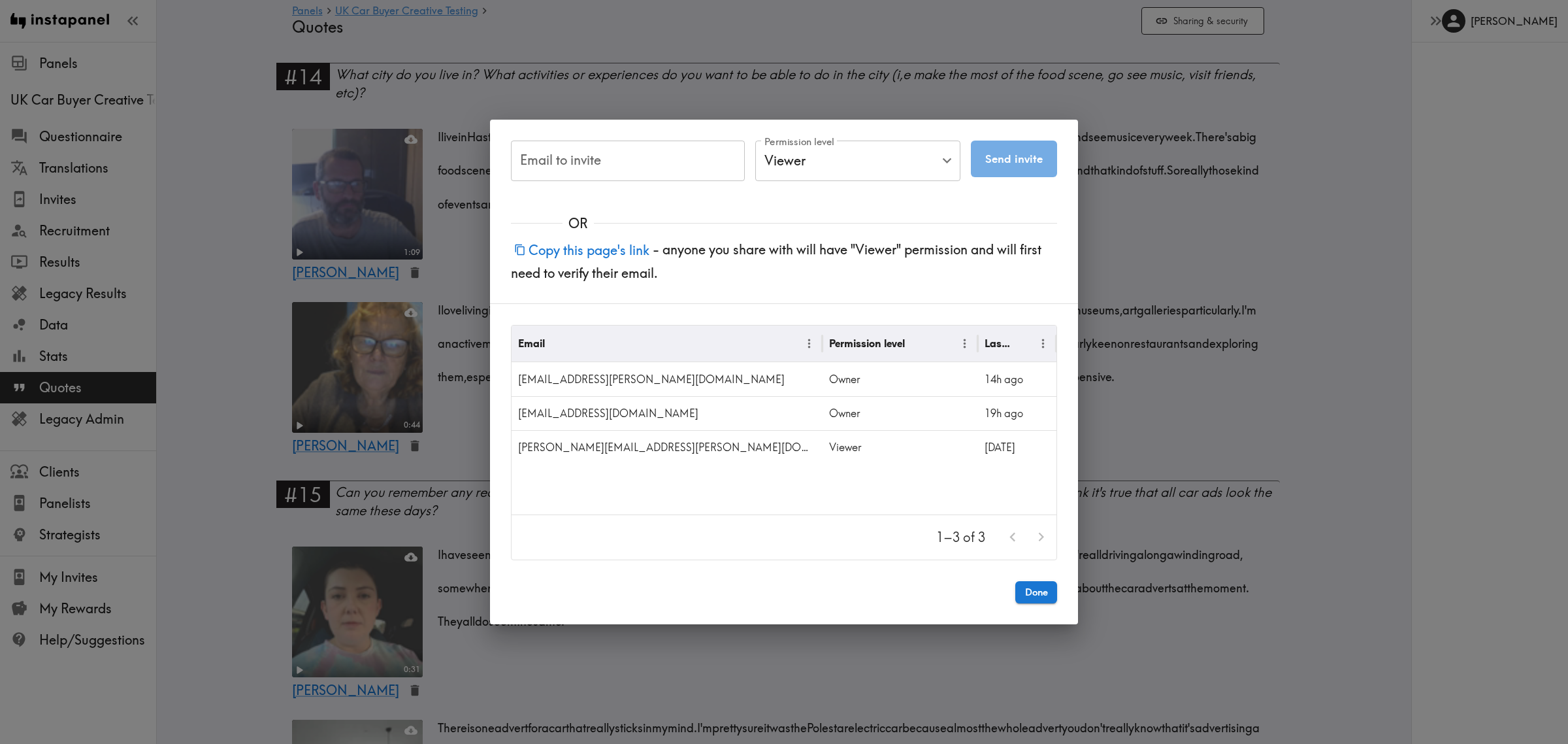
click at [585, 260] on button "Copy this page's link" at bounding box center [581, 250] width 142 height 28
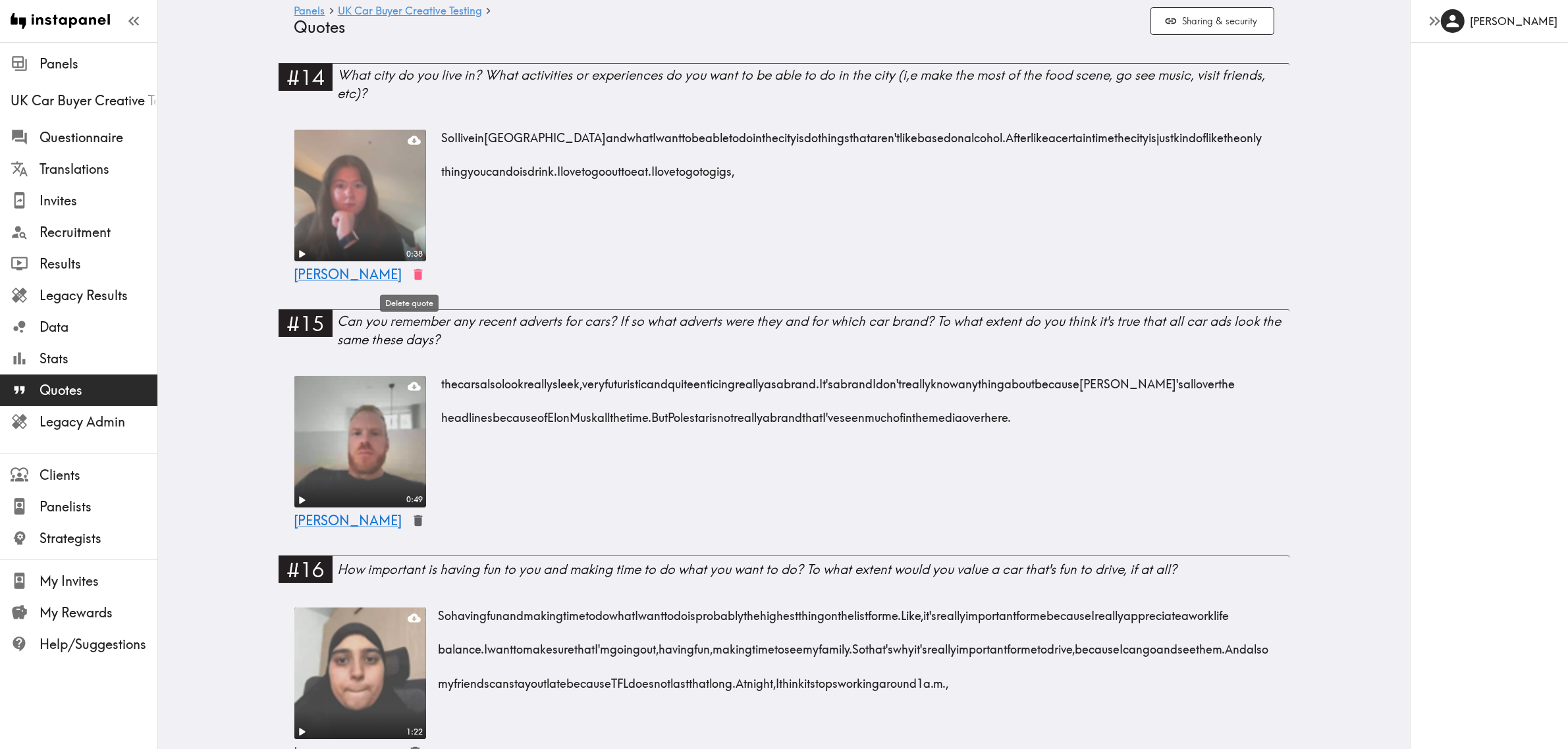
click at [414, 277] on icon "button" at bounding box center [418, 275] width 9 height 11
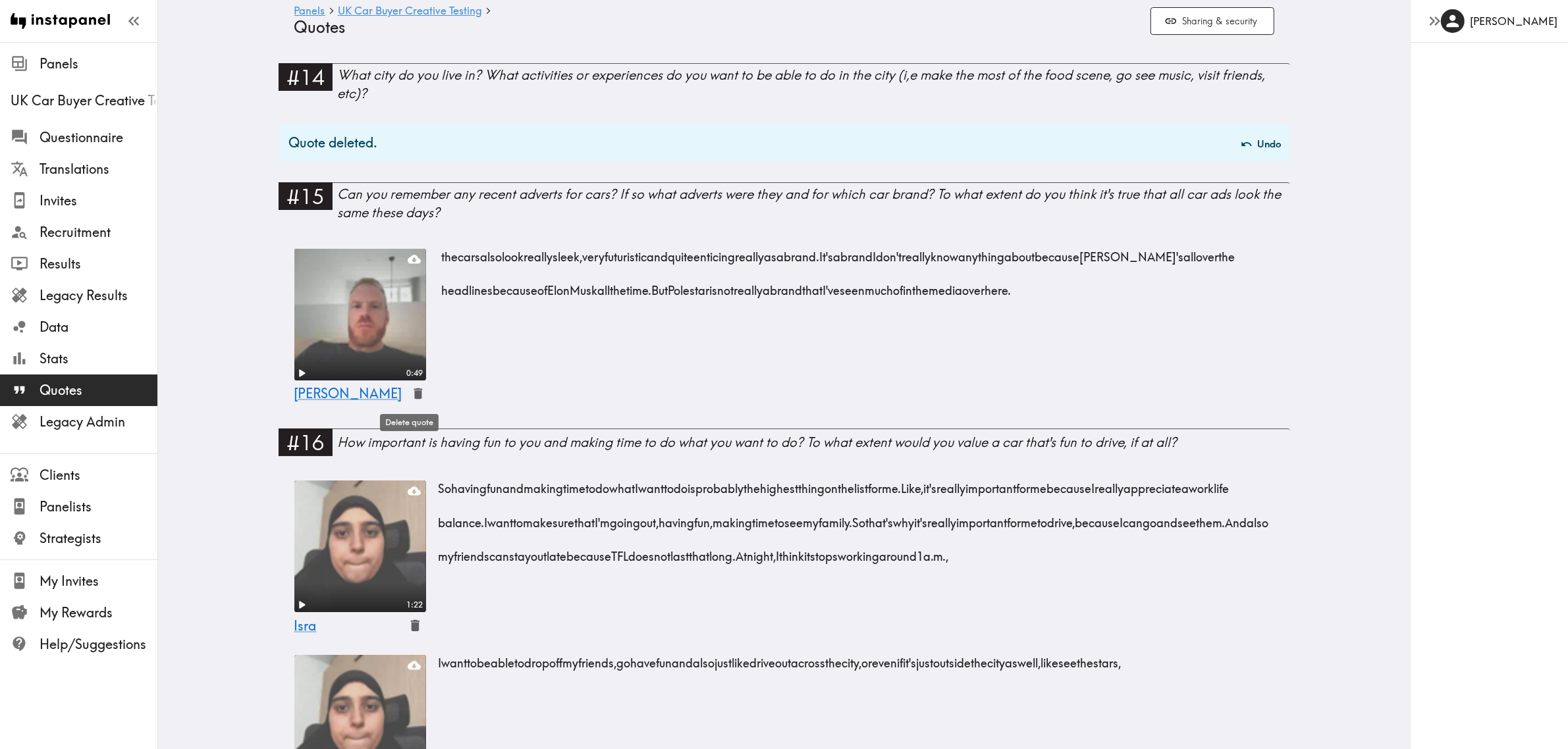
click at [411, 395] on icon "button" at bounding box center [418, 394] width 15 height 15
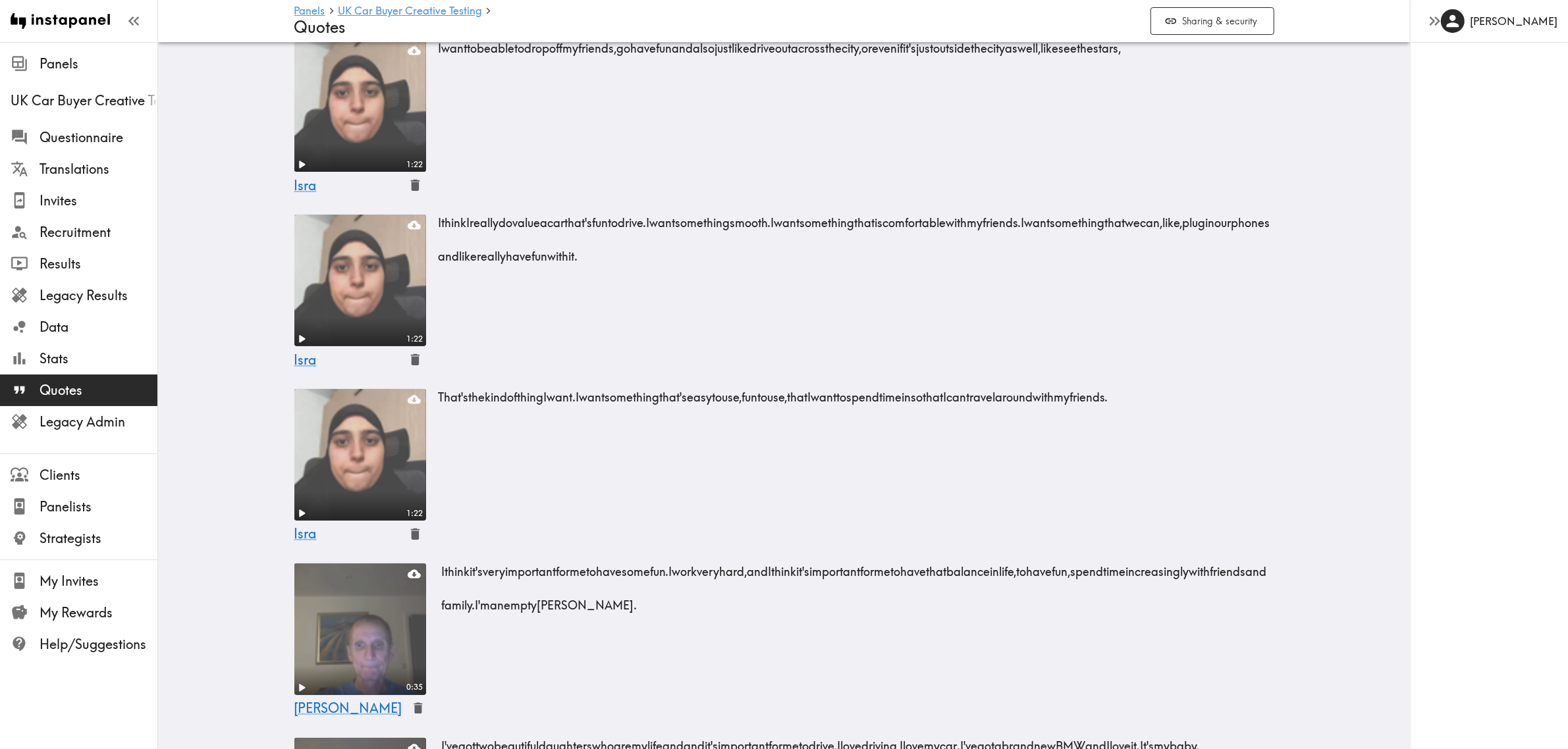
scroll to position [494, 0]
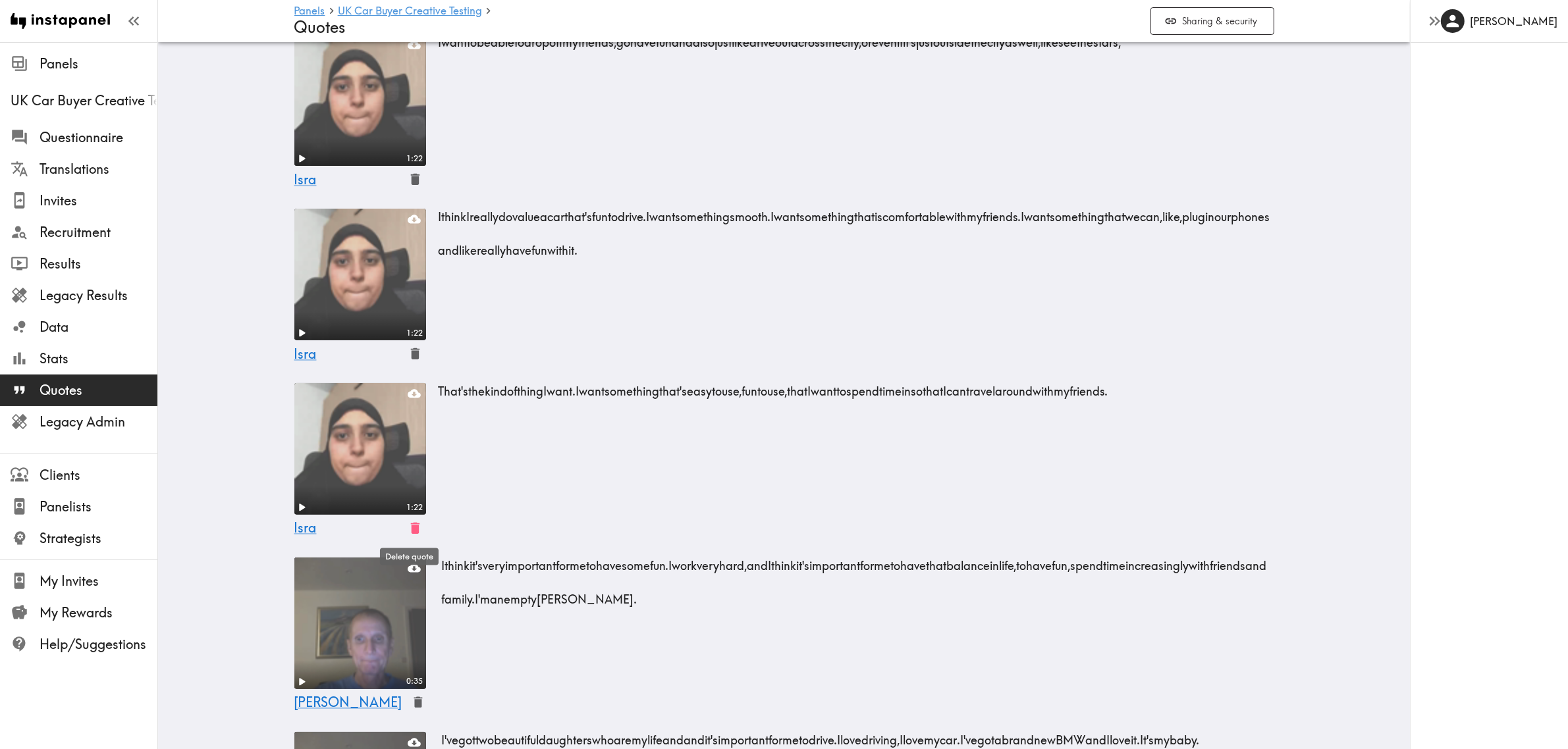
click at [410, 524] on icon "button" at bounding box center [414, 528] width 9 height 11
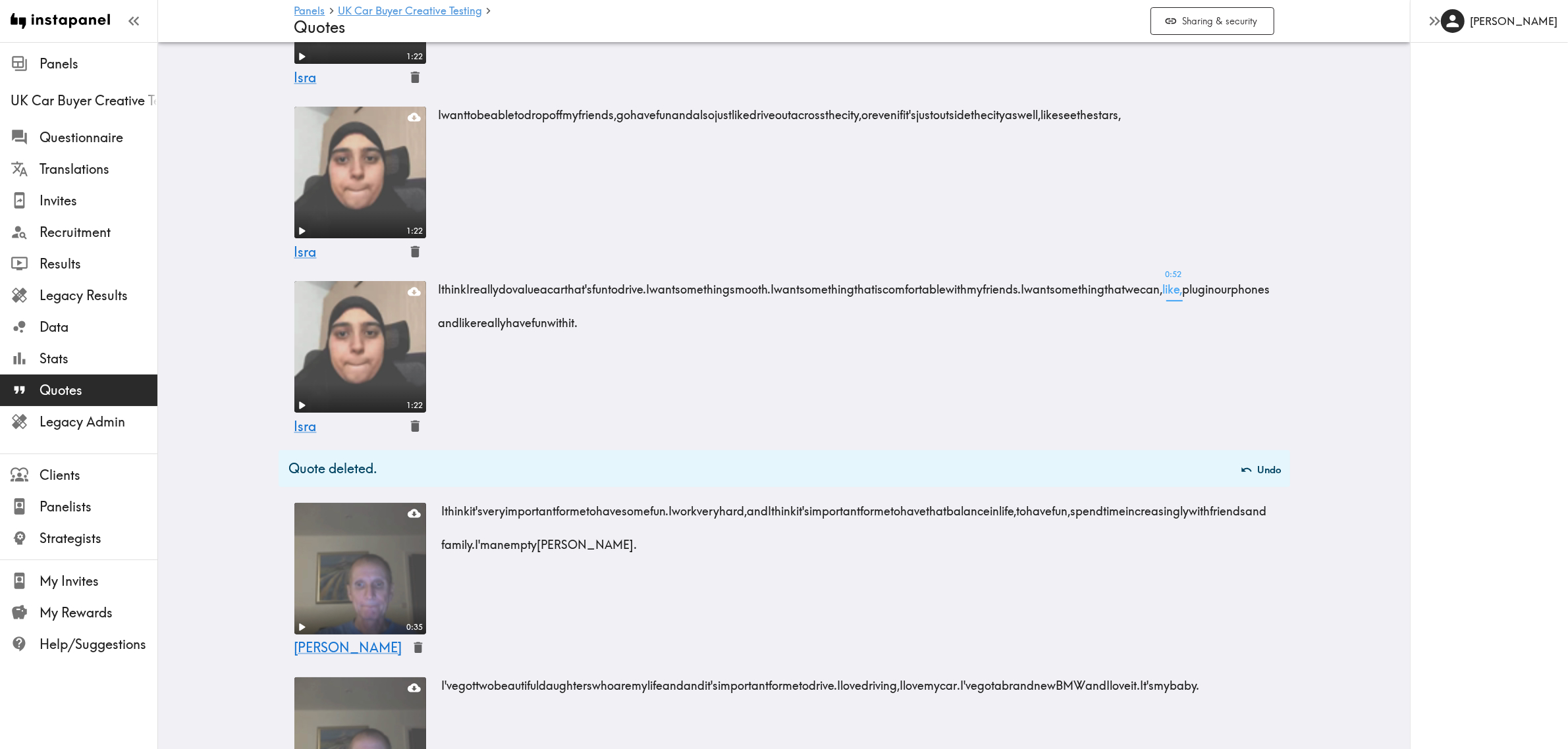
scroll to position [247, 0]
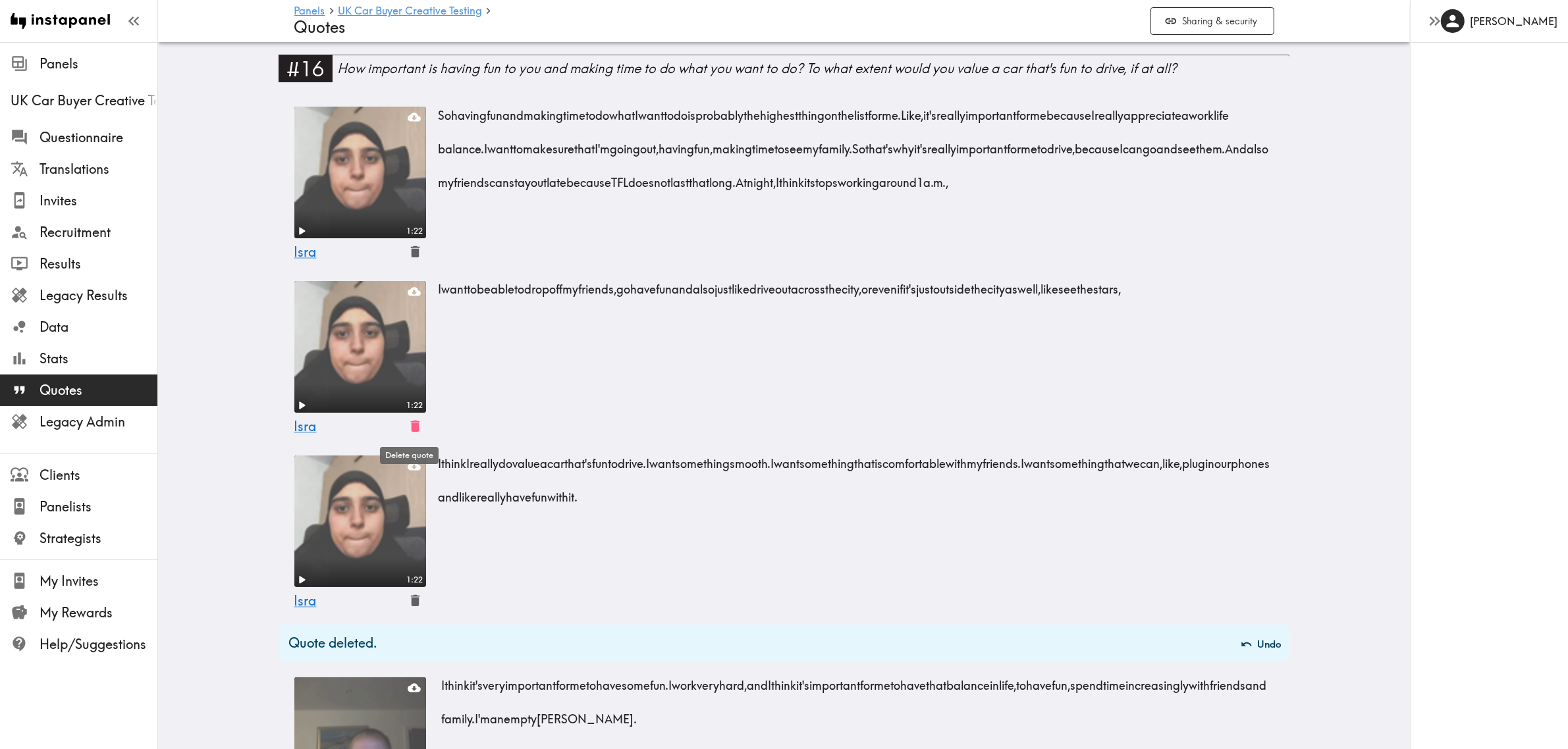
click at [410, 422] on icon "button" at bounding box center [414, 426] width 9 height 11
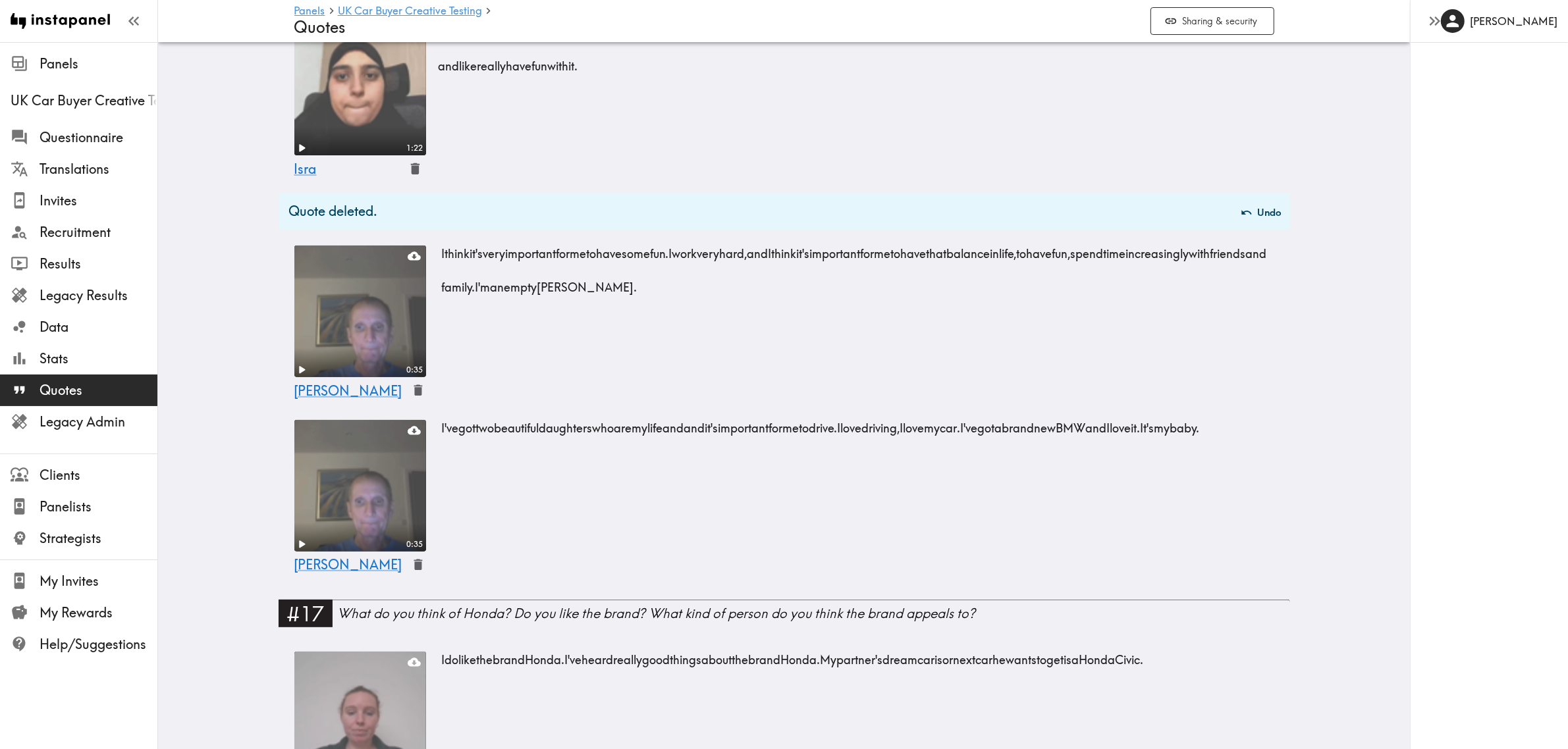
scroll to position [575, 0]
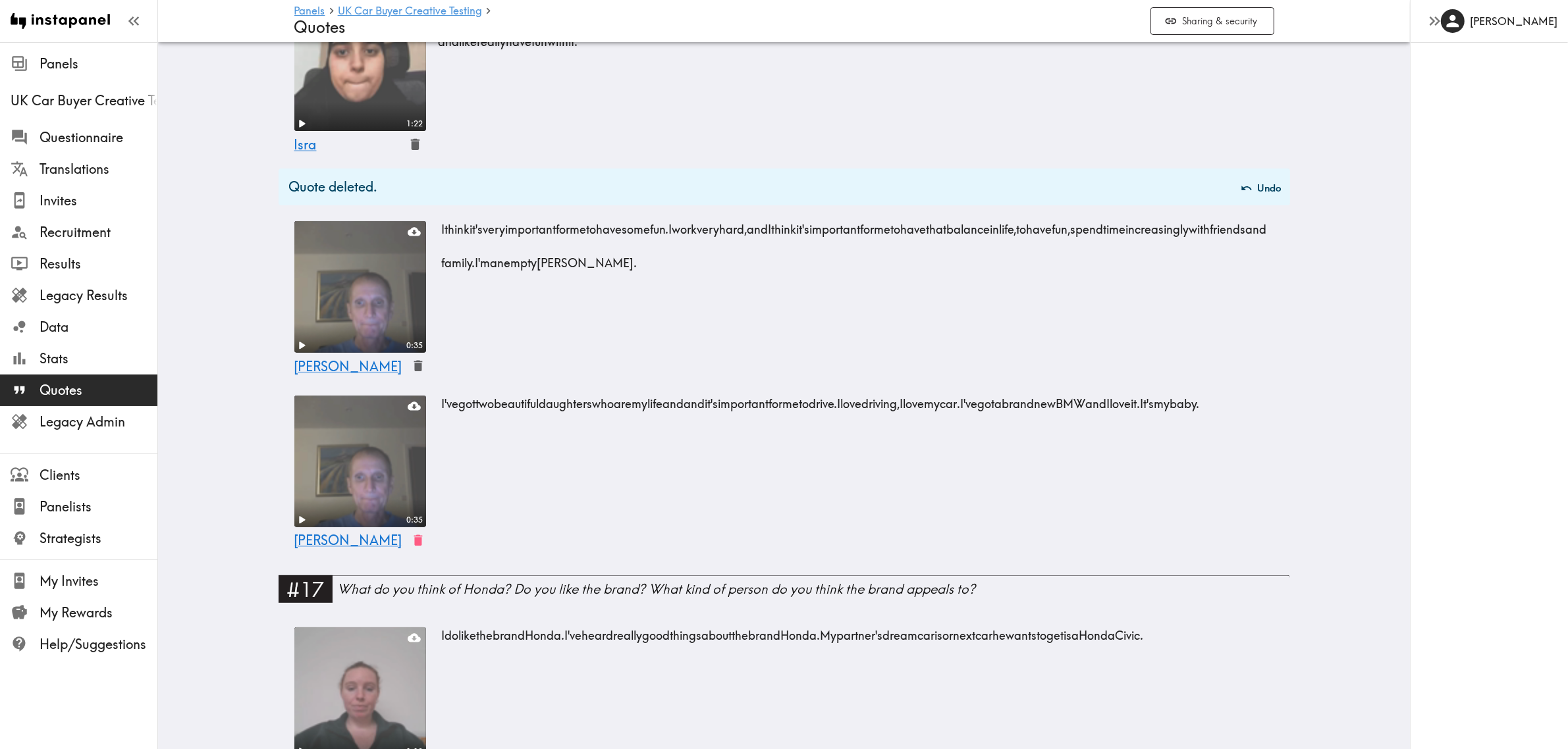
click at [413, 537] on icon "button" at bounding box center [418, 541] width 15 height 15
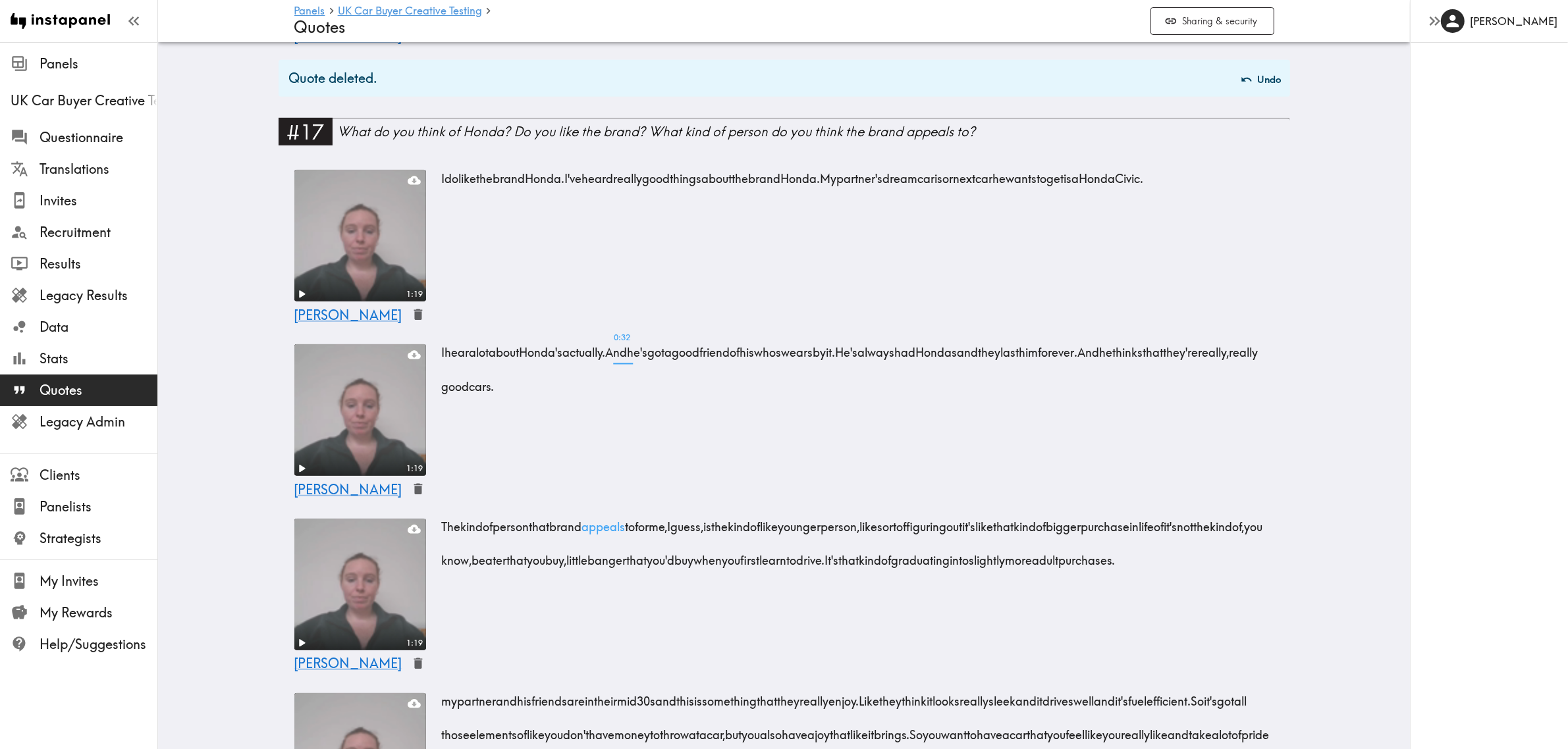
scroll to position [987, 0]
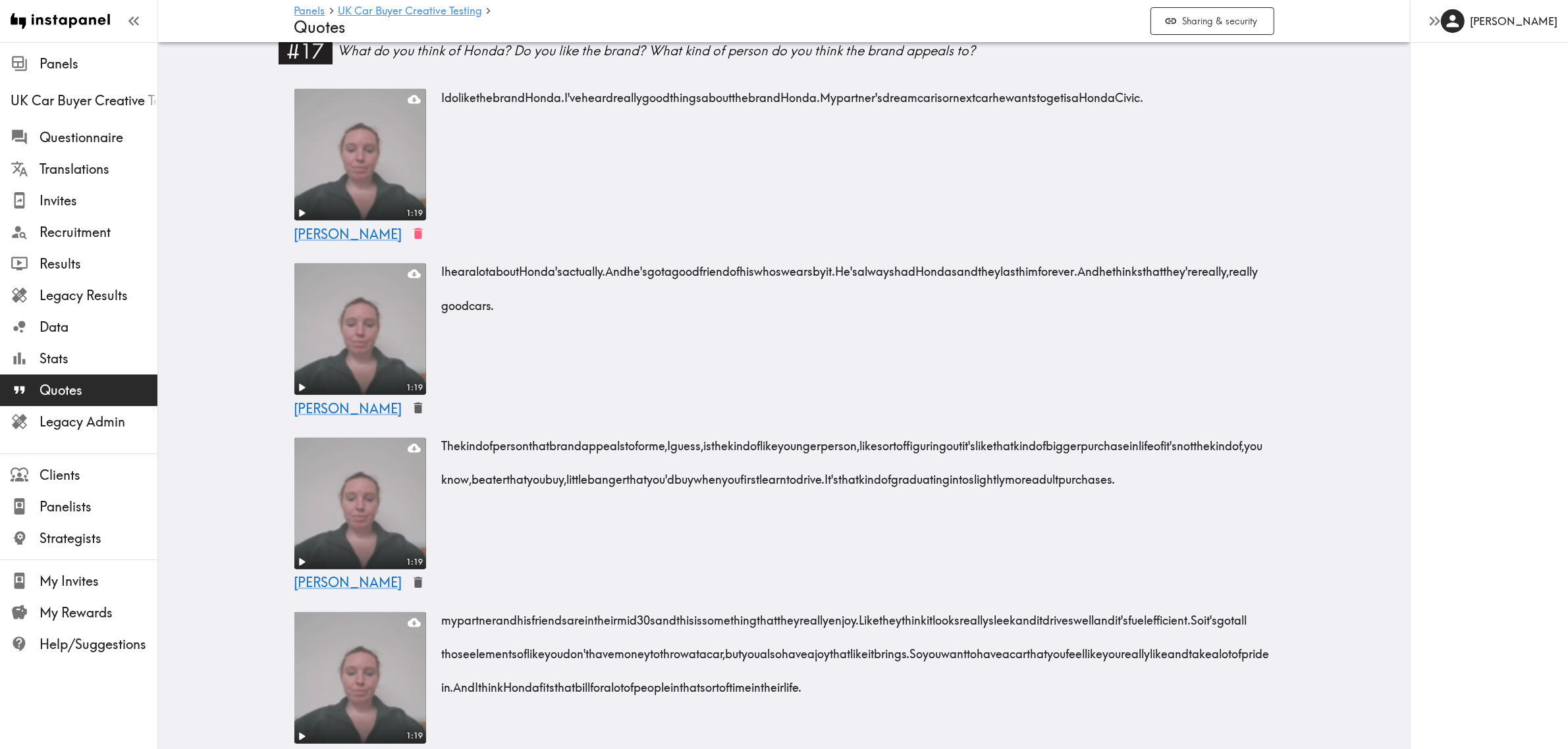
click at [414, 239] on icon "button" at bounding box center [418, 234] width 9 height 11
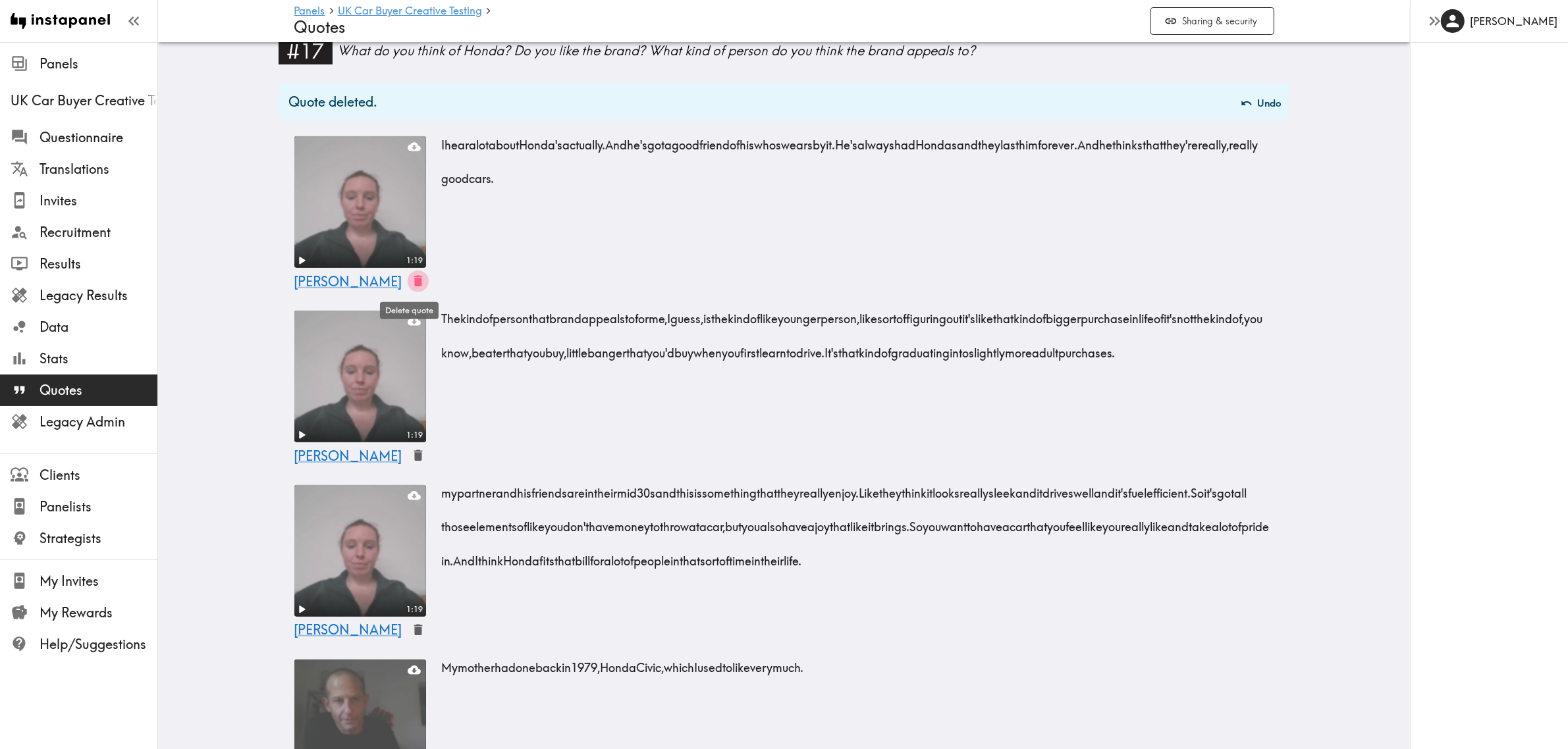
click at [414, 281] on icon "button" at bounding box center [418, 281] width 9 height 11
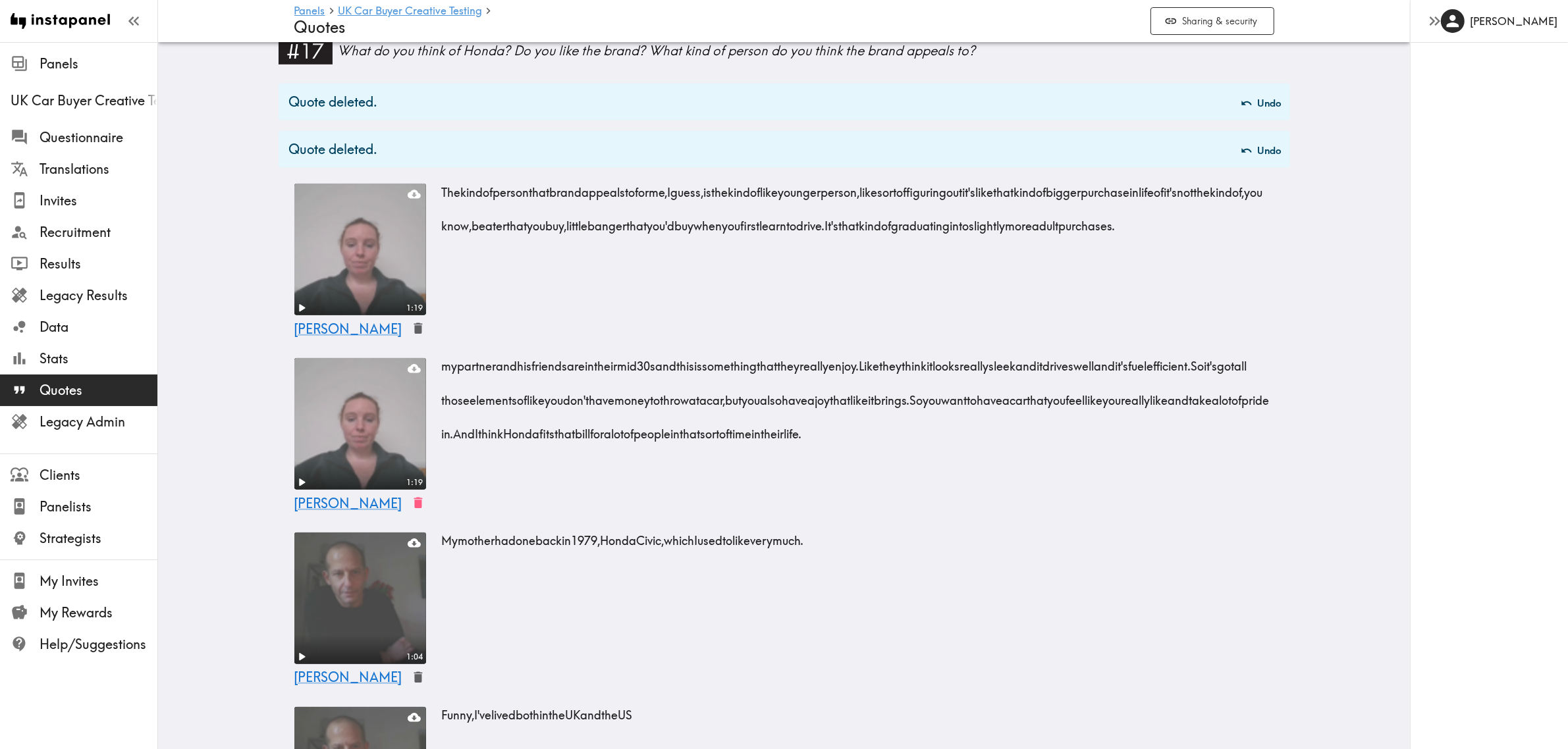
click at [414, 503] on icon "button" at bounding box center [418, 503] width 9 height 11
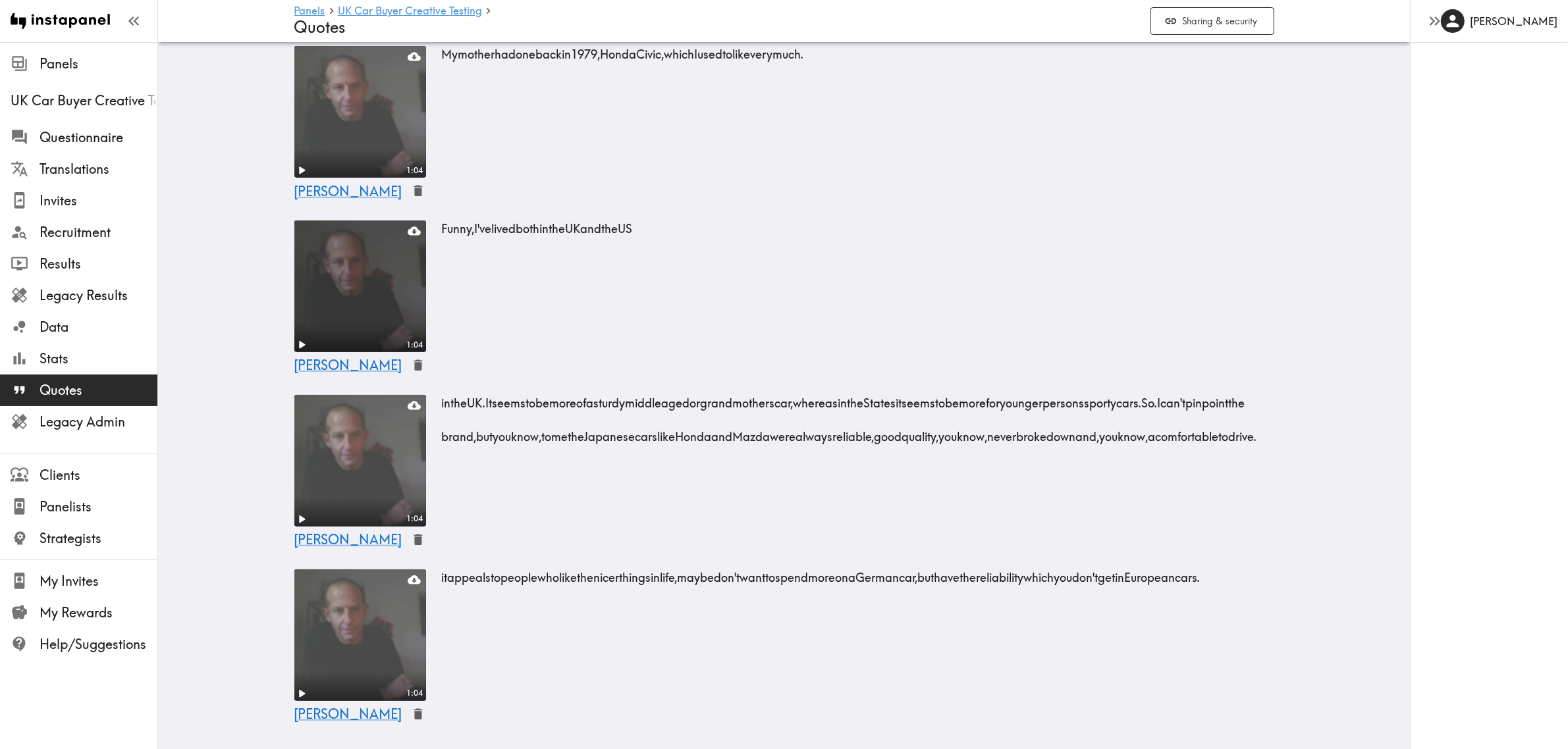
click at [410, 338] on div "1:04" at bounding box center [360, 345] width 131 height 15
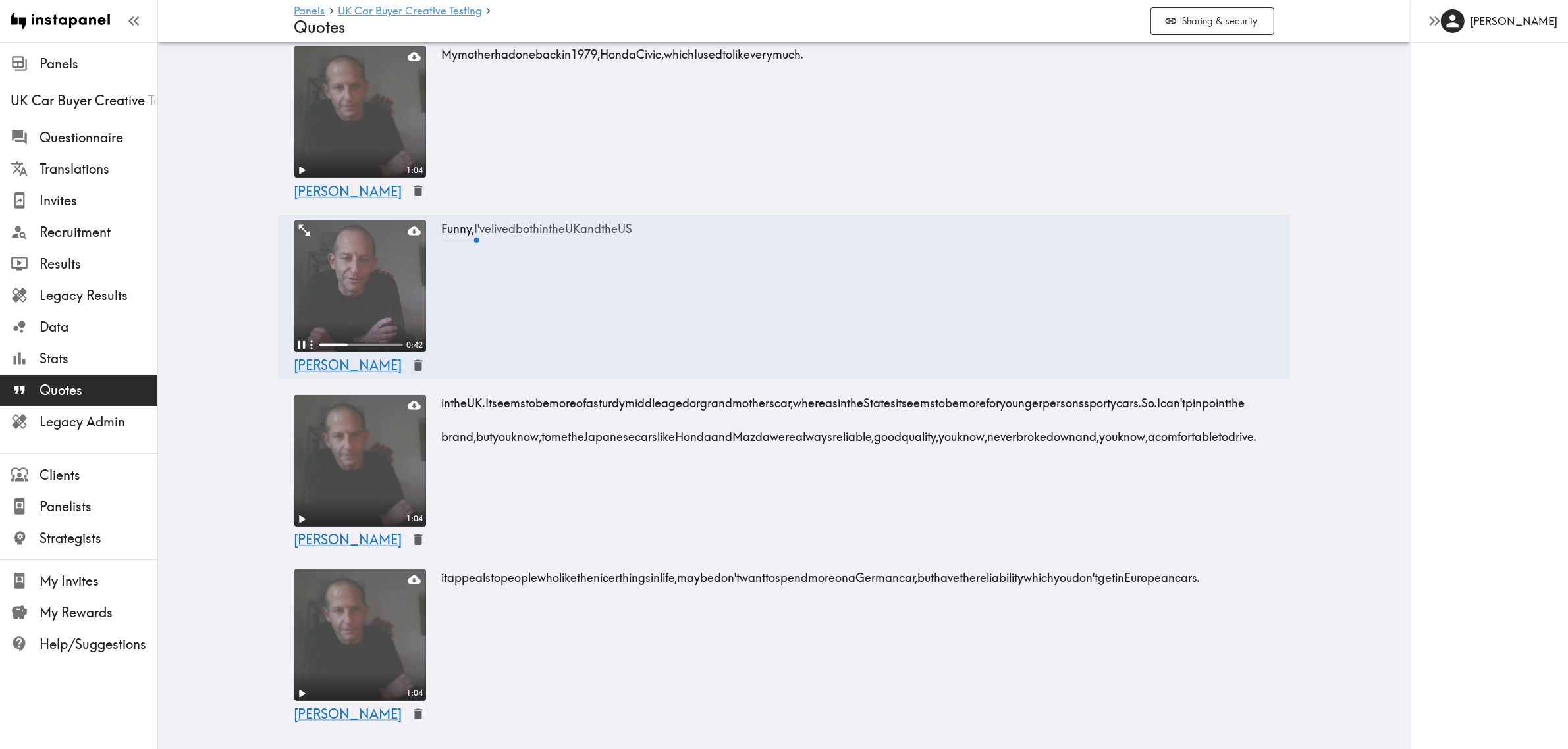
click at [343, 283] on video at bounding box center [360, 286] width 131 height 131
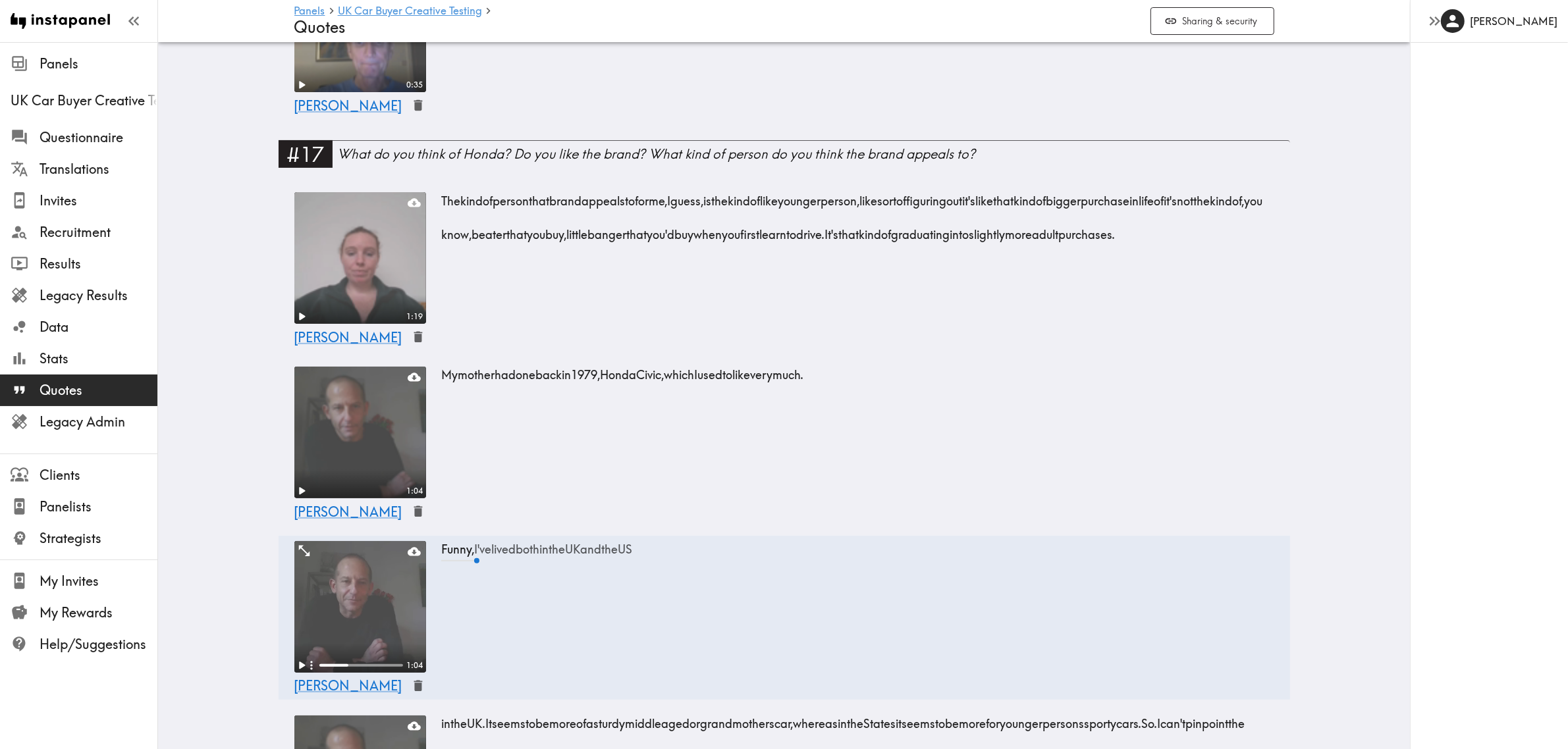
scroll to position [425, 0]
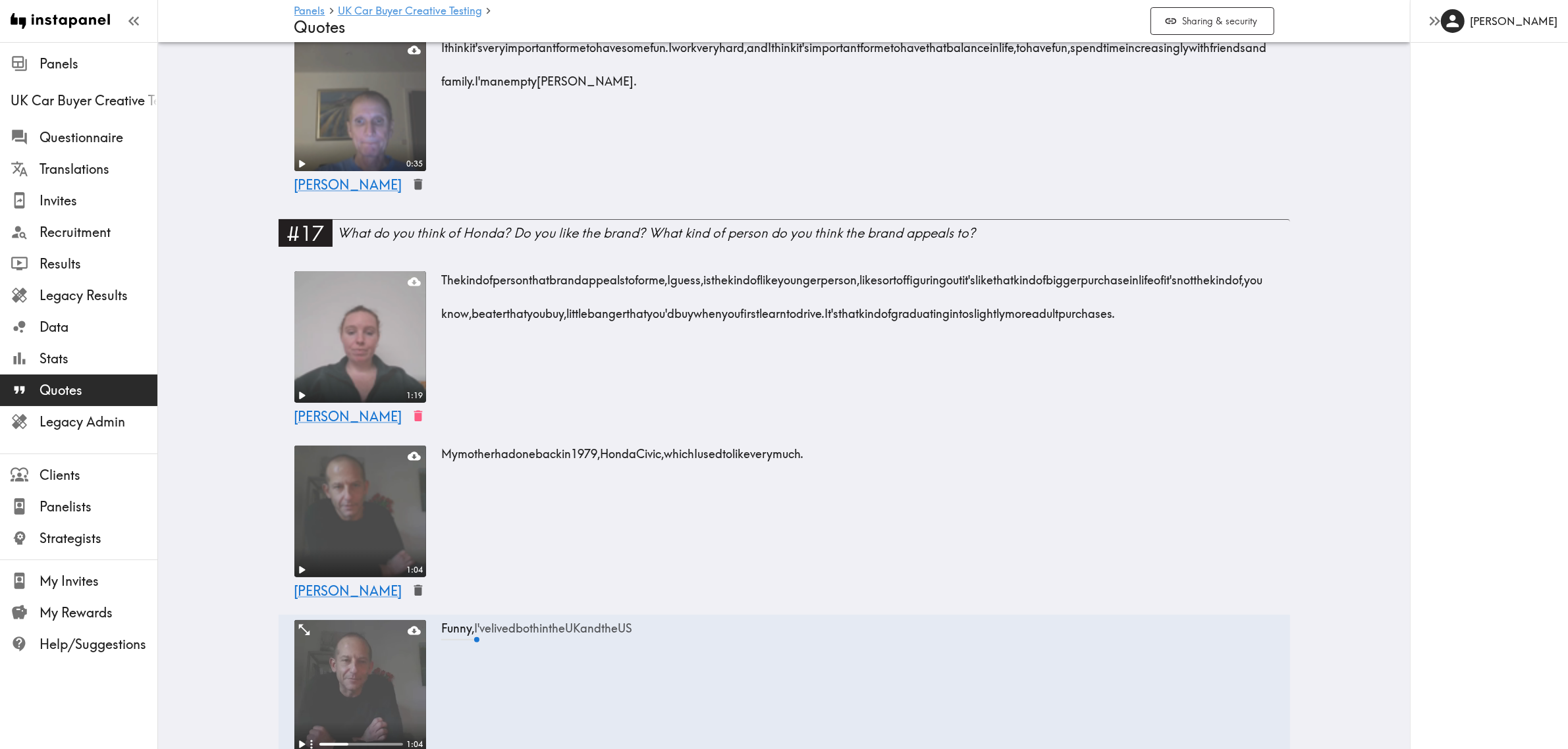
click at [414, 413] on icon "button" at bounding box center [418, 416] width 9 height 11
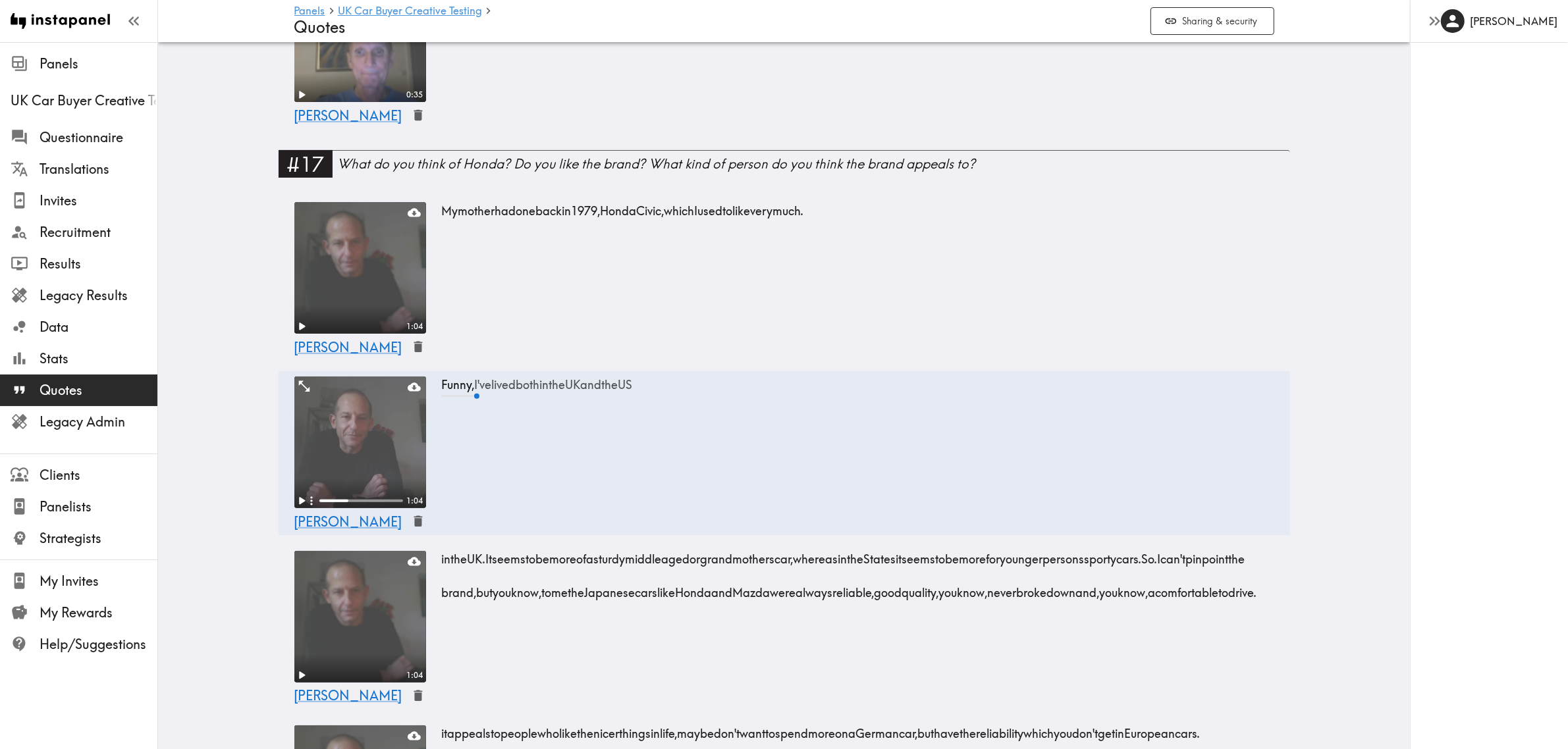
scroll to position [589, 0]
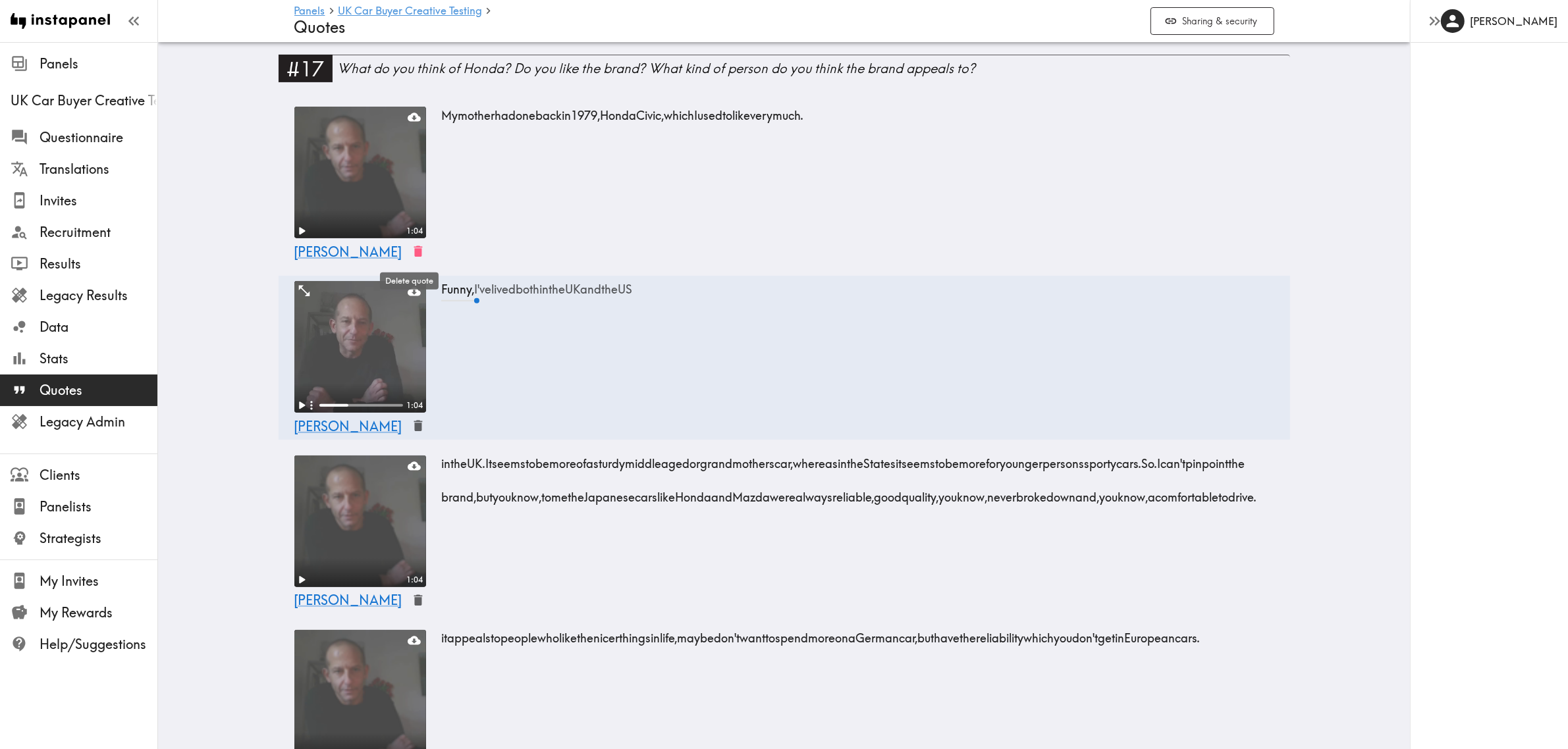
click at [411, 244] on icon "button" at bounding box center [418, 251] width 15 height 15
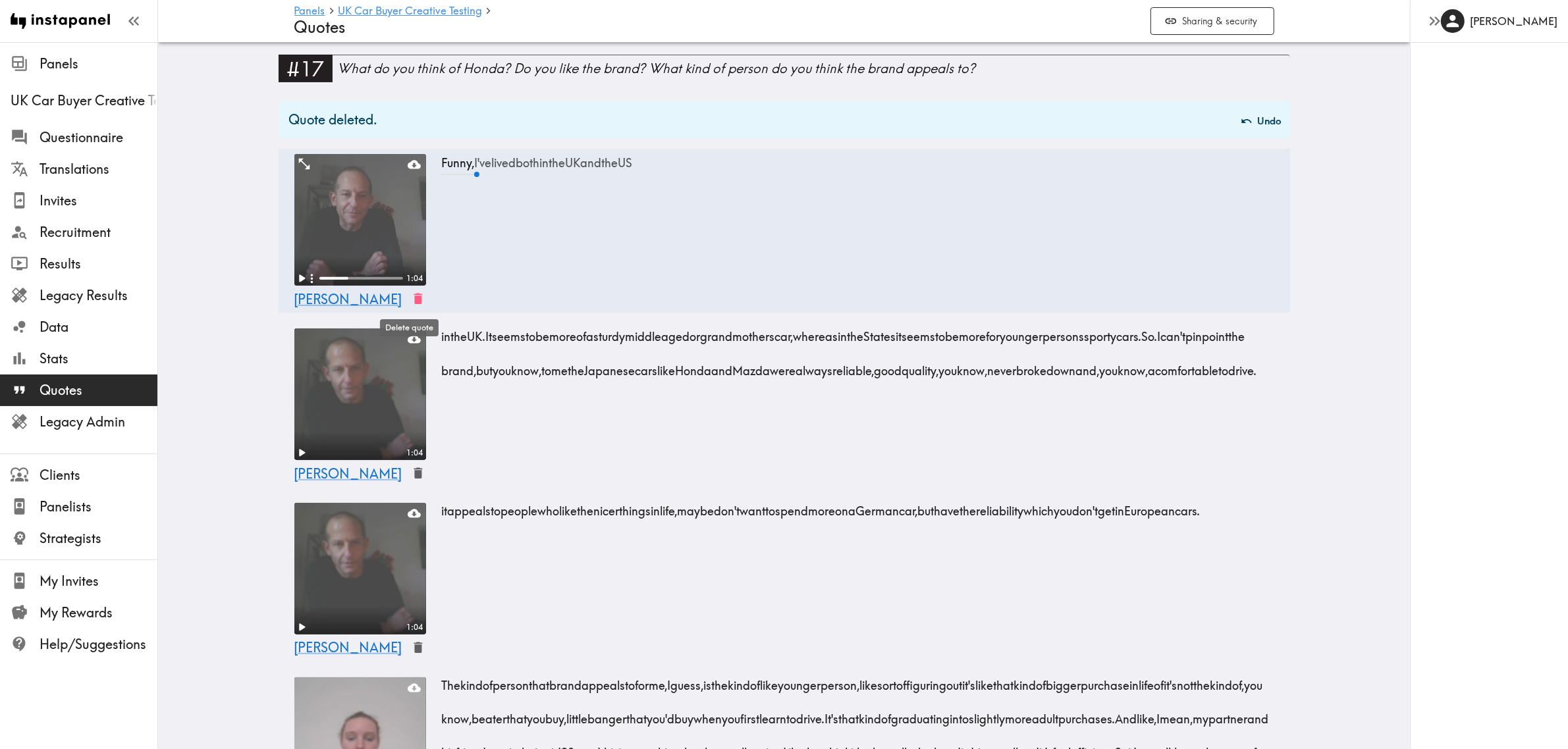
click at [411, 298] on icon "button" at bounding box center [418, 299] width 15 height 15
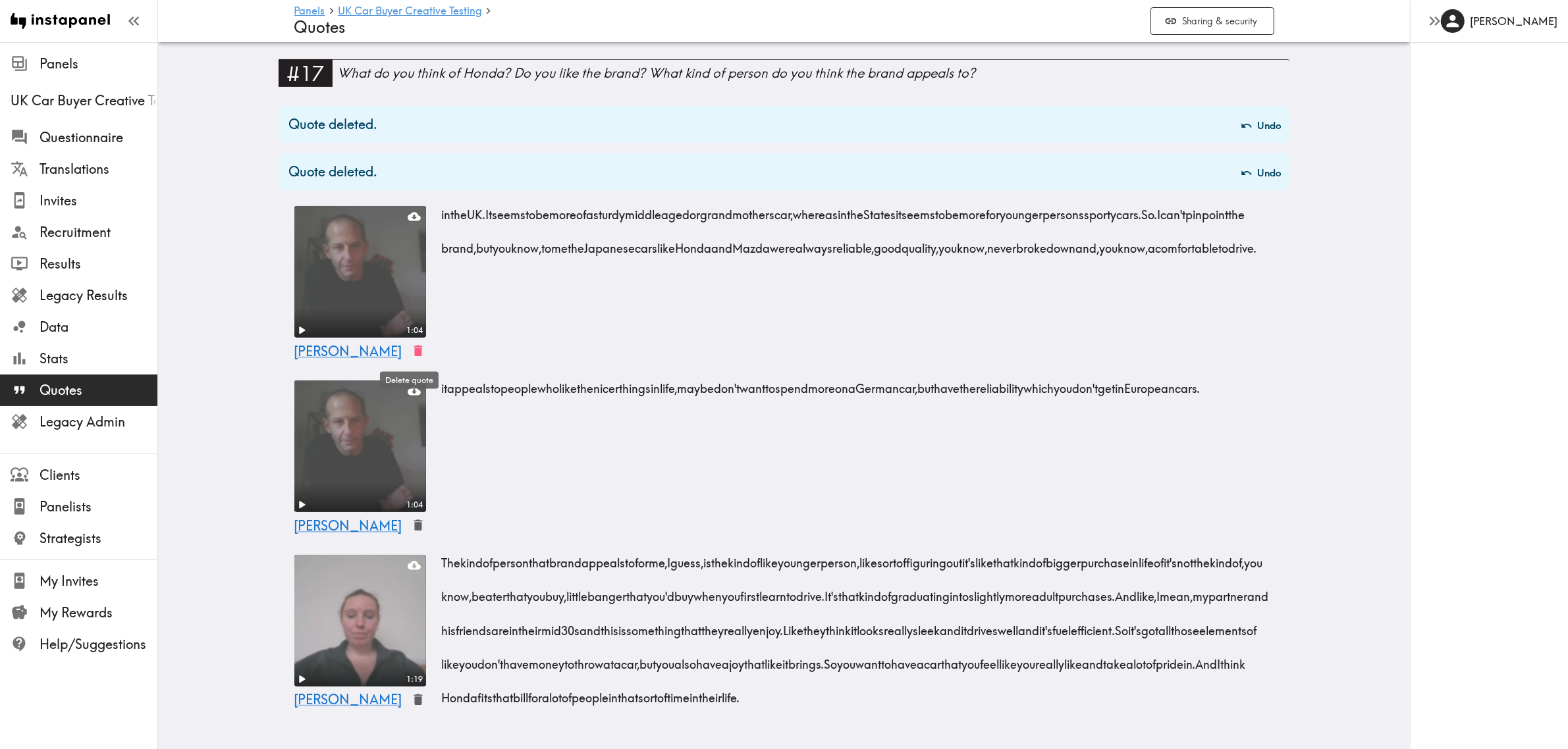
click at [411, 349] on icon "button" at bounding box center [418, 351] width 15 height 15
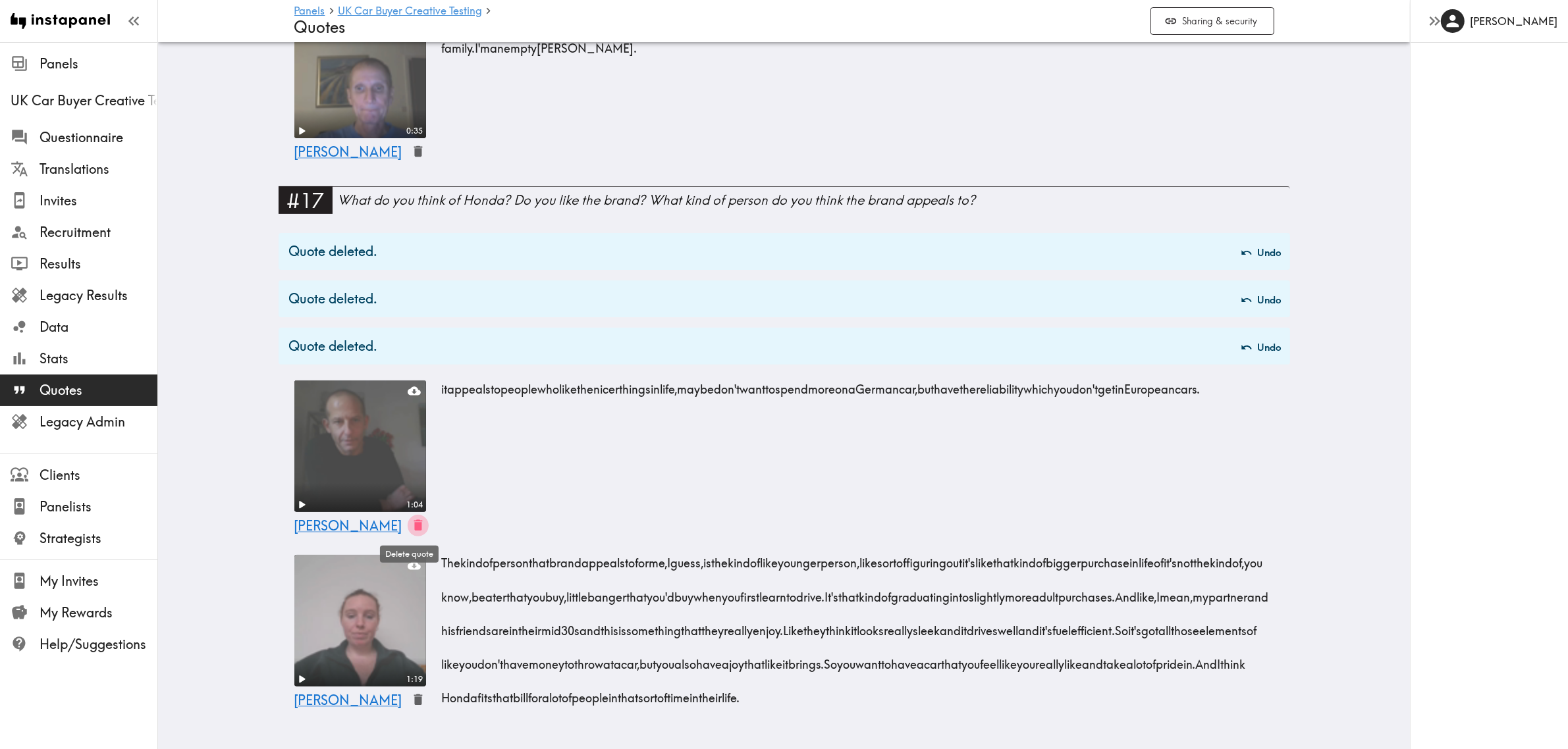
click at [414, 520] on icon "button" at bounding box center [418, 525] width 9 height 11
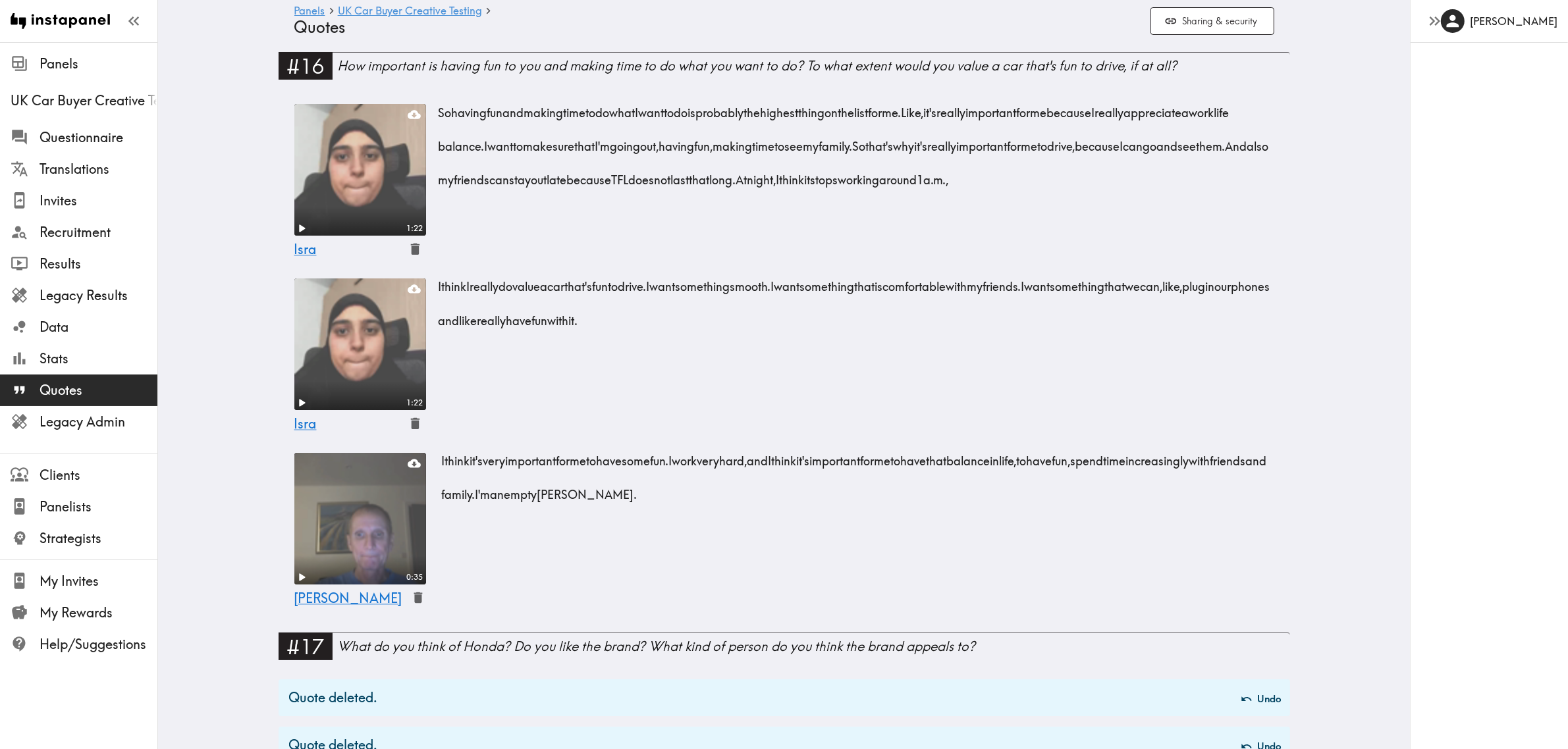
scroll to position [0, 0]
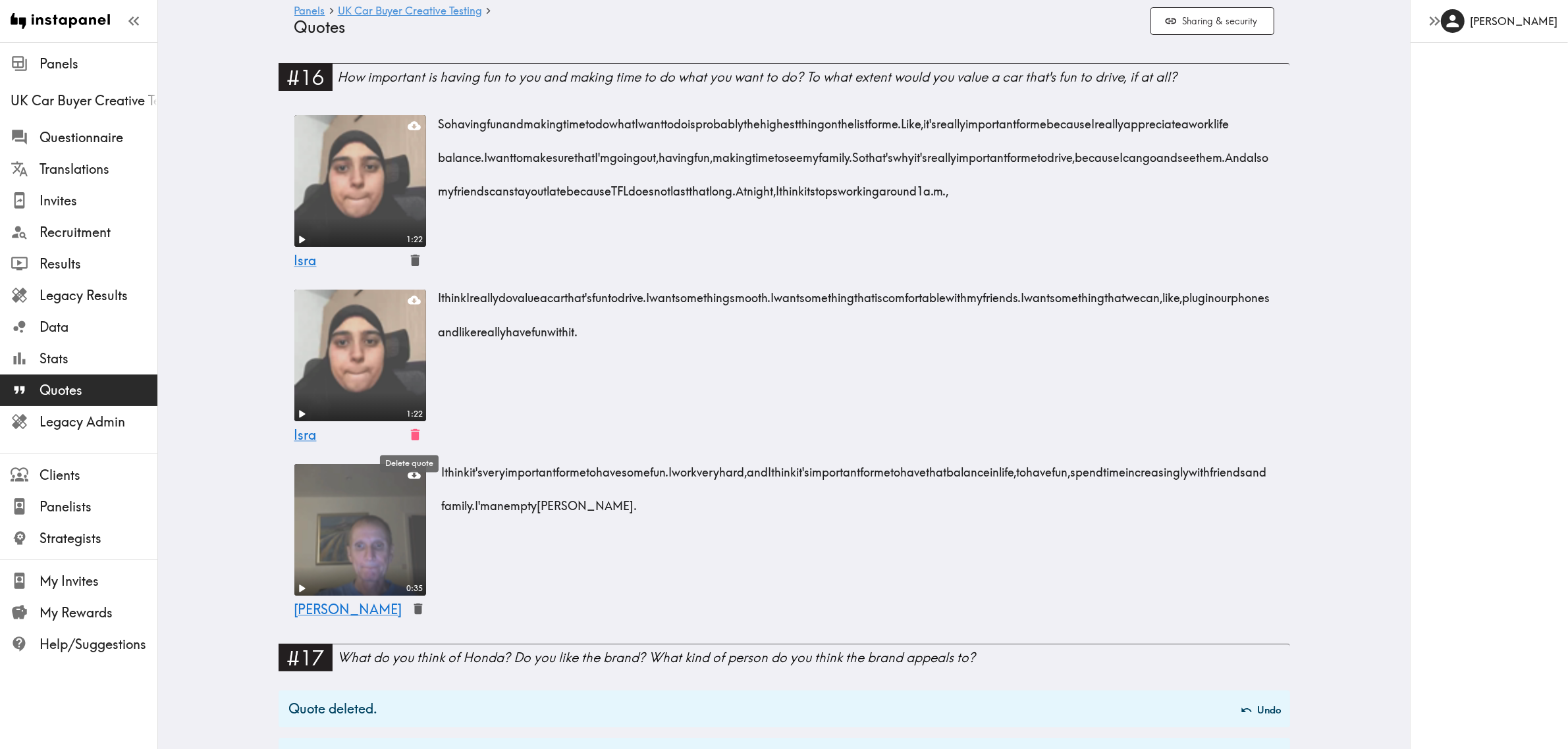
click at [410, 434] on icon "button" at bounding box center [414, 434] width 9 height 11
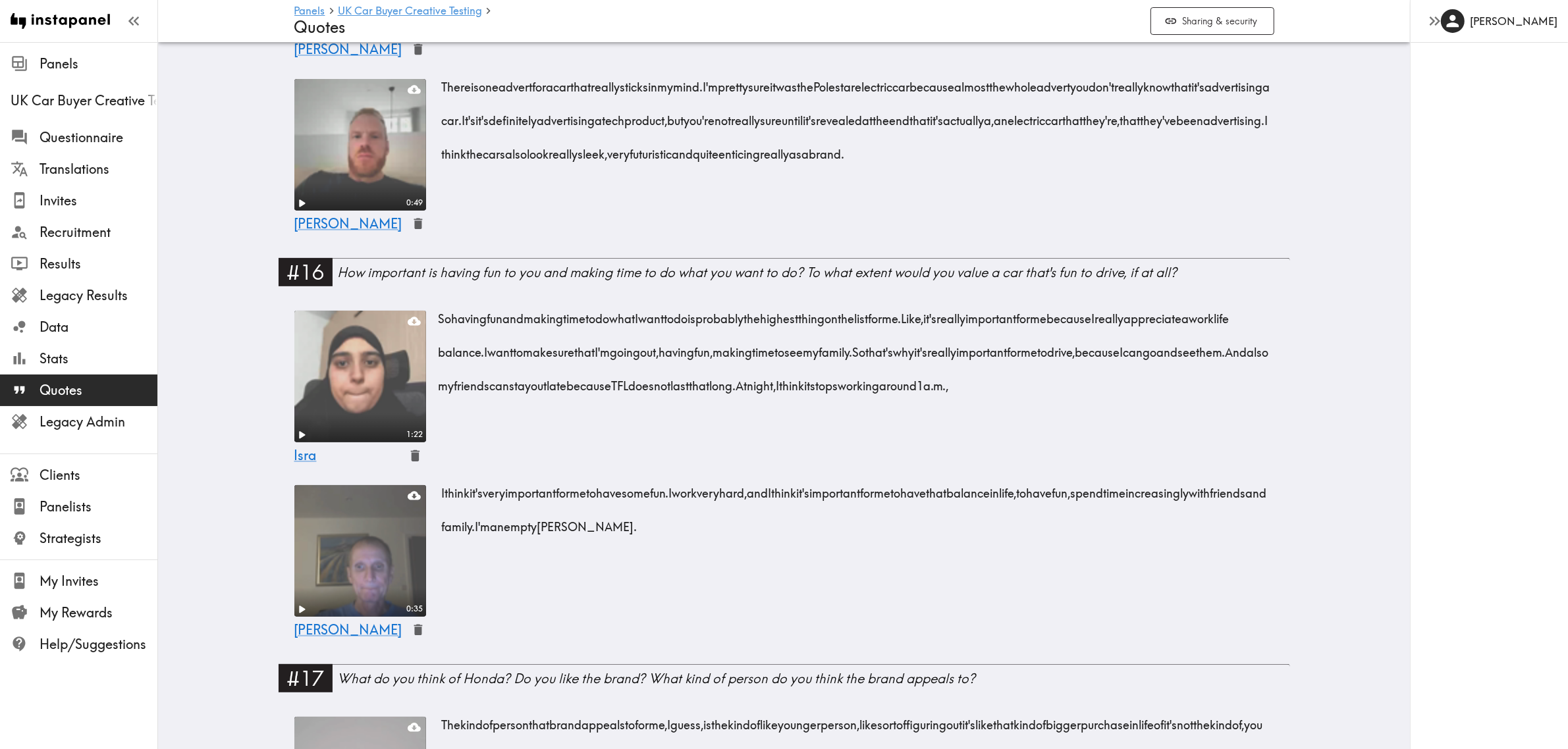
scroll to position [728, 0]
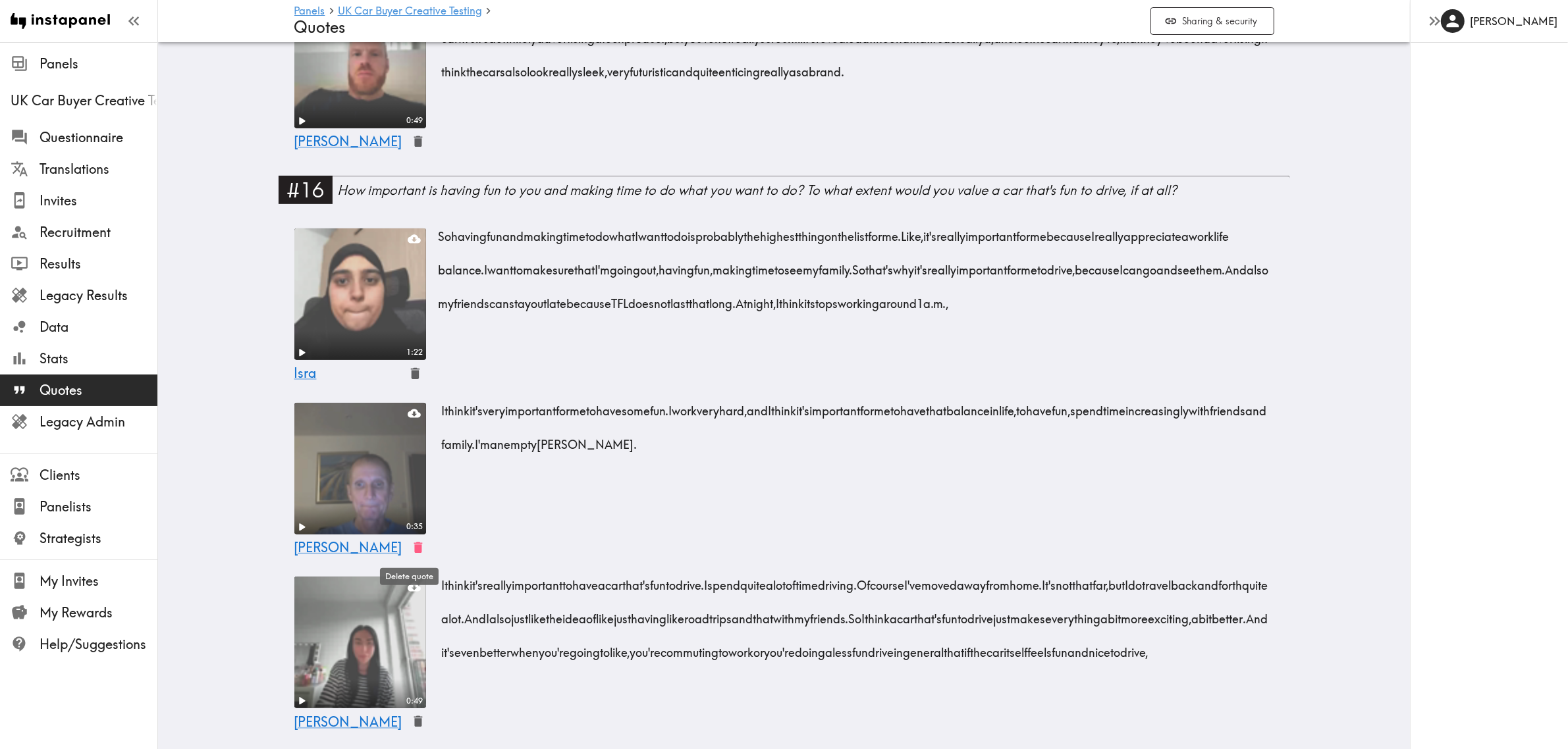
click at [414, 547] on icon "button" at bounding box center [418, 547] width 9 height 11
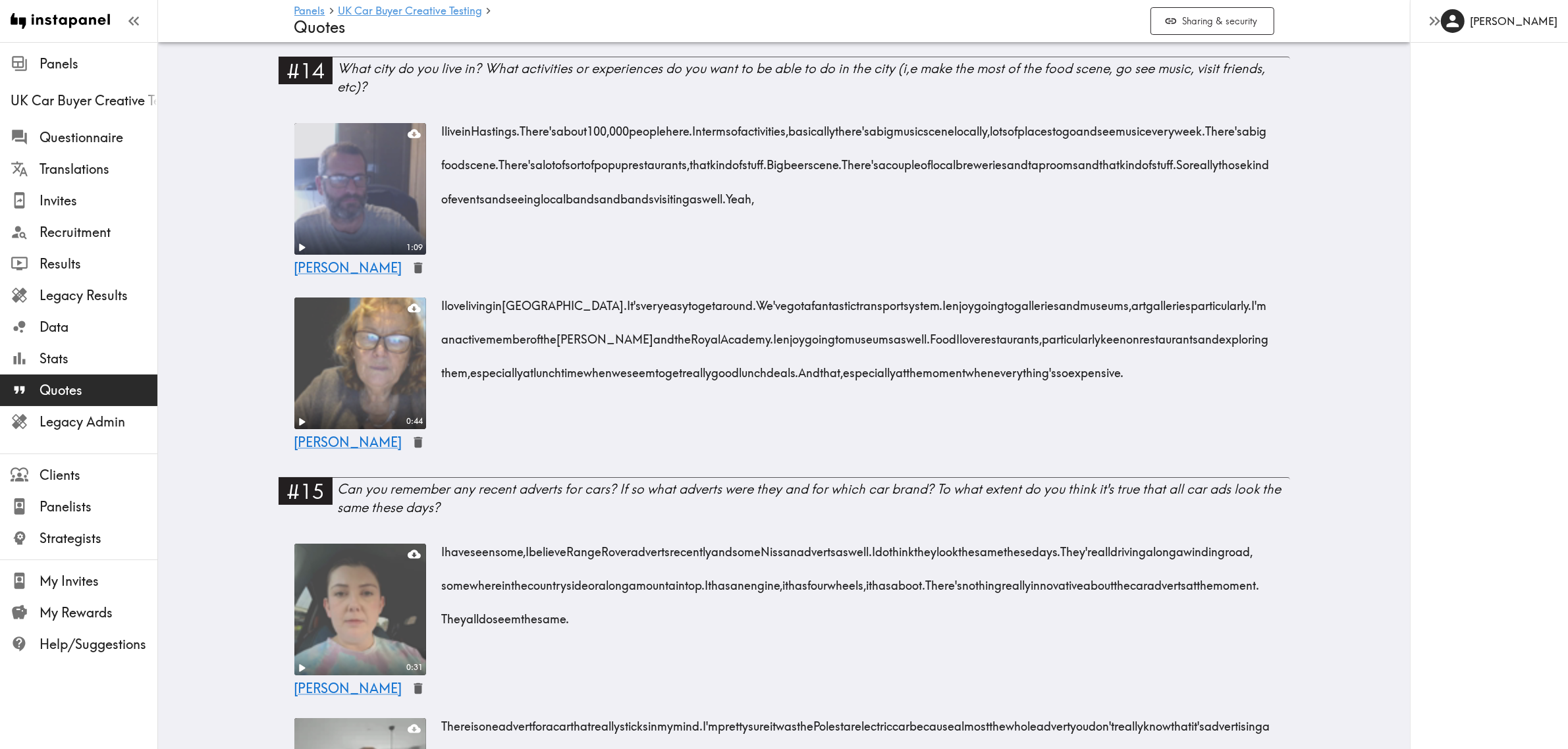
scroll to position [0, 0]
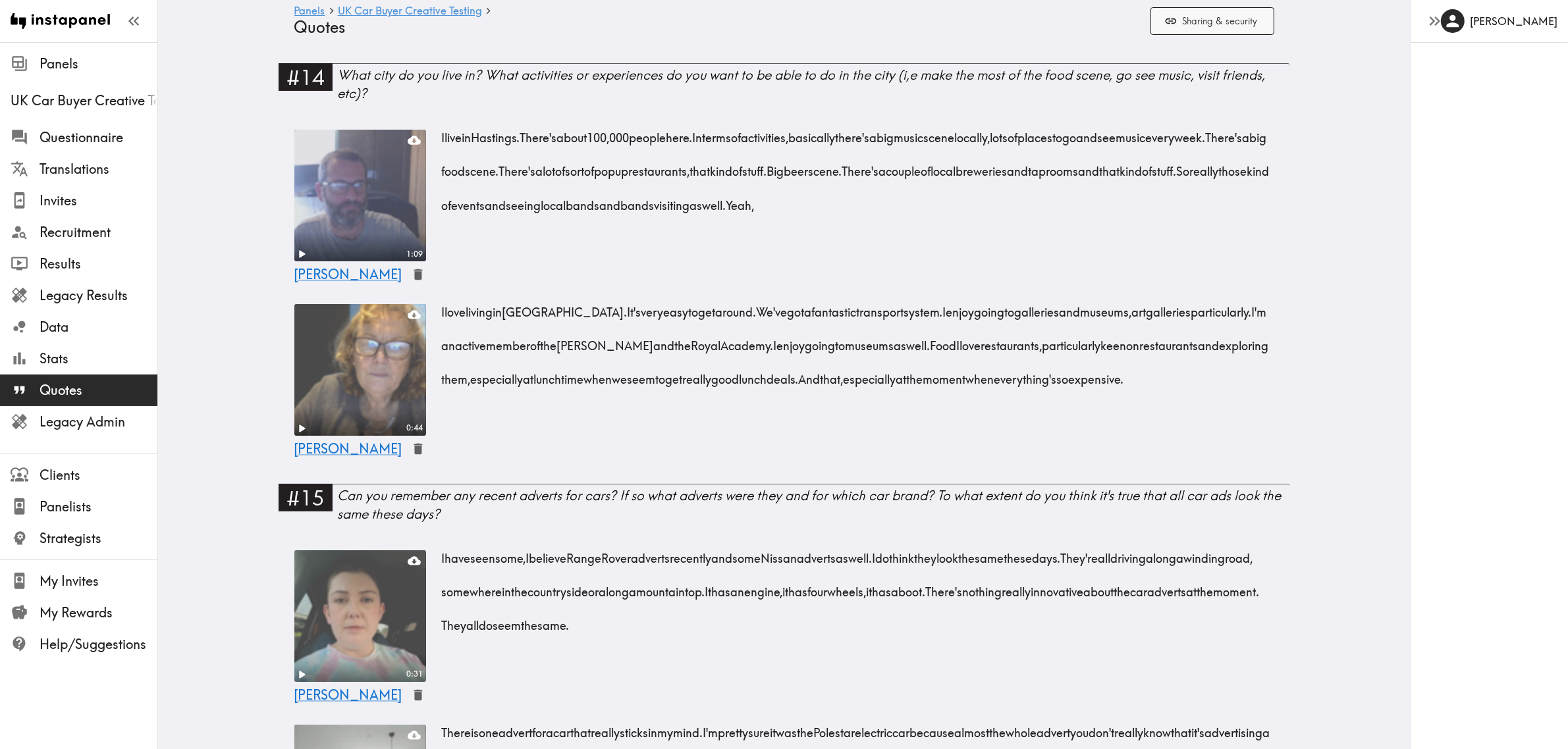
click at [1192, 18] on button "Sharing & security" at bounding box center [1212, 21] width 124 height 28
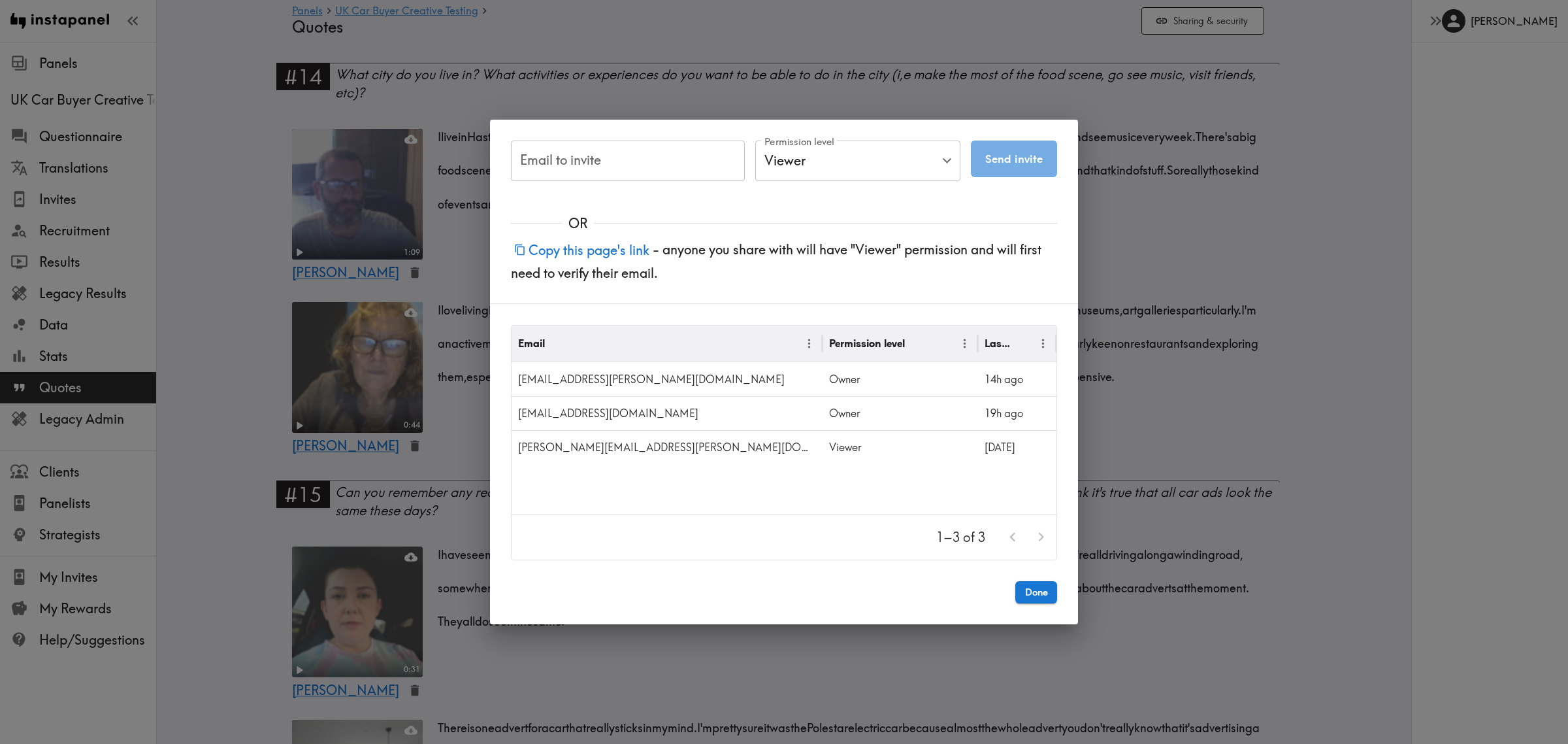
click at [1255, 188] on div "Email to invite Email to invite Permission level Viewer Viewer Permission level…" at bounding box center [784, 372] width 1568 height 744
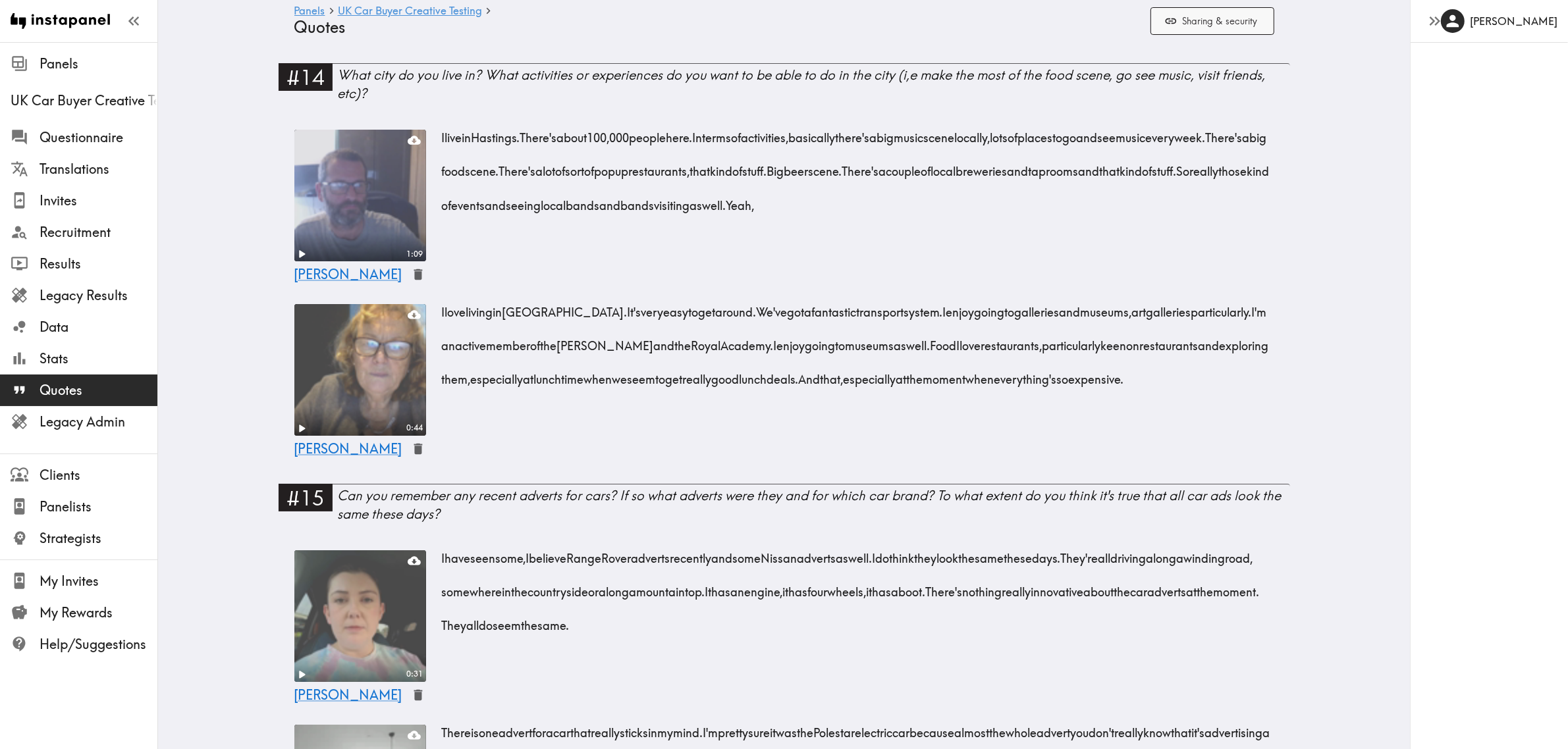
click at [1227, 15] on button "Sharing & security" at bounding box center [1212, 21] width 124 height 28
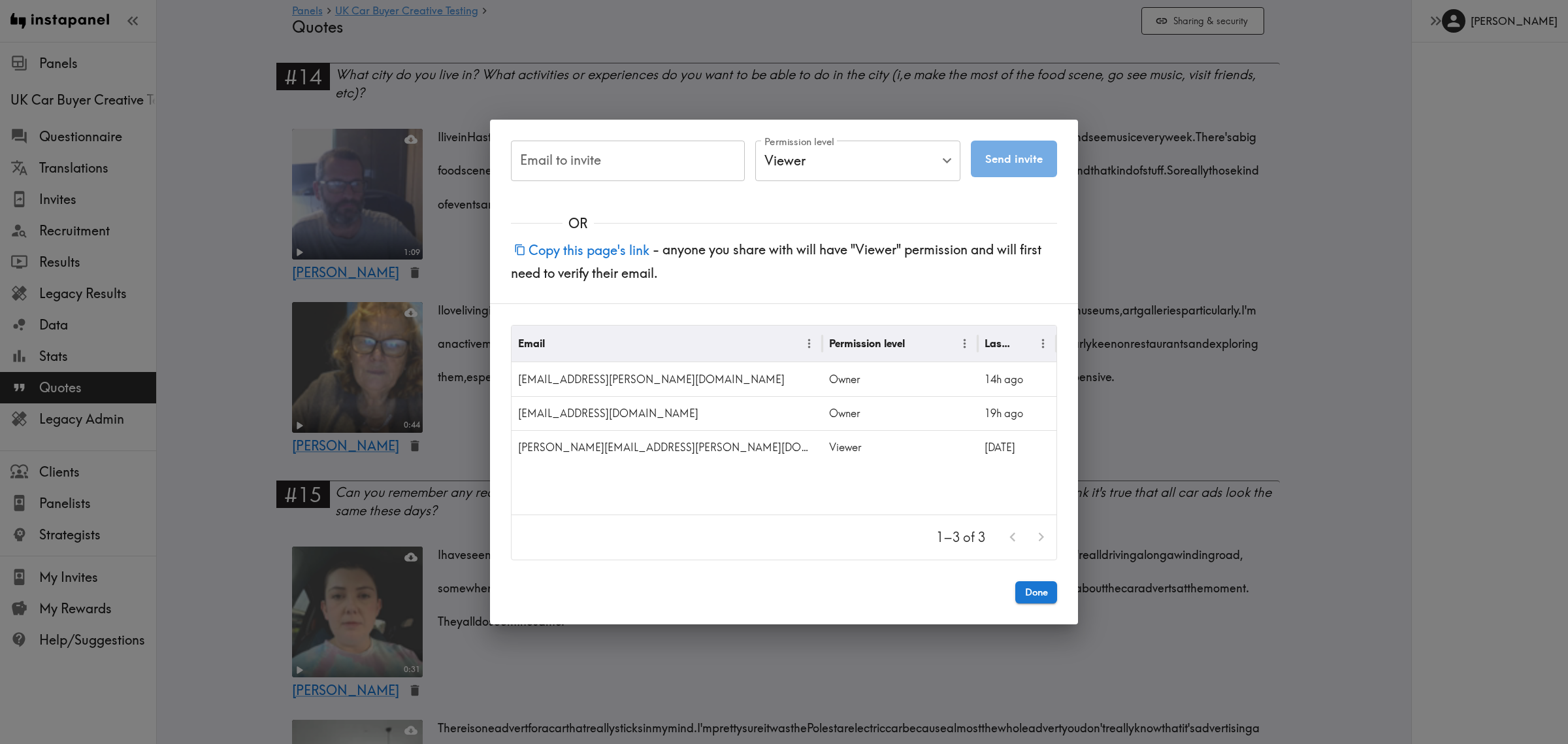
click at [824, 84] on div "Email to invite Email to invite Permission level Viewer Viewer Permission level…" at bounding box center [784, 372] width 1568 height 744
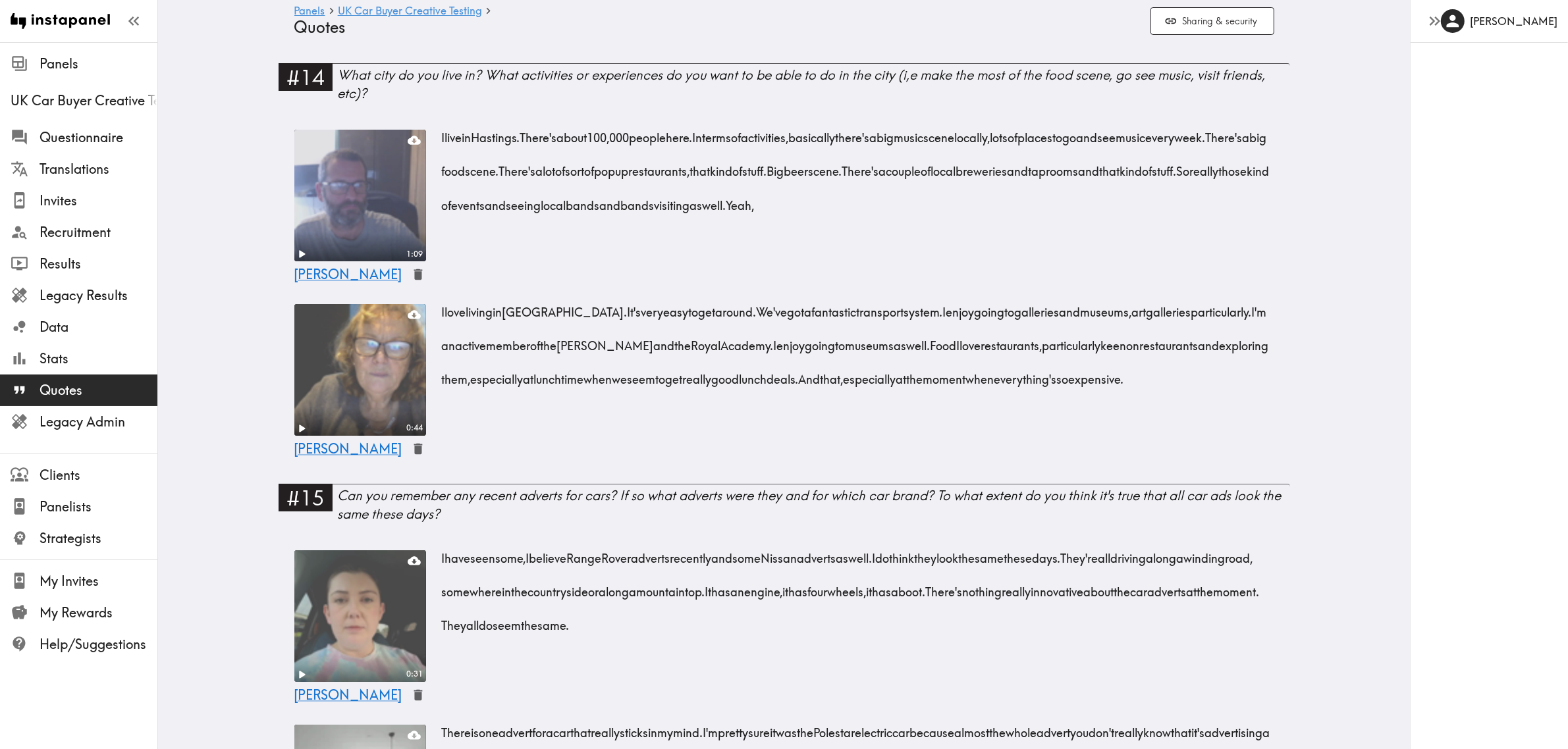
click at [1176, 13] on button "Sharing & security" at bounding box center [1212, 21] width 124 height 28
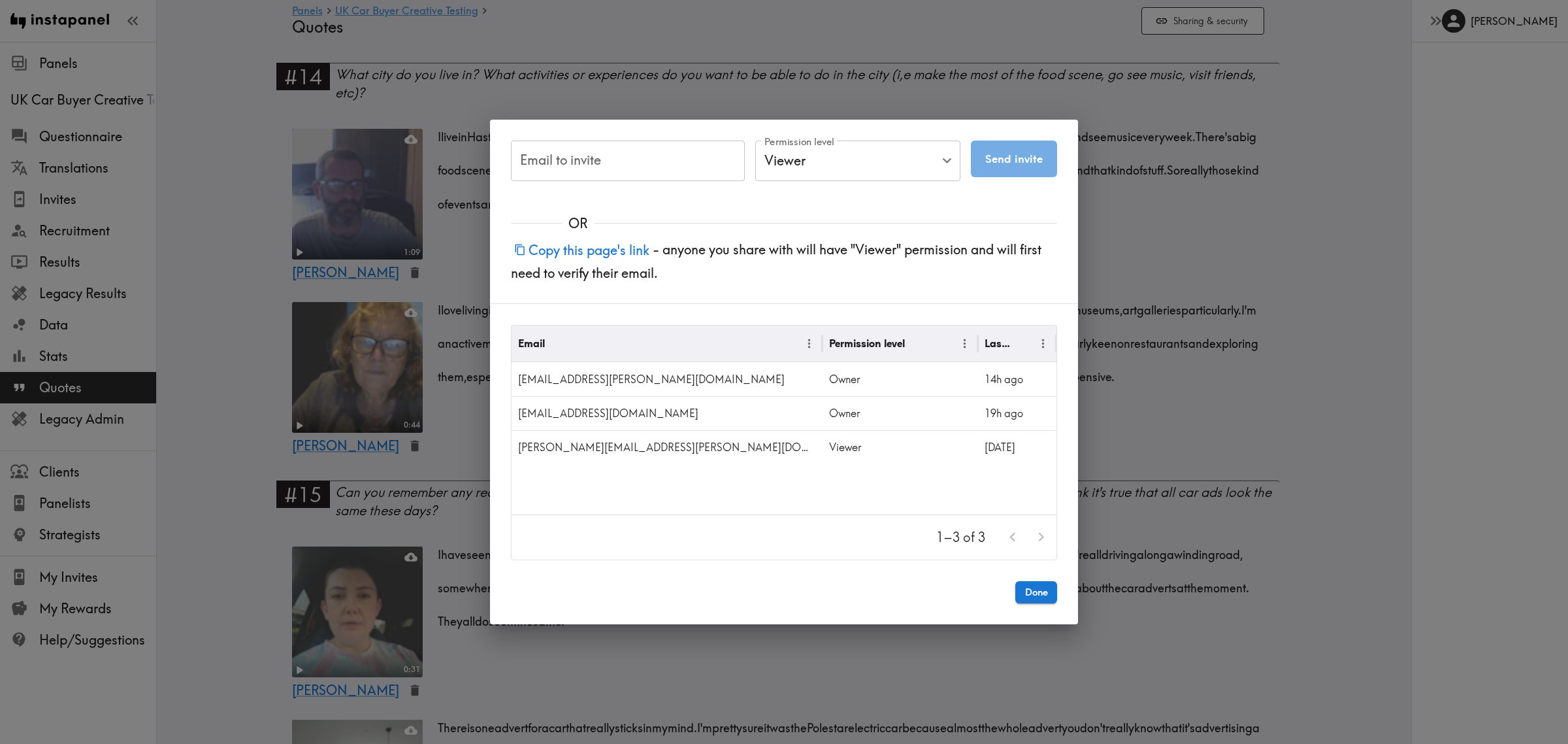
click at [1281, 254] on div "Email to invite Email to invite Permission level Viewer Viewer Permission level…" at bounding box center [784, 372] width 1568 height 744
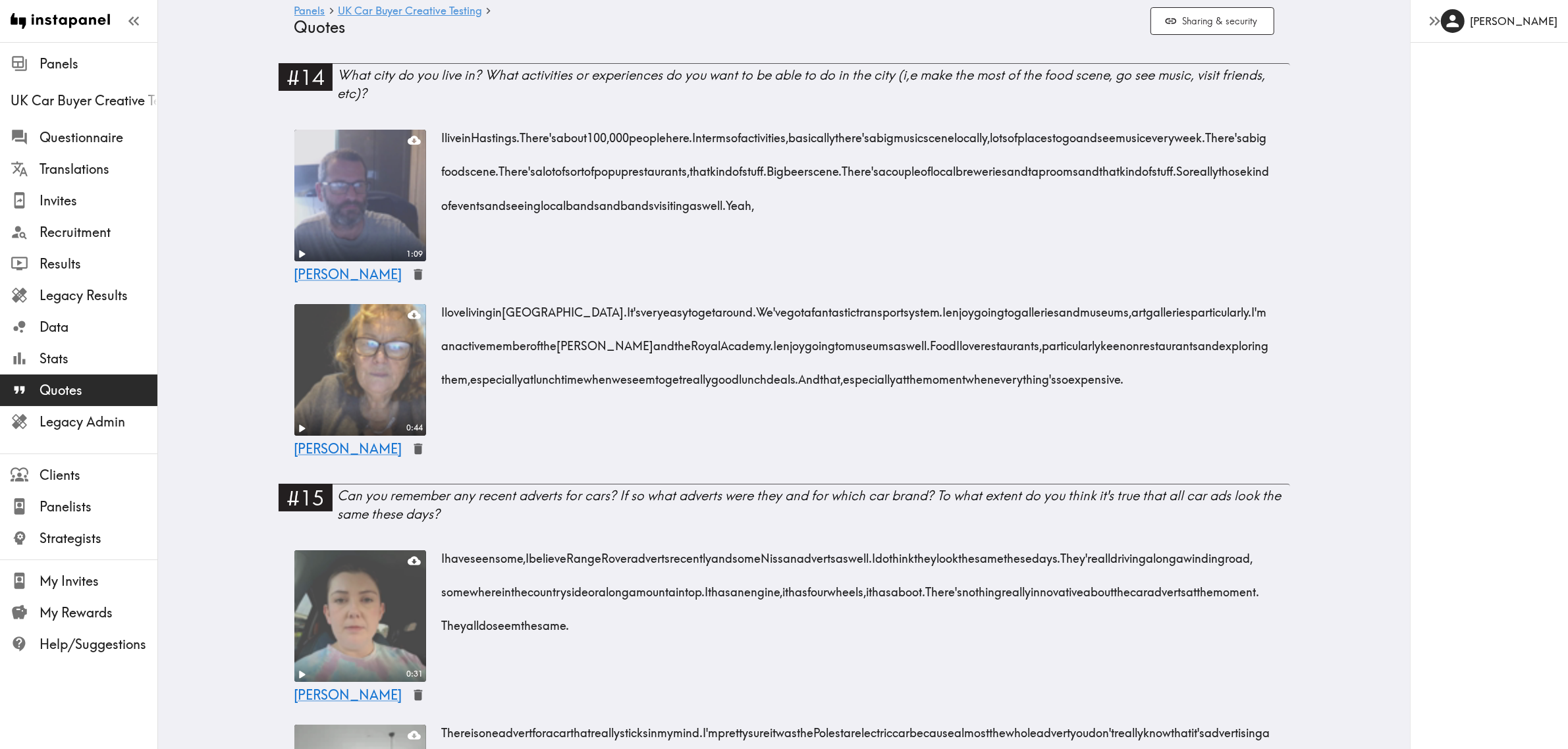
drag, startPoint x: 1166, startPoint y: -3, endPoint x: 860, endPoint y: 1, distance: 306.0
click at [832, 37] on div "Panels UK Car Buyer Creative Testing Quotes Sharing & security" at bounding box center [784, 21] width 980 height 42
click at [1189, 27] on button "Sharing & security" at bounding box center [1212, 21] width 124 height 28
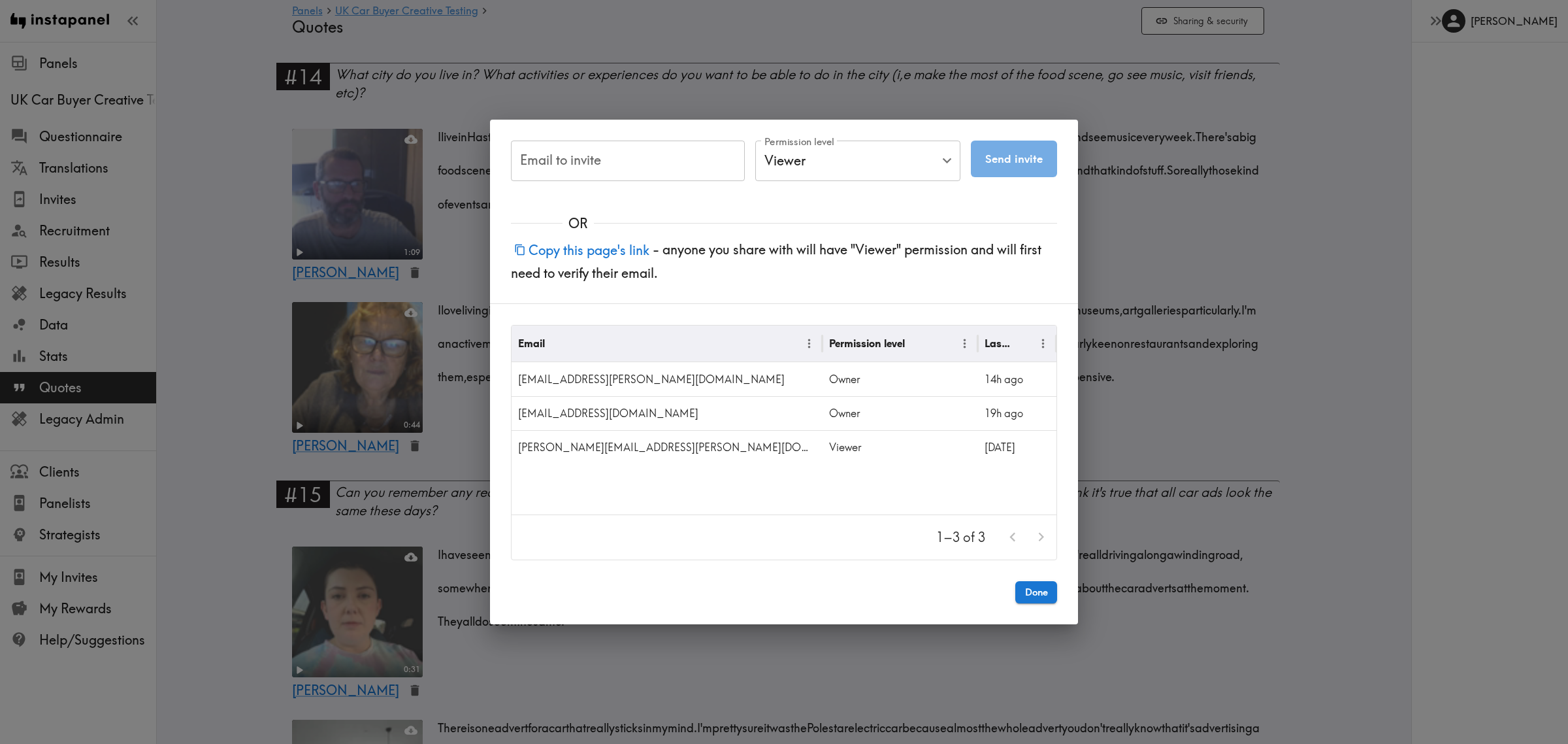
click at [563, 250] on button "Copy this page's link" at bounding box center [581, 250] width 142 height 28
click at [230, 234] on div "Email to invite Email to invite Permission level Viewer Viewer Permission level…" at bounding box center [784, 372] width 1568 height 744
